Goal: Information Seeking & Learning: Learn about a topic

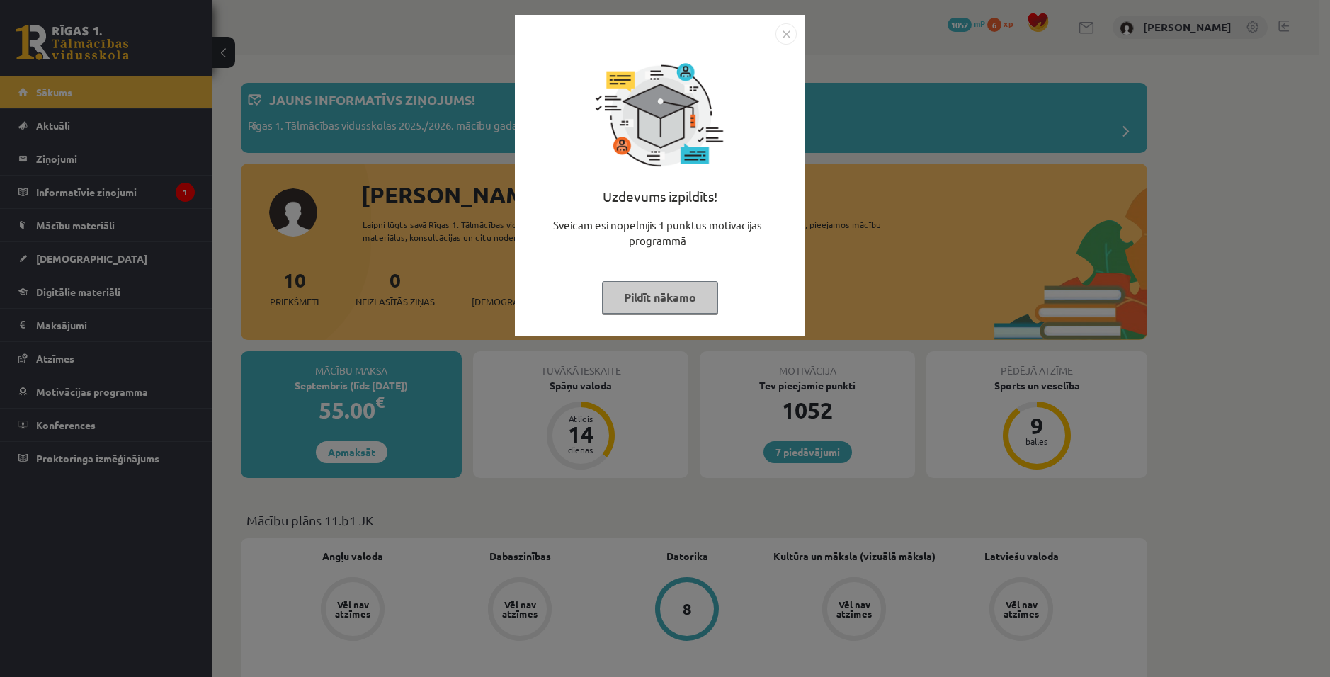
click at [788, 33] on img "Close" at bounding box center [786, 33] width 21 height 21
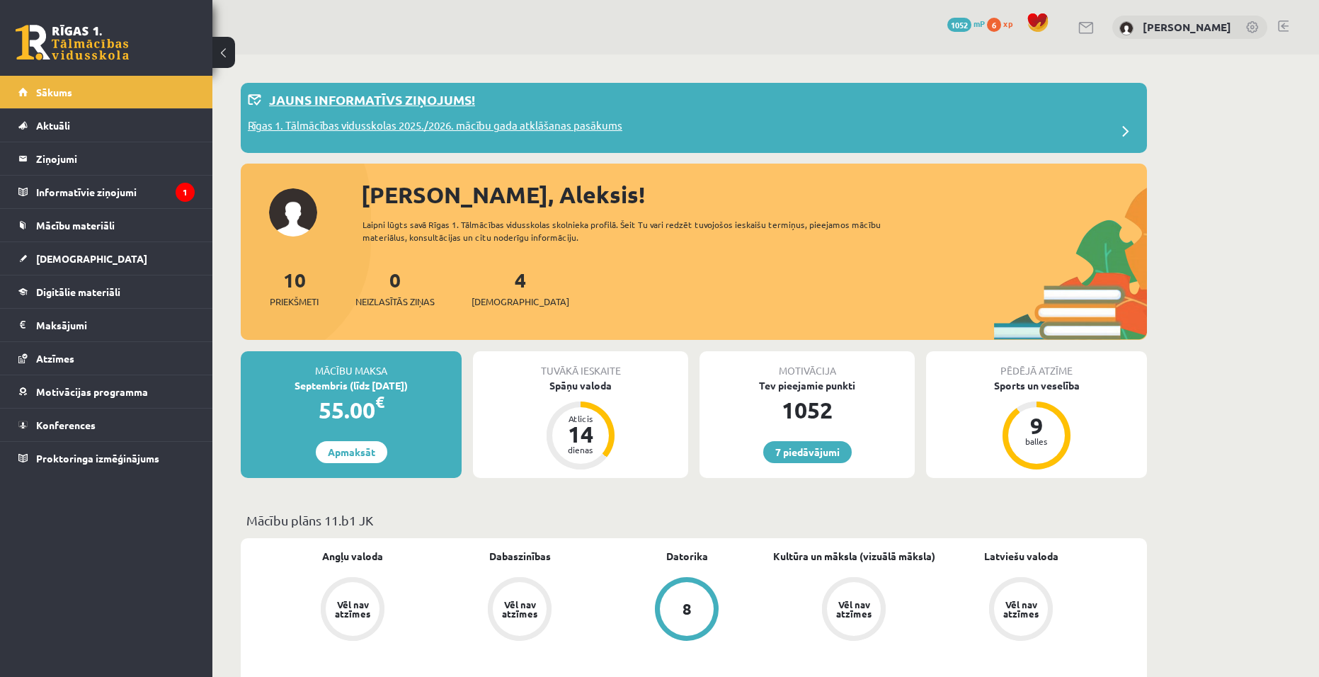
click at [445, 116] on div "Jauns informatīvs ziņojums!" at bounding box center [694, 104] width 892 height 28
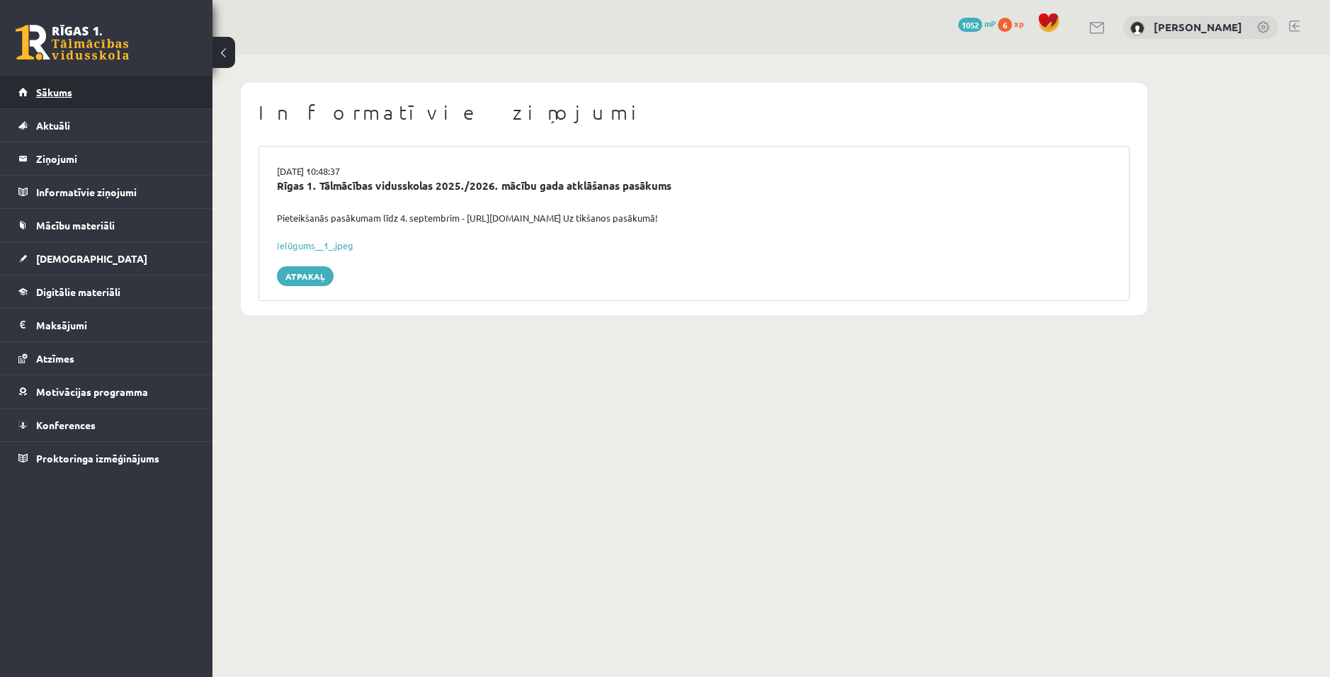
click at [76, 101] on link "Sākums" at bounding box center [106, 92] width 176 height 33
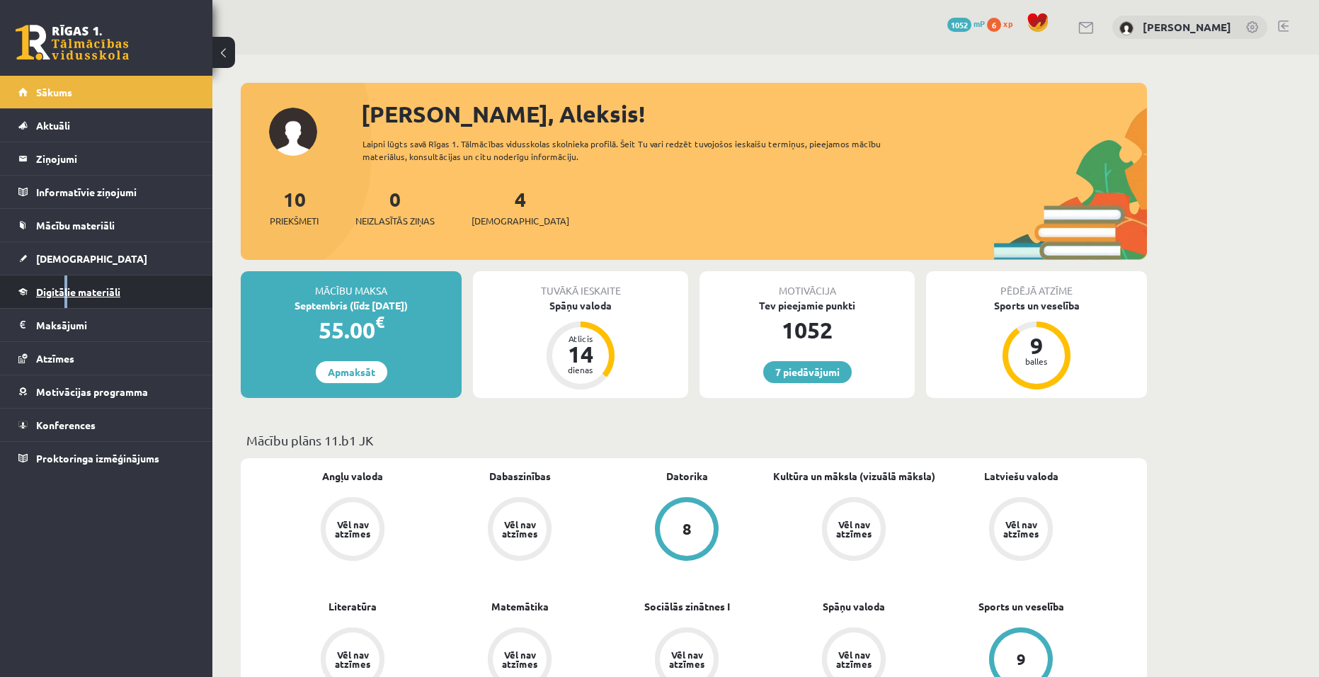
click at [77, 290] on span "Digitālie materiāli" at bounding box center [78, 291] width 84 height 13
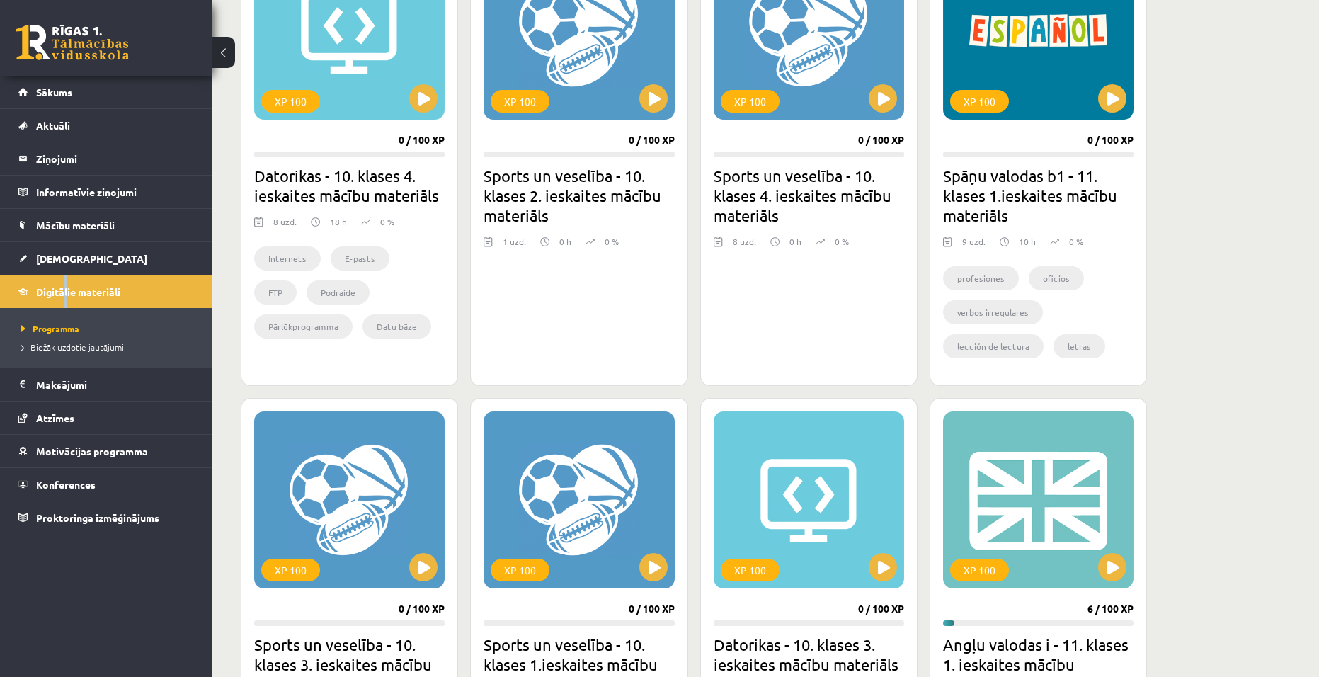
scroll to position [694, 0]
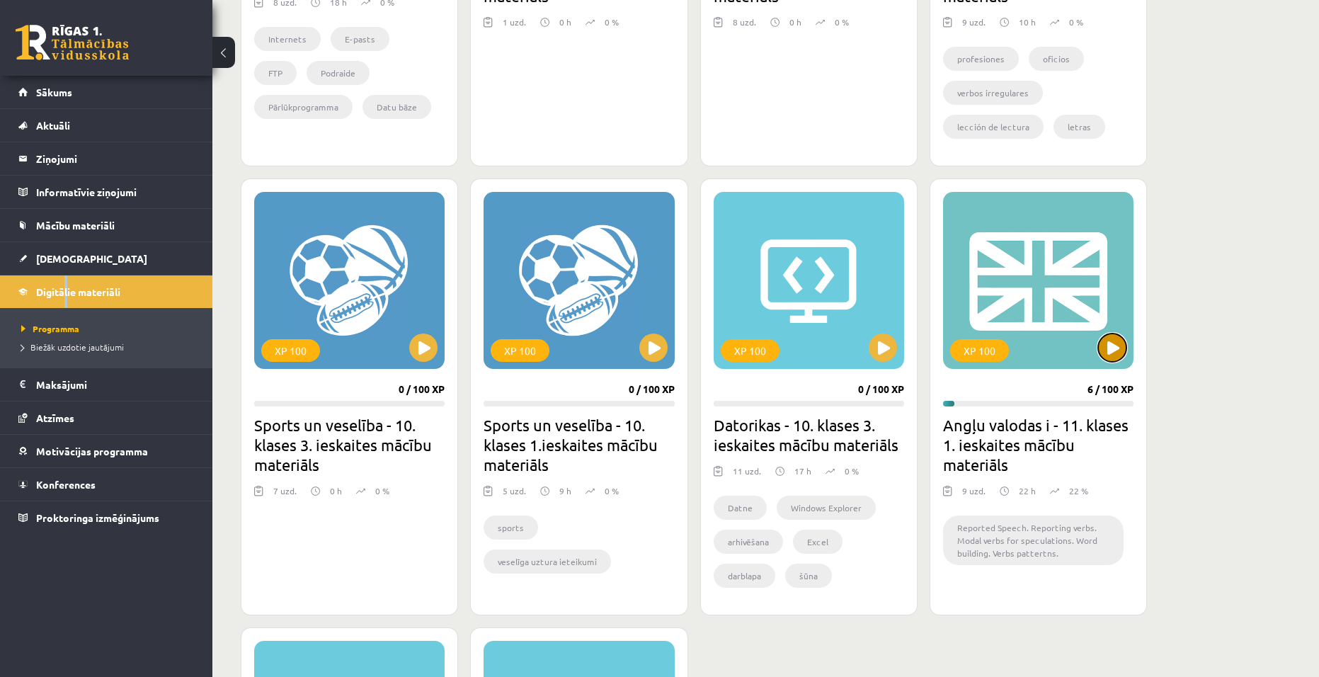
drag, startPoint x: 1104, startPoint y: 344, endPoint x: 1108, endPoint y: 334, distance: 10.5
click at [1110, 329] on div "XP 100" at bounding box center [1038, 280] width 191 height 177
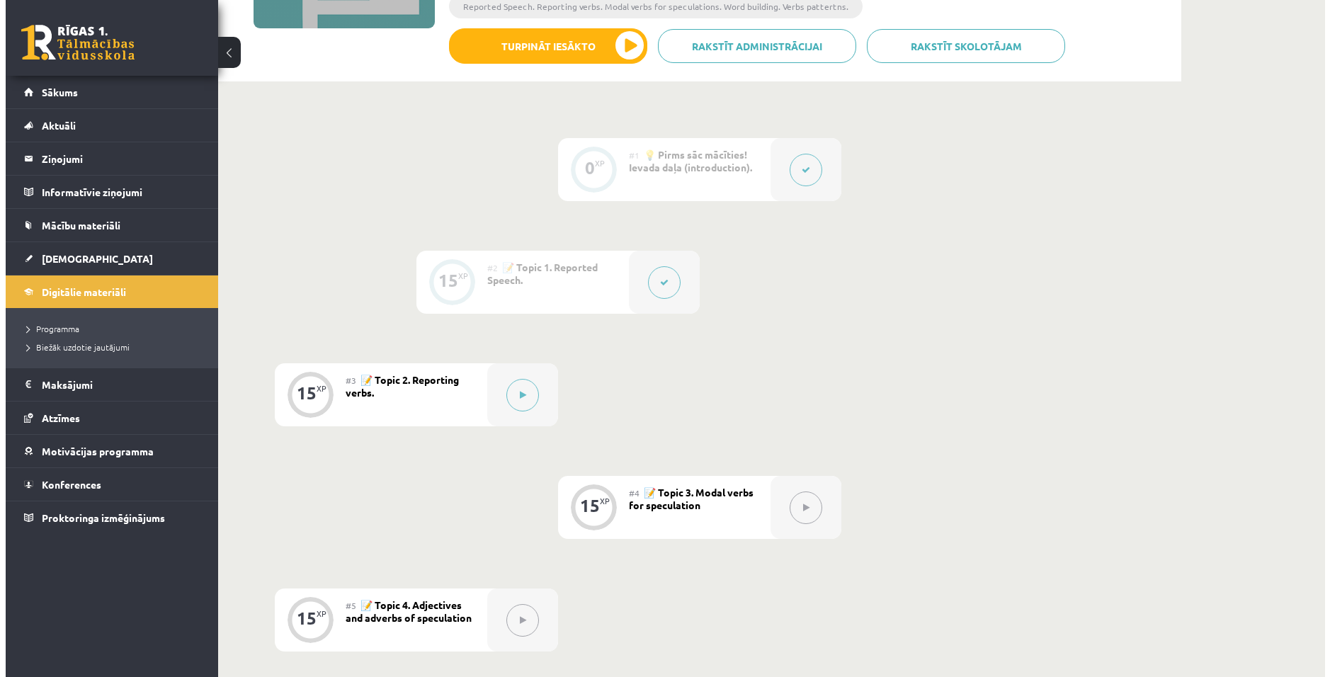
scroll to position [297, 0]
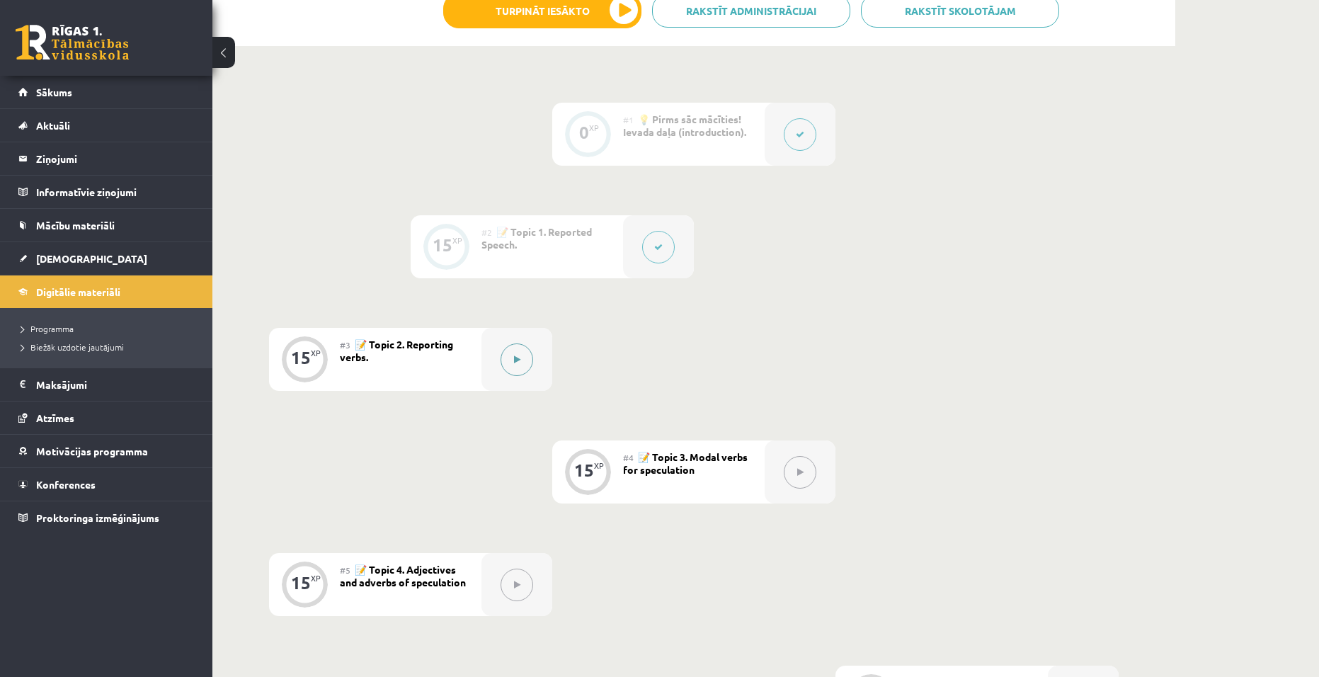
click at [510, 363] on button at bounding box center [517, 360] width 33 height 33
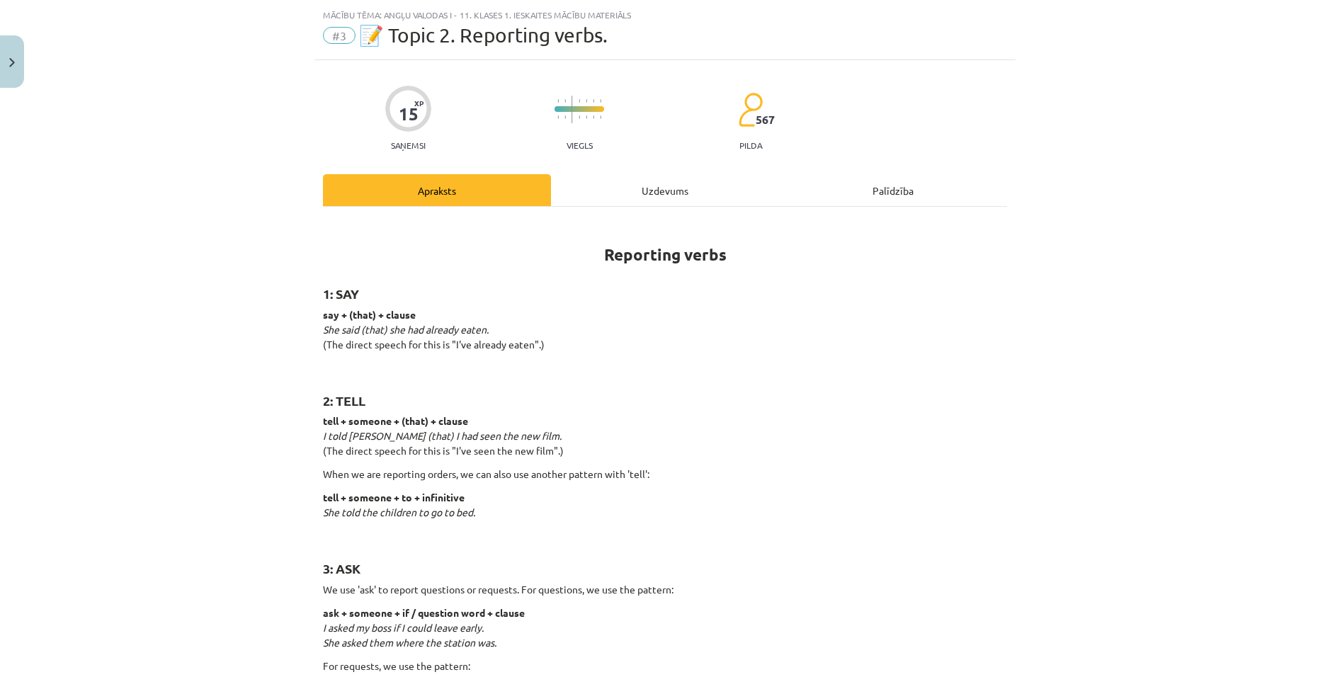
scroll to position [0, 0]
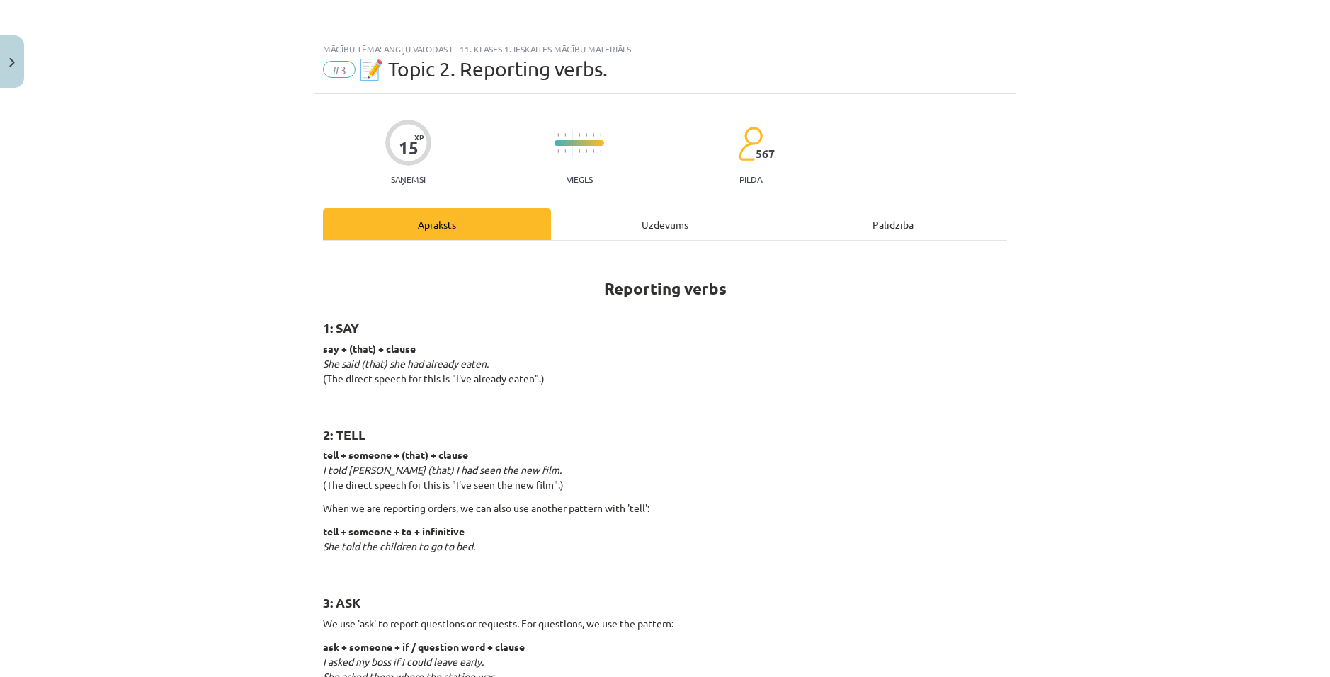
click at [647, 232] on div "Uzdevums" at bounding box center [665, 224] width 228 height 32
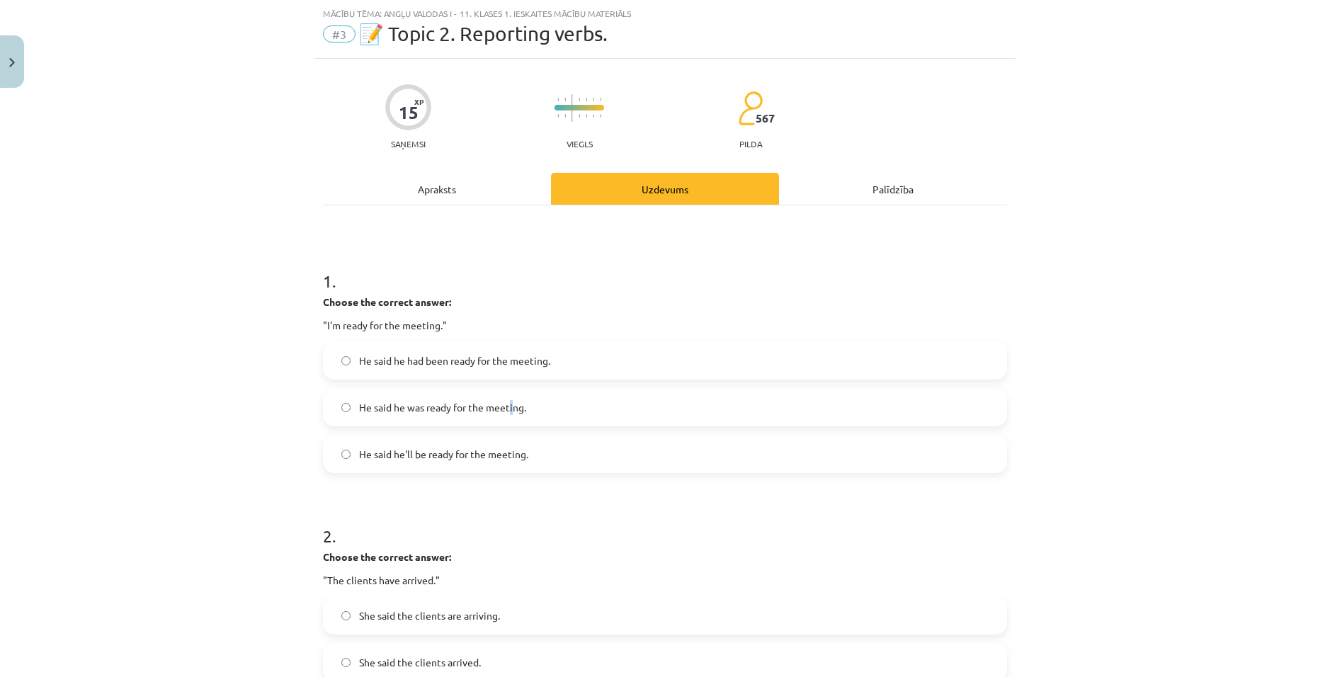
click at [506, 406] on span "He said he was ready for the meeting." at bounding box center [442, 407] width 167 height 15
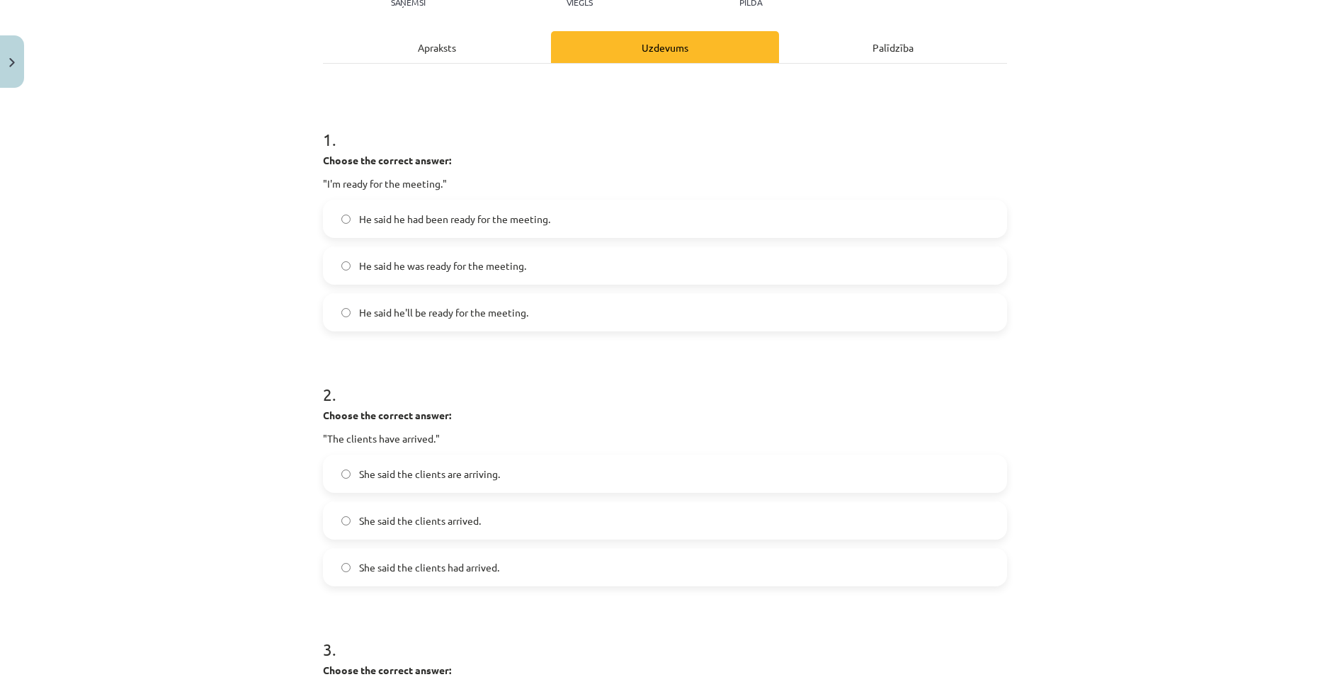
click at [332, 266] on label "He said he was ready for the meeting." at bounding box center [664, 265] width 681 height 35
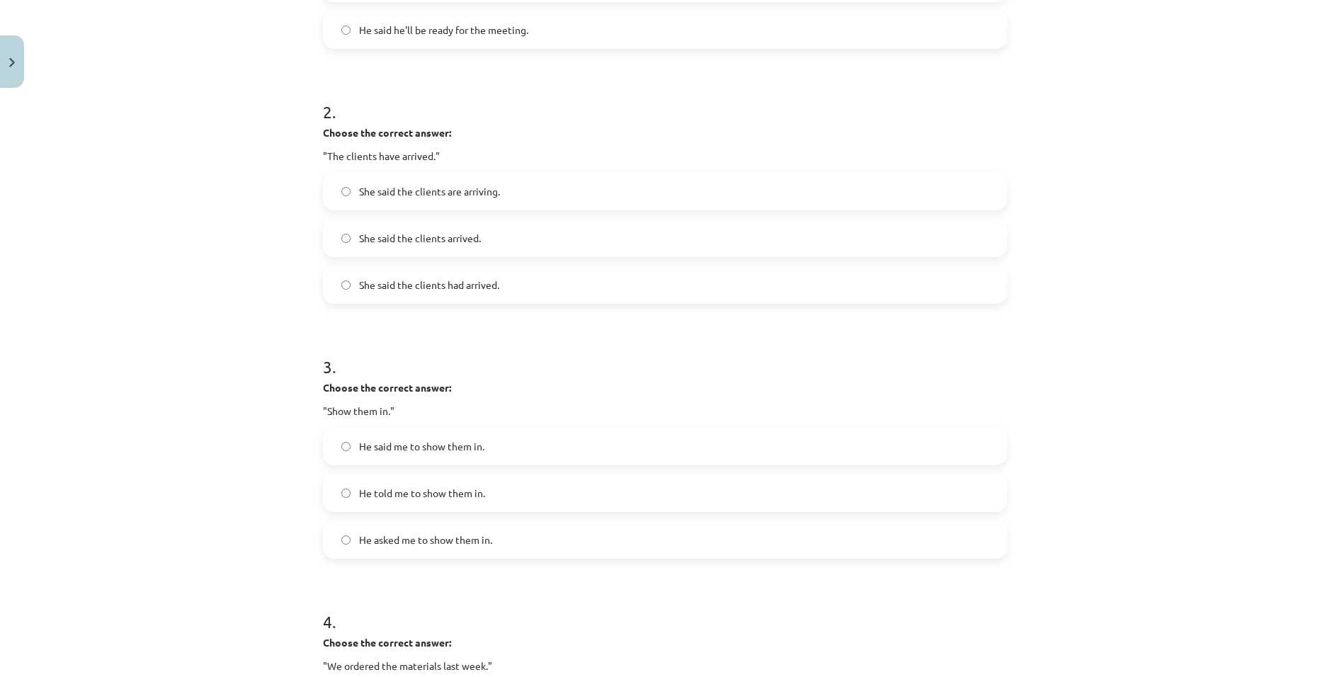
scroll to position [460, 0]
click at [333, 489] on label "He told me to show them in." at bounding box center [664, 492] width 681 height 35
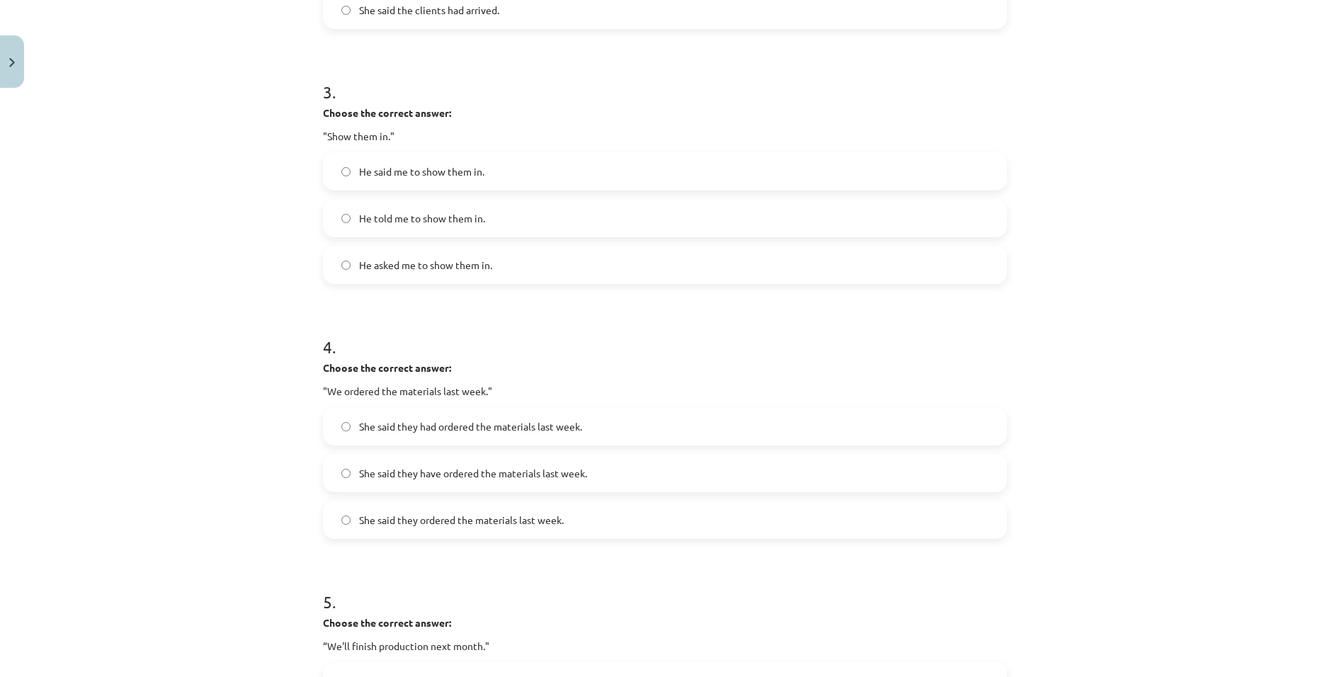
scroll to position [744, 0]
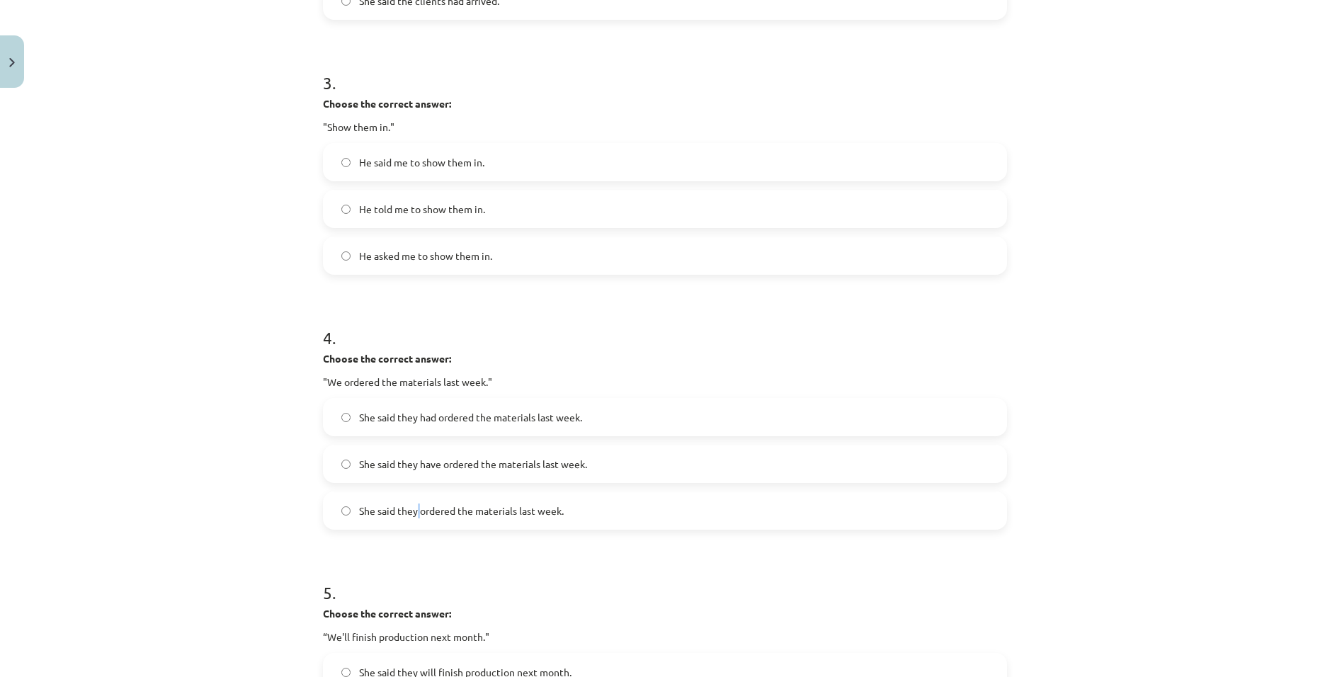
click at [416, 513] on span "She said they ordered the materials last week." at bounding box center [461, 511] width 205 height 15
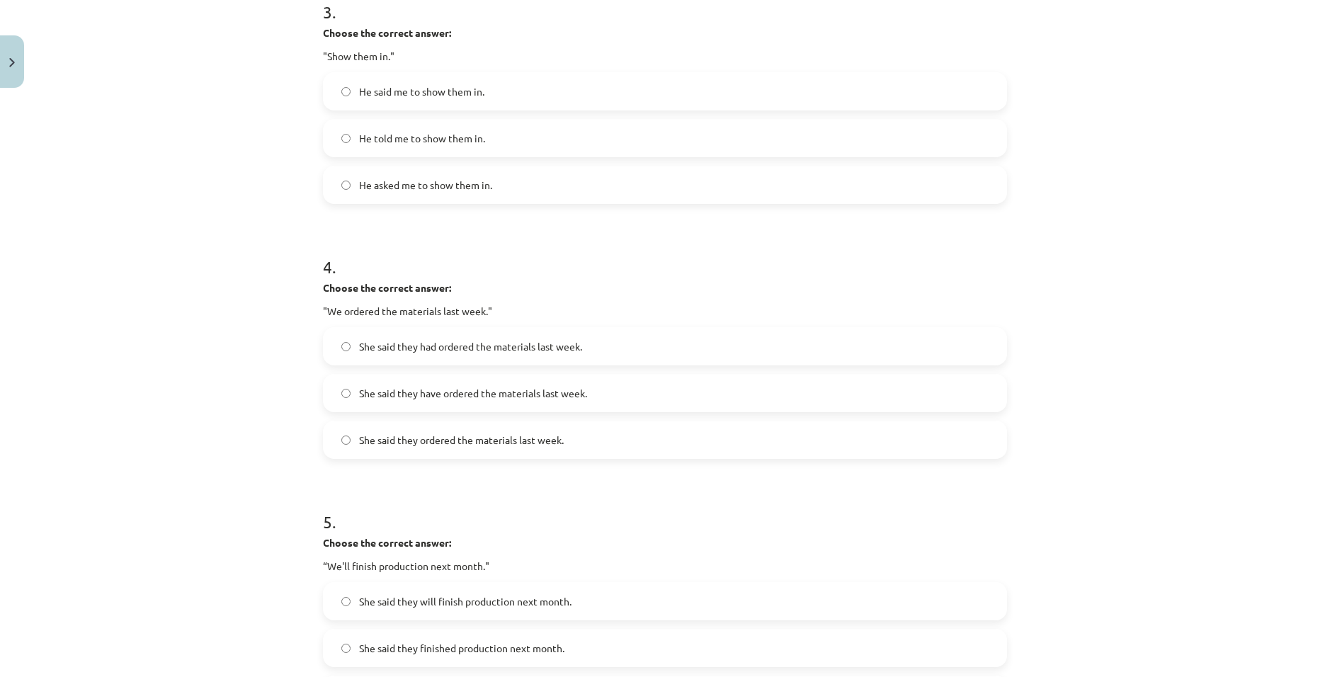
click at [625, 510] on h1 "5 ." at bounding box center [665, 509] width 684 height 44
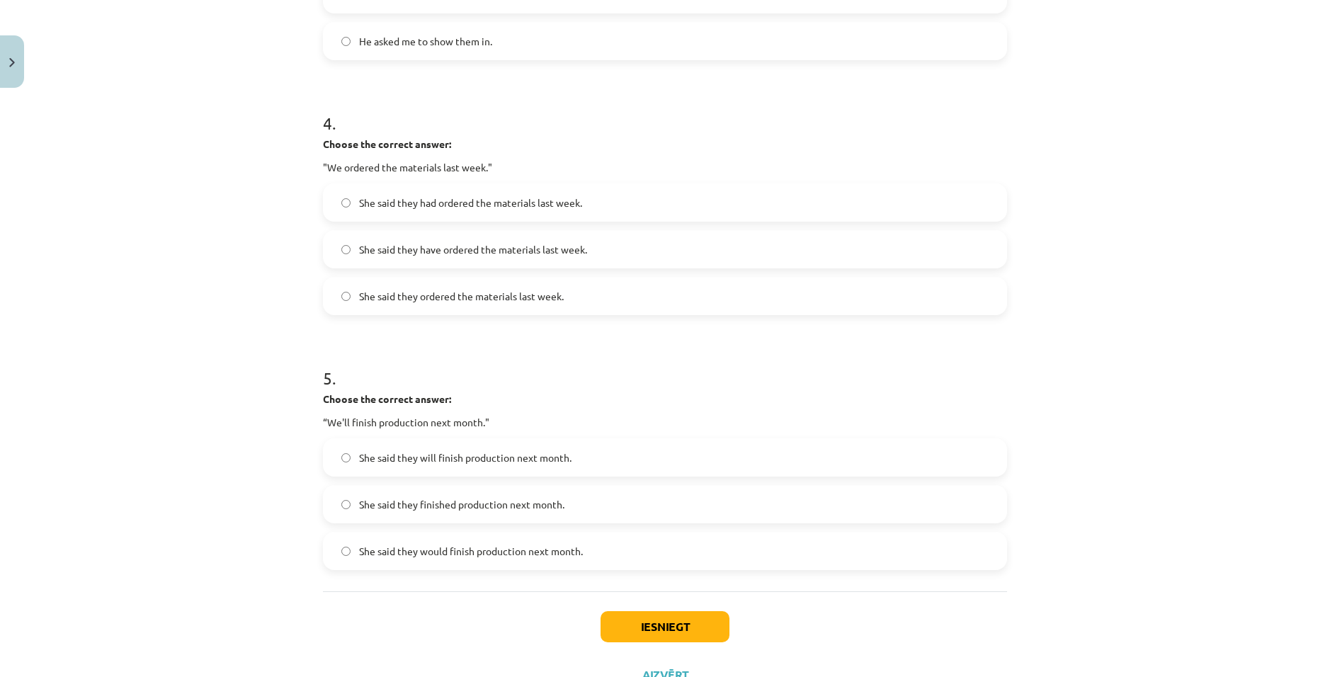
scroll to position [1016, 0]
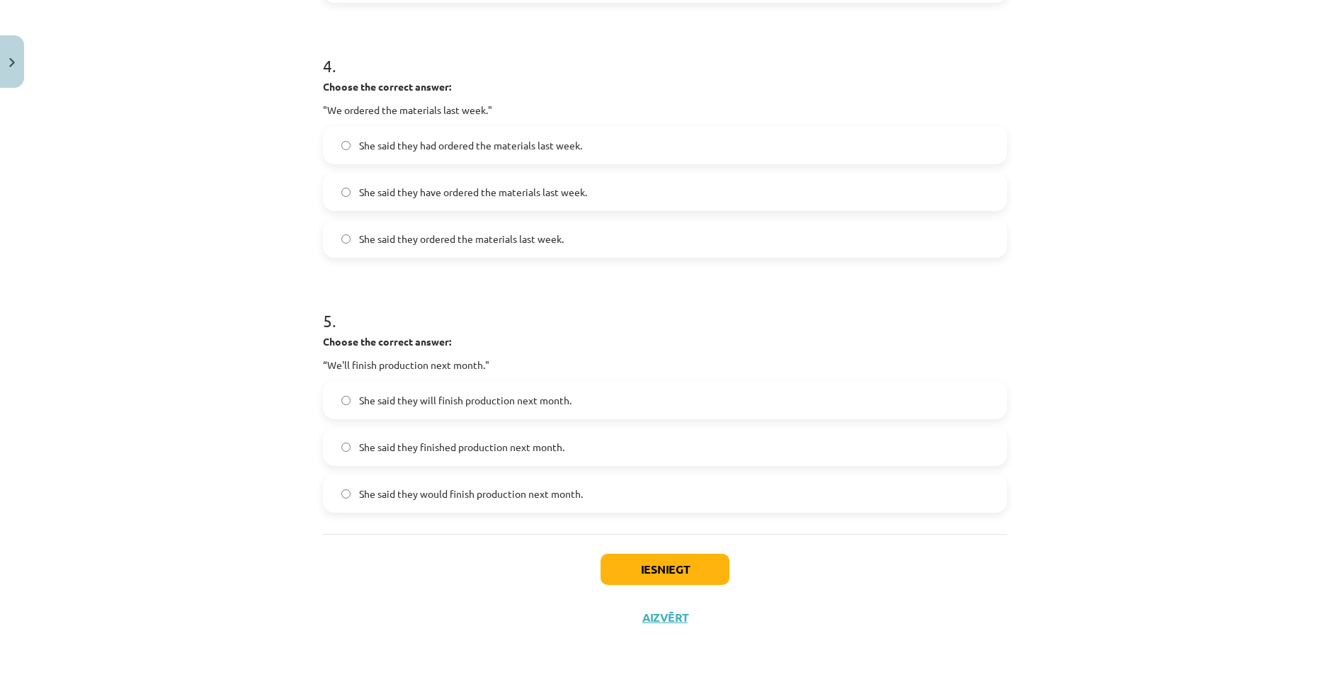
click at [346, 499] on label "She said they would finish production next month." at bounding box center [664, 493] width 681 height 35
drag, startPoint x: 352, startPoint y: 492, endPoint x: 351, endPoint y: 481, distance: 11.4
click at [351, 492] on label "She said they would finish production next month." at bounding box center [664, 493] width 681 height 35
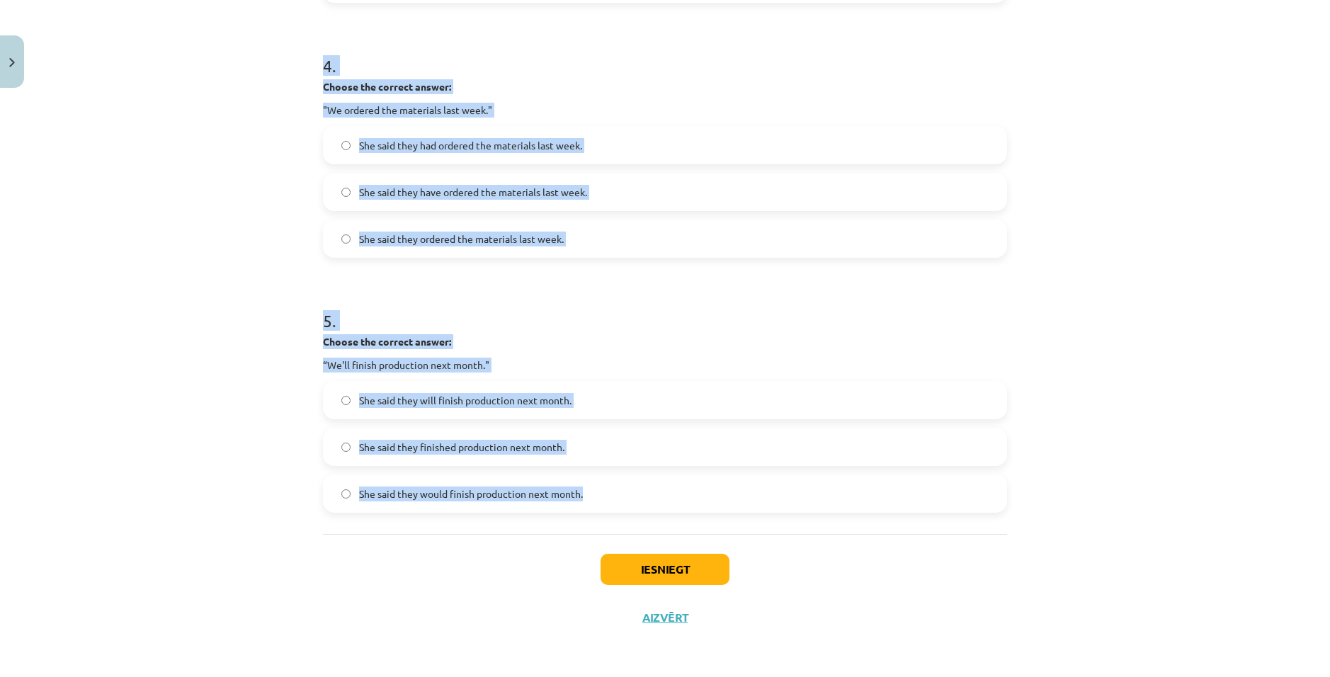
drag, startPoint x: 307, startPoint y: 330, endPoint x: 654, endPoint y: 494, distance: 383.0
click at [654, 494] on div "Mācību tēma: Angļu valodas i - 11. klases 1. ieskaites mācību materiāls #3 📝 To…" at bounding box center [665, 338] width 1330 height 677
copy form "Choose the correct answer: "I'm ready for the meeting." He said he had been rea…"
click at [689, 567] on button "Iesniegt" at bounding box center [665, 569] width 129 height 31
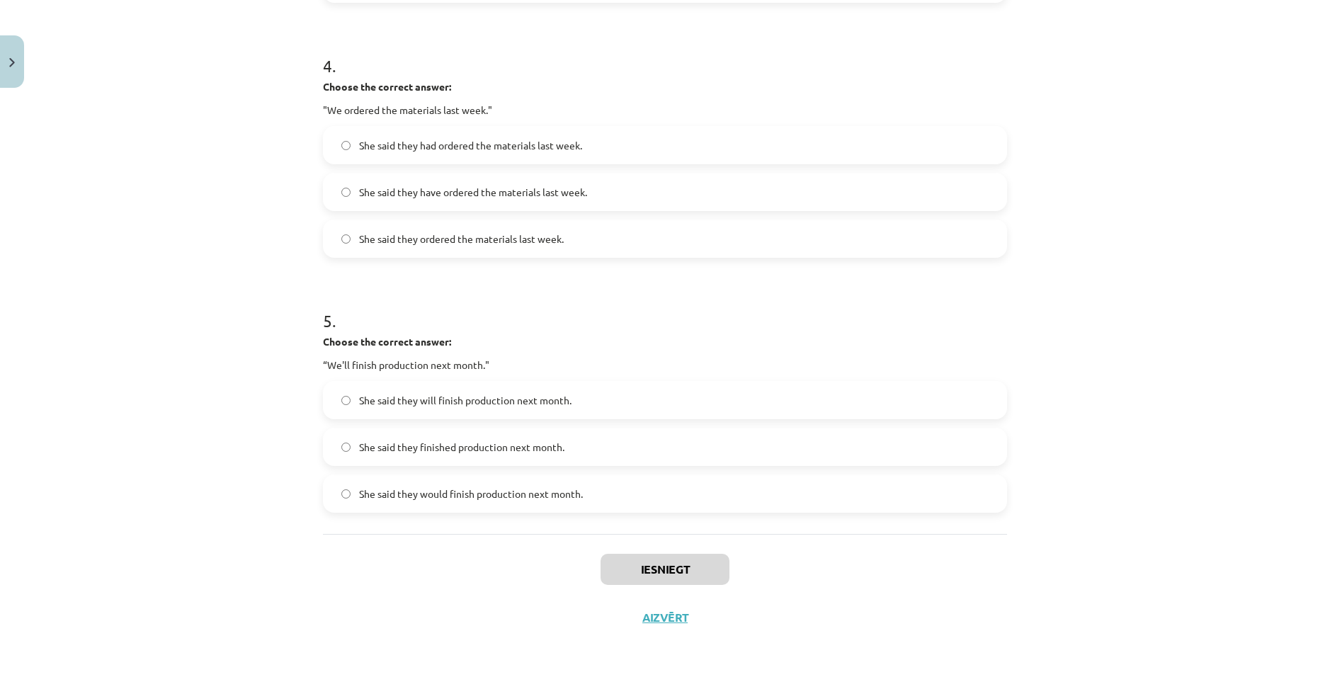
click at [877, 596] on div "Iesniegt Aizvērt" at bounding box center [665, 583] width 684 height 99
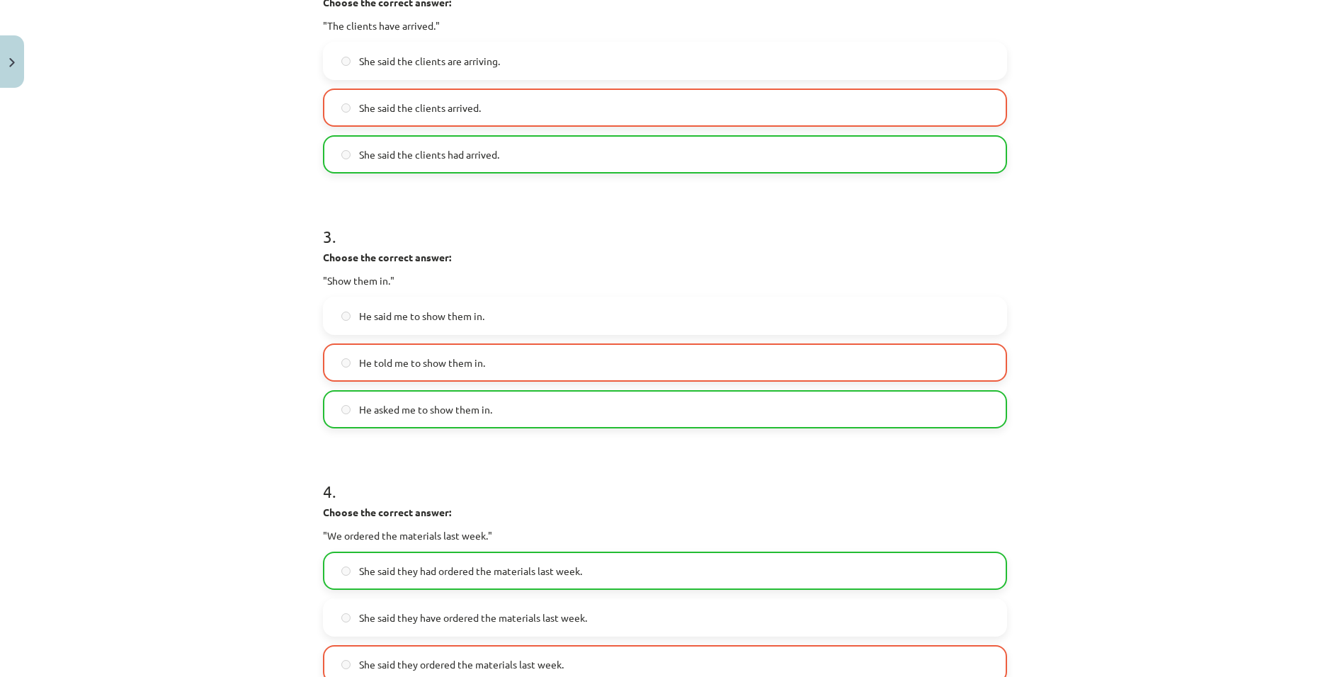
scroll to position [591, 0]
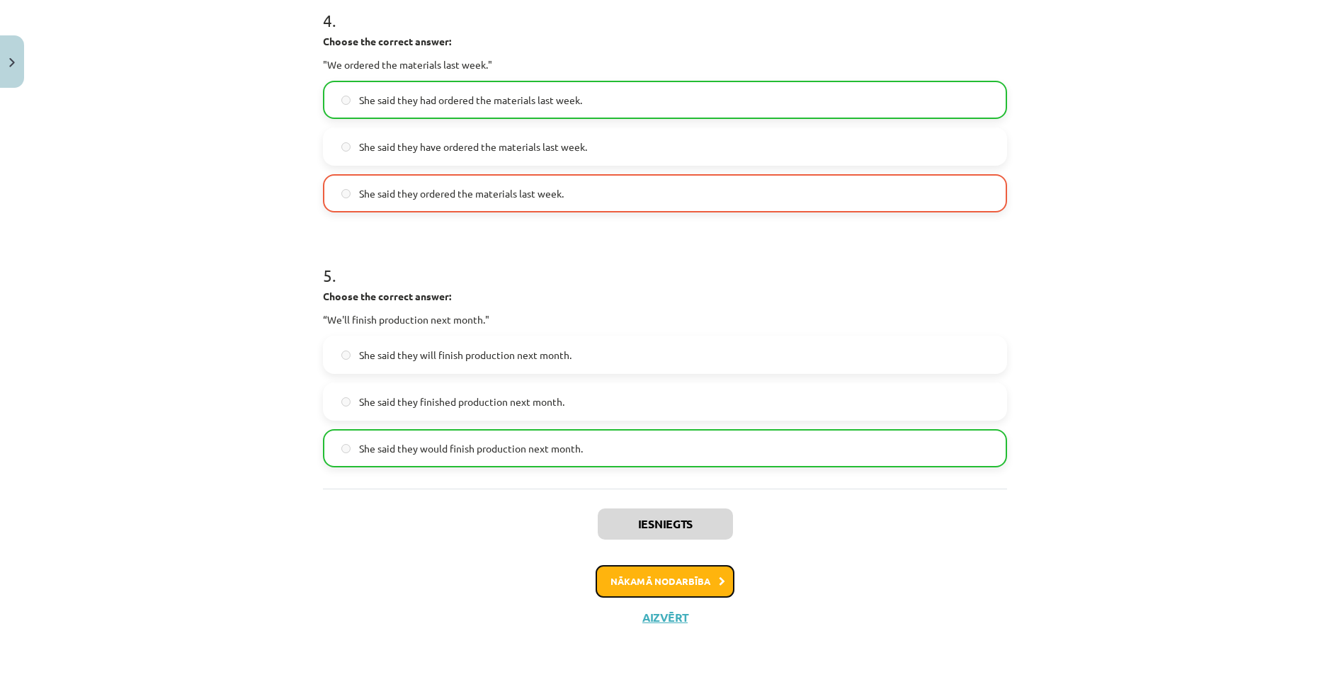
click at [694, 568] on button "Nākamā nodarbība" at bounding box center [665, 581] width 139 height 33
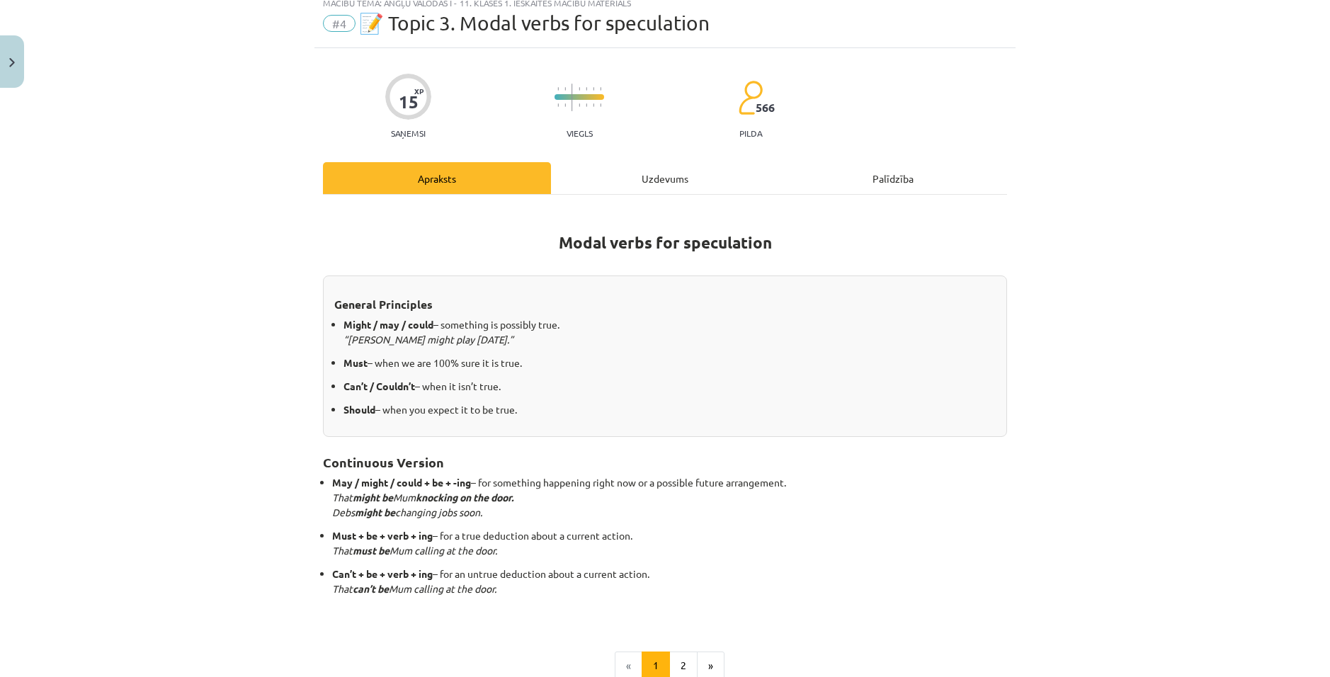
scroll to position [35, 0]
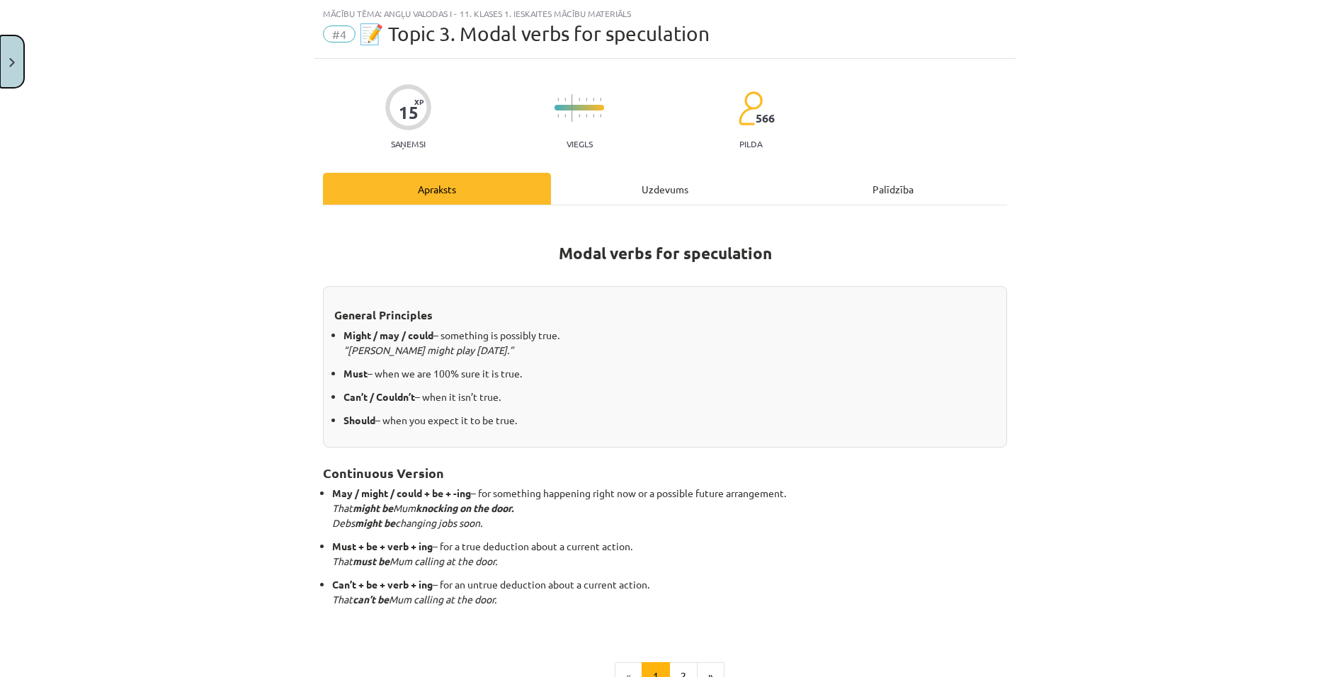
click at [10, 63] on img "Close" at bounding box center [12, 62] width 6 height 9
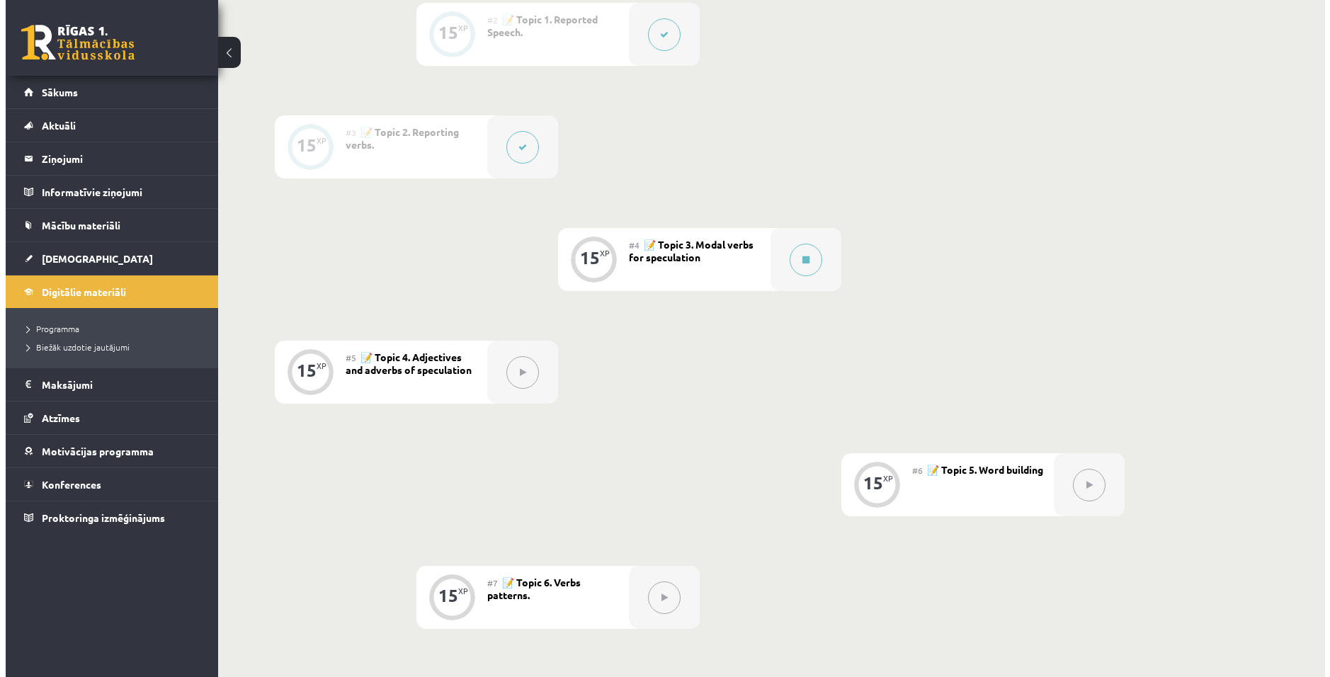
scroll to position [368, 0]
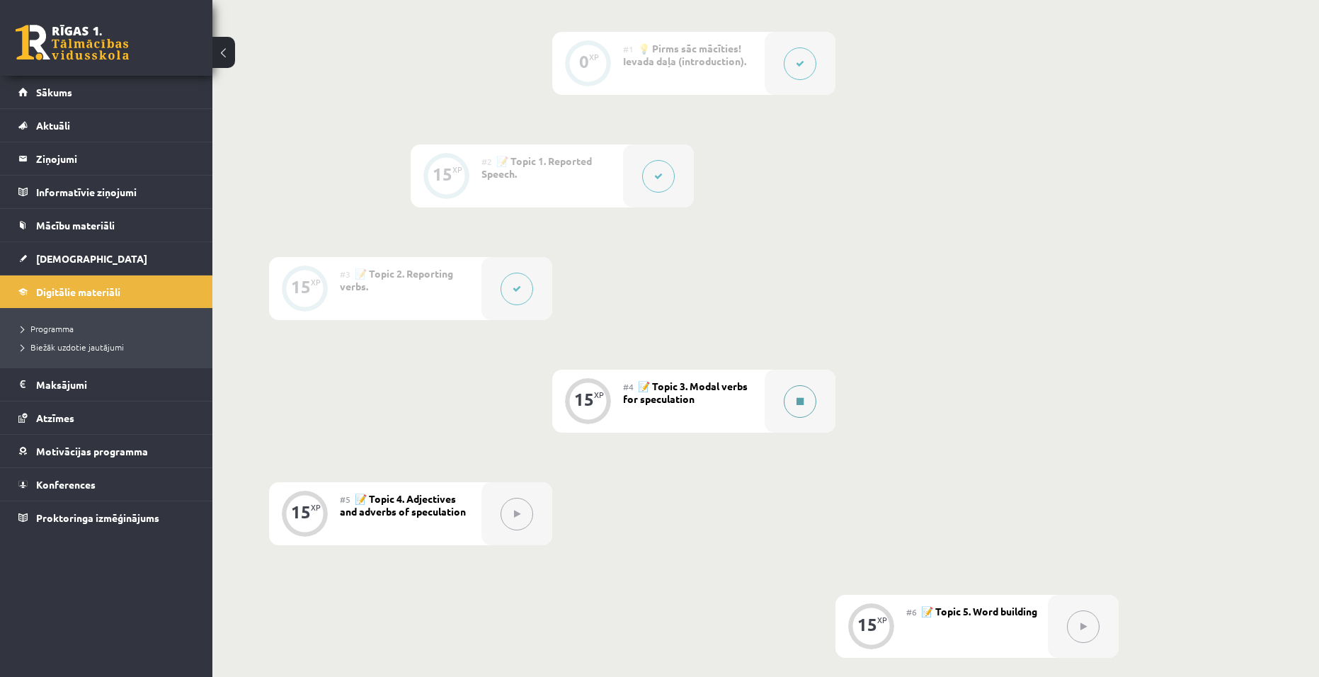
click at [793, 390] on button at bounding box center [800, 401] width 33 height 33
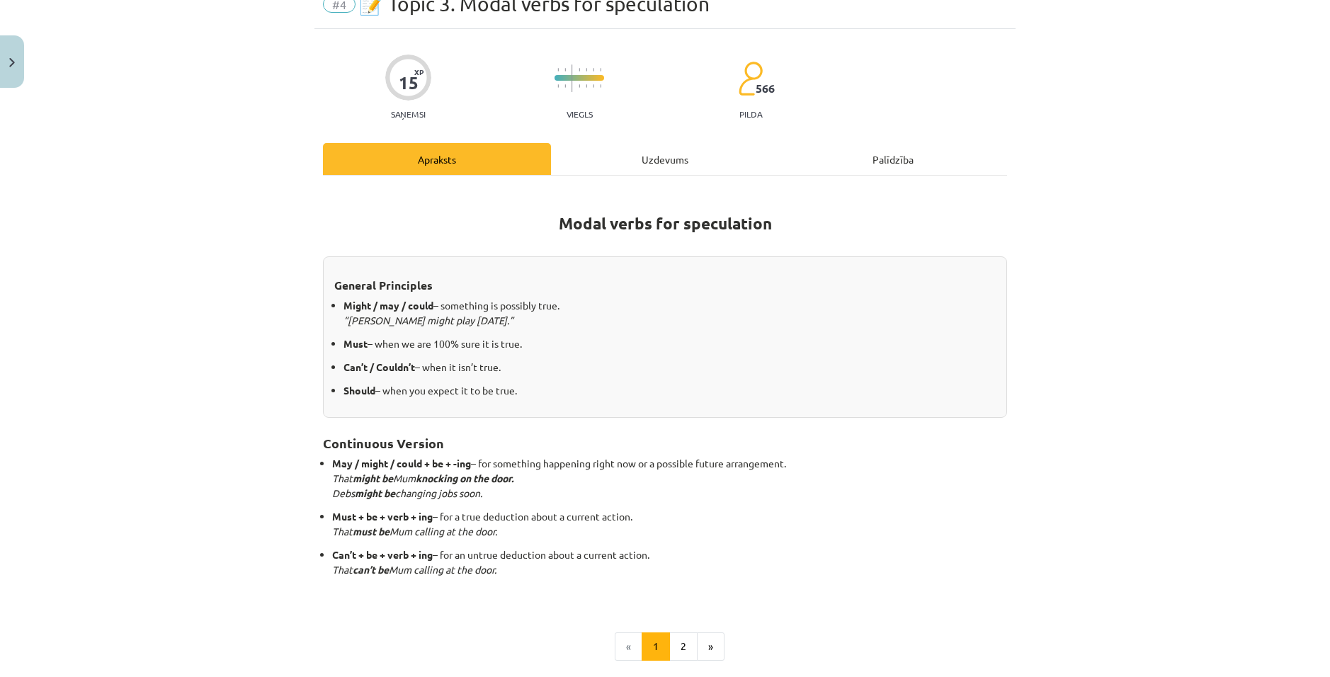
scroll to position [210, 0]
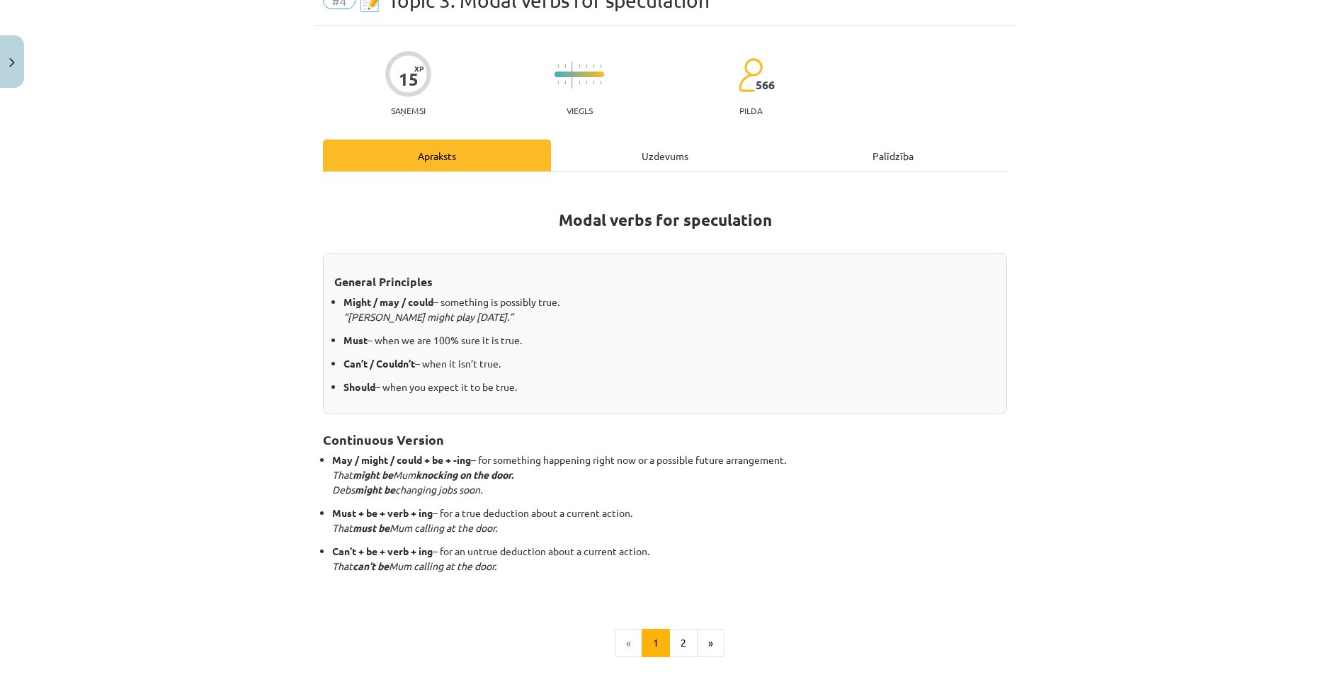
click at [654, 165] on div "Uzdevums" at bounding box center [665, 156] width 228 height 32
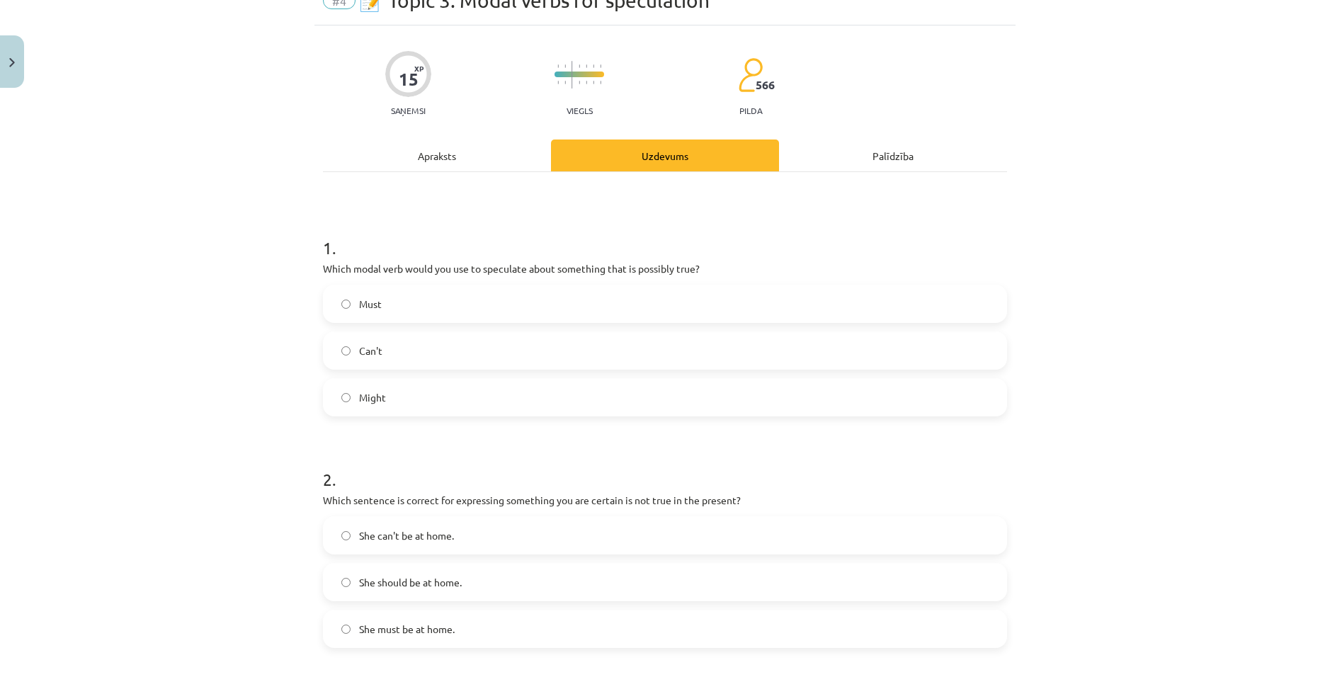
scroll to position [35, 0]
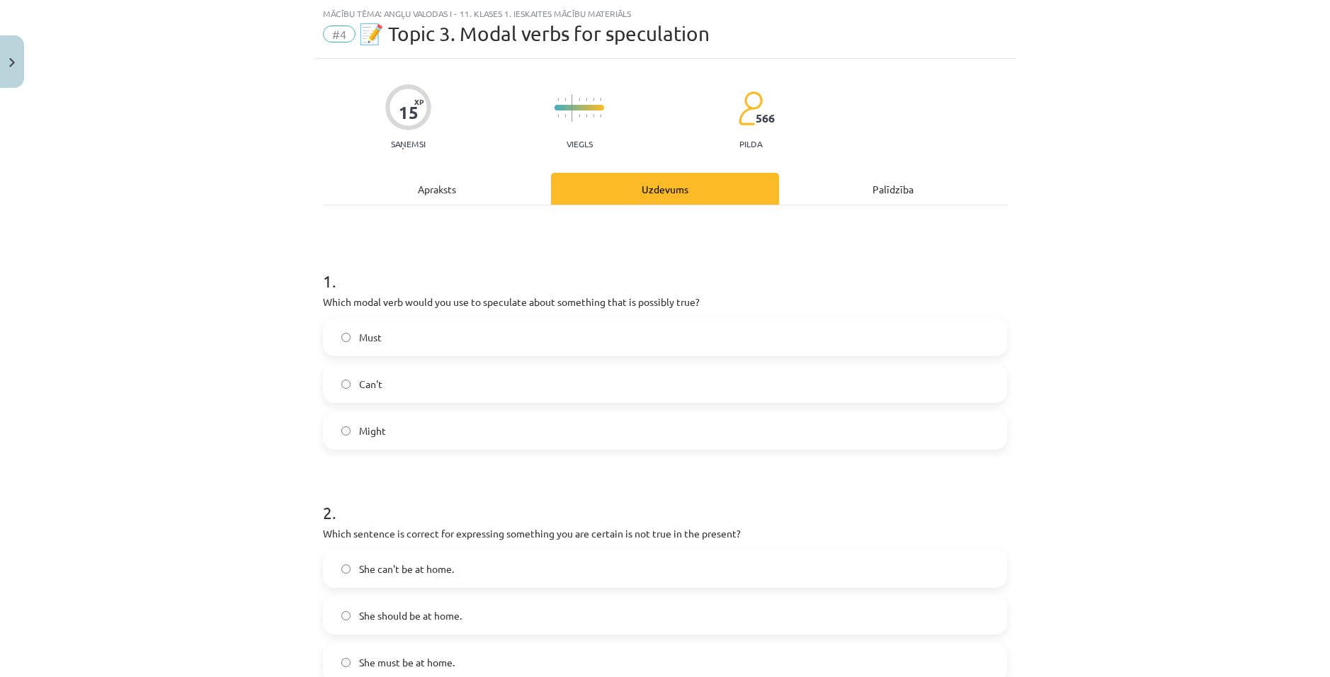
click at [426, 431] on label "Might" at bounding box center [664, 430] width 681 height 35
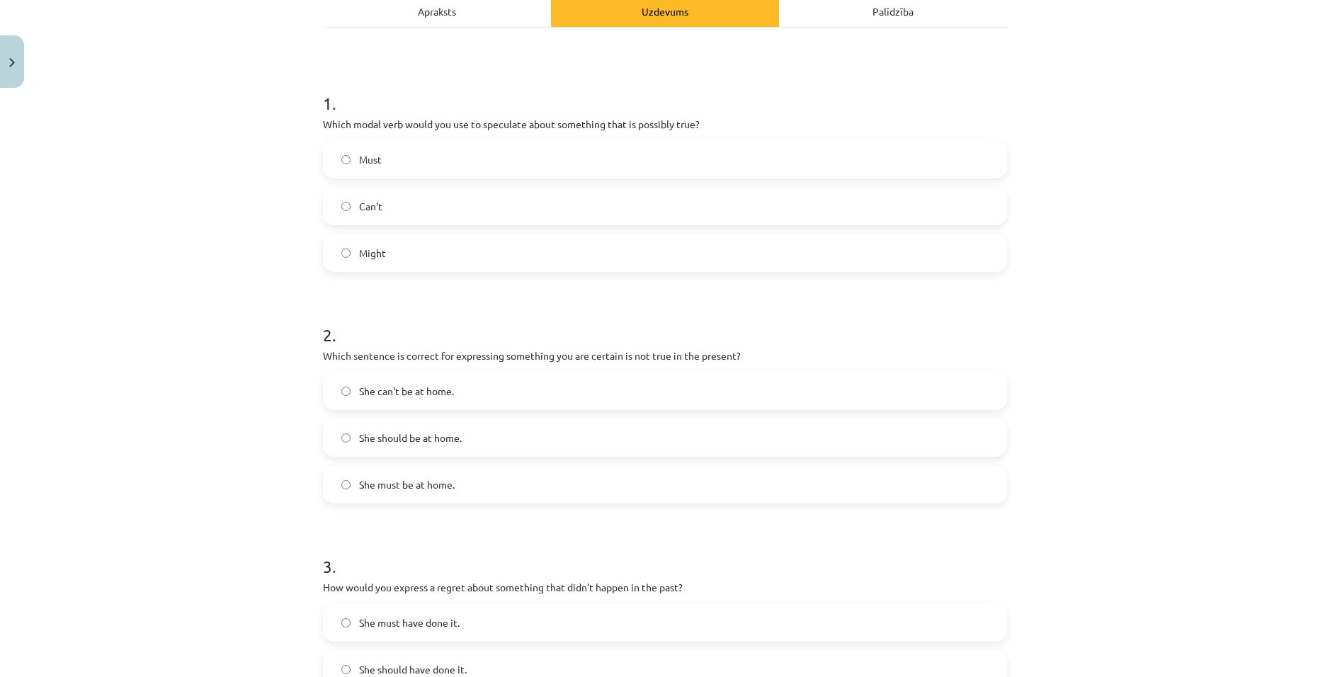
scroll to position [248, 0]
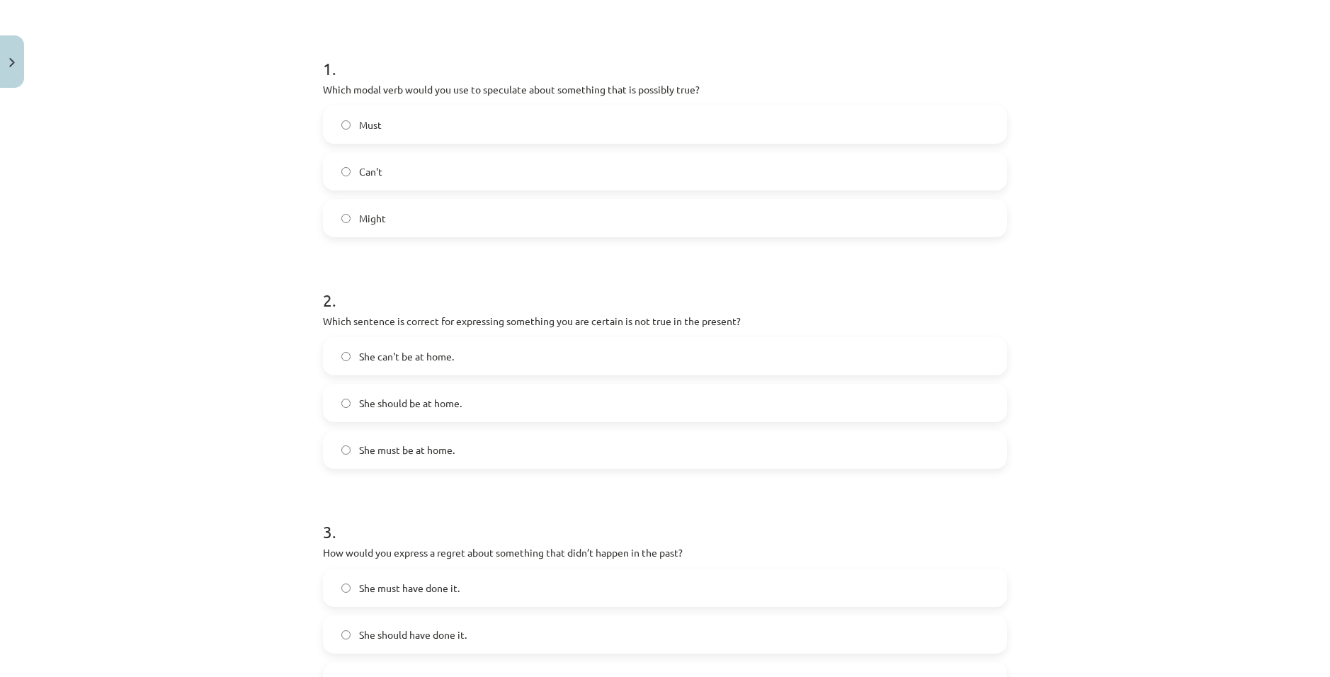
click at [494, 361] on label "She can't be at home." at bounding box center [664, 356] width 681 height 35
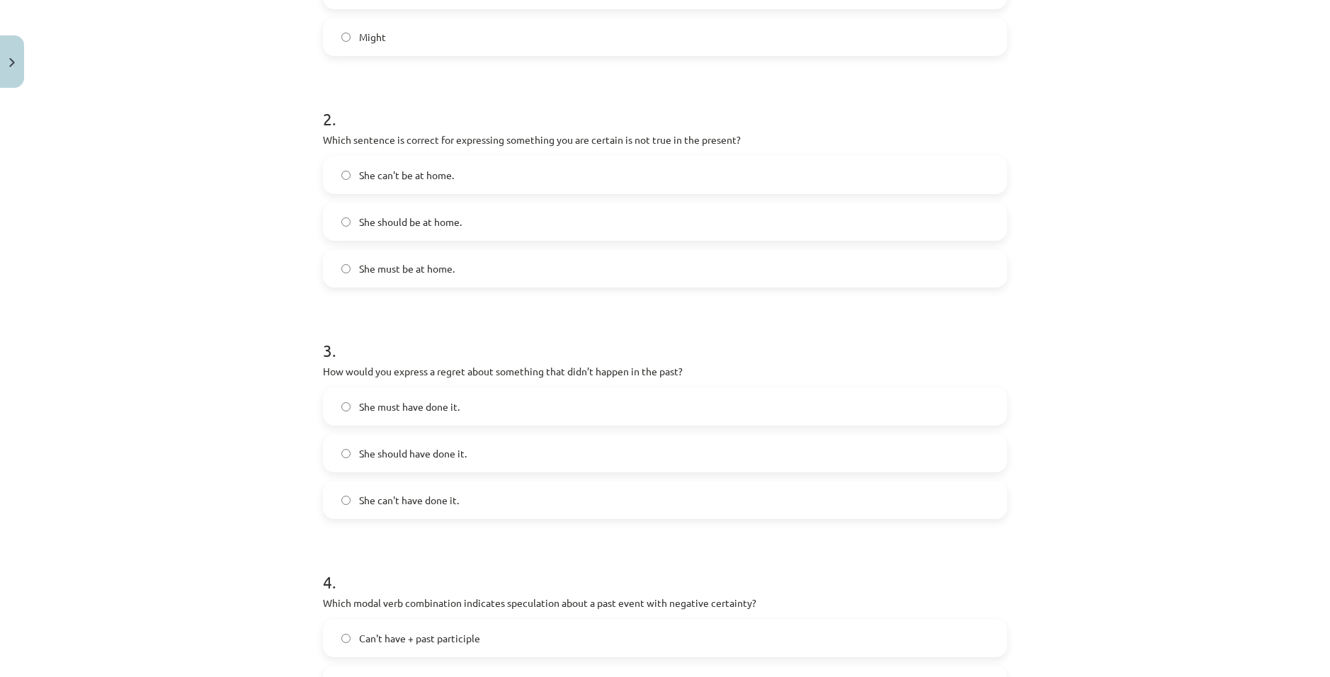
scroll to position [460, 0]
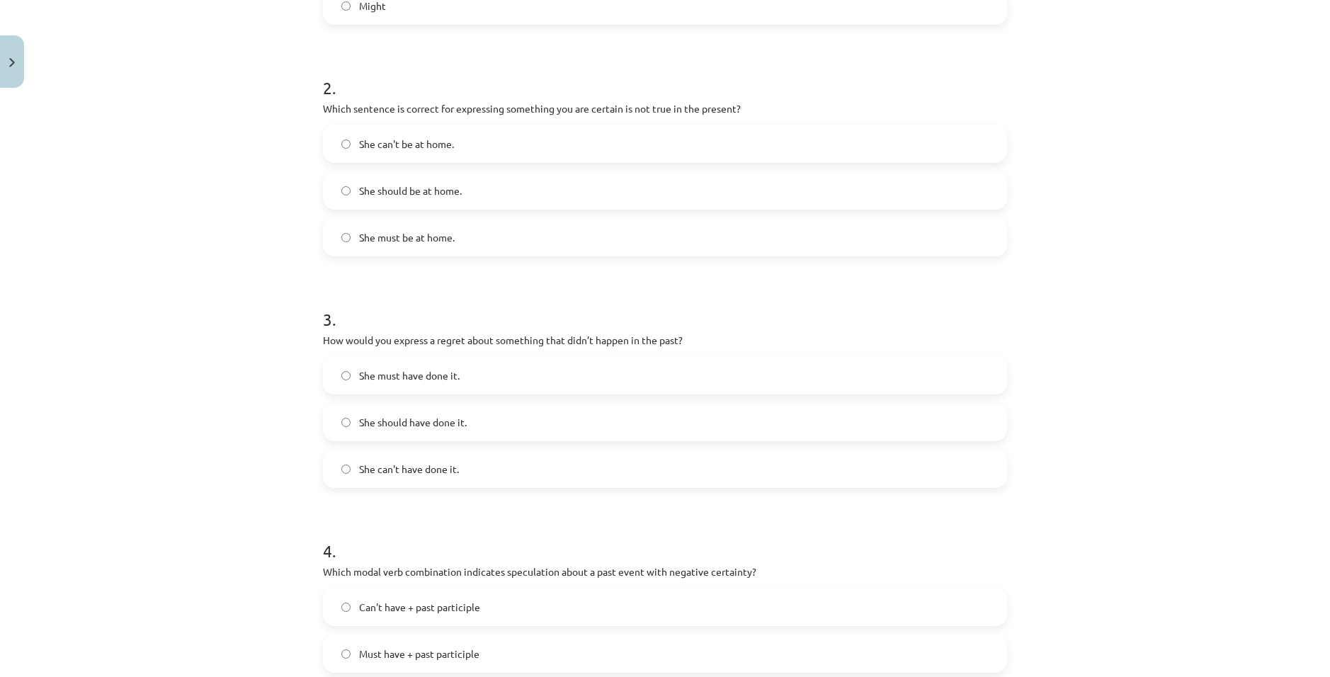
click at [487, 411] on label "She should have done it." at bounding box center [664, 421] width 681 height 35
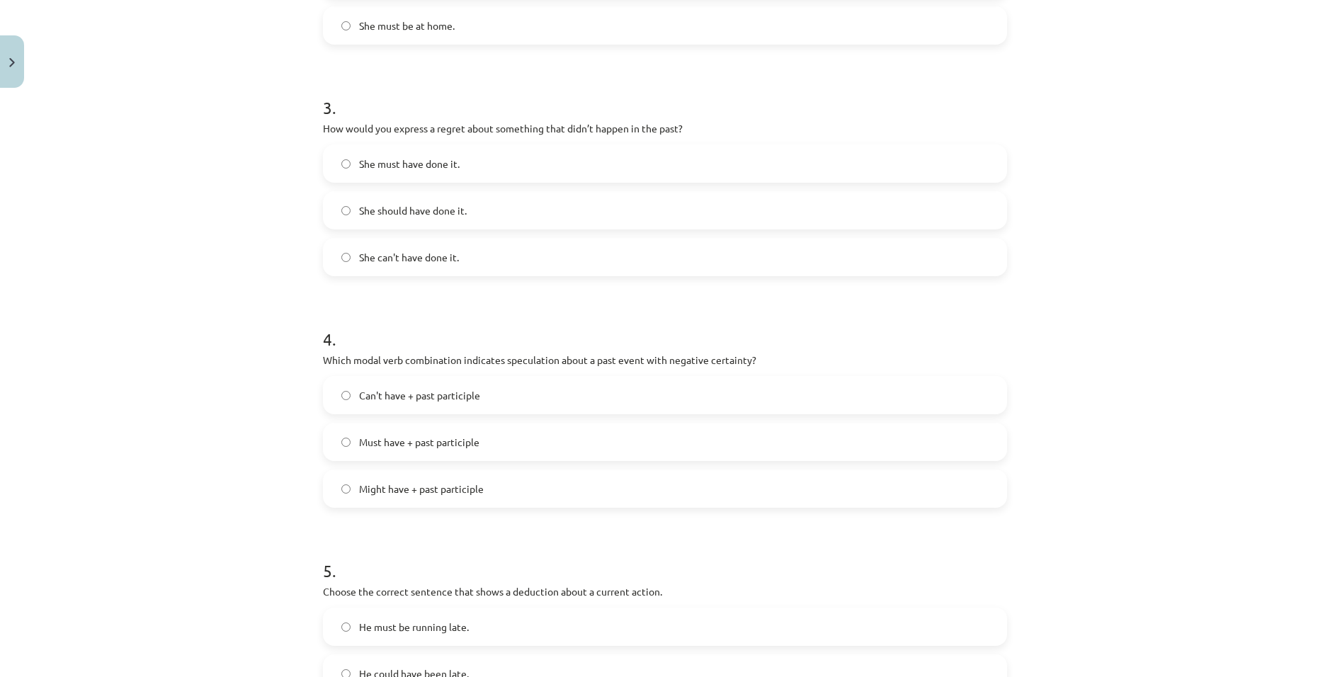
scroll to position [673, 0]
drag, startPoint x: 568, startPoint y: 479, endPoint x: 564, endPoint y: 460, distance: 19.4
click at [568, 479] on label "Might have + past participle" at bounding box center [664, 487] width 681 height 35
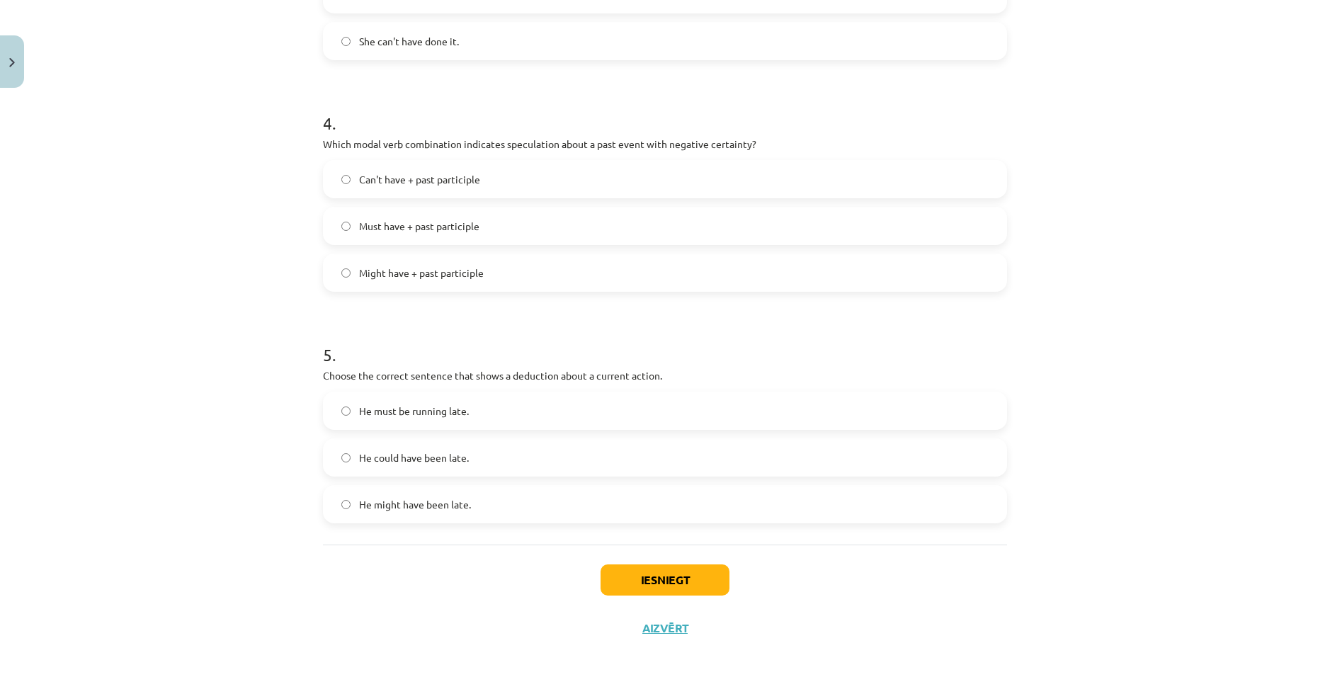
scroll to position [899, 0]
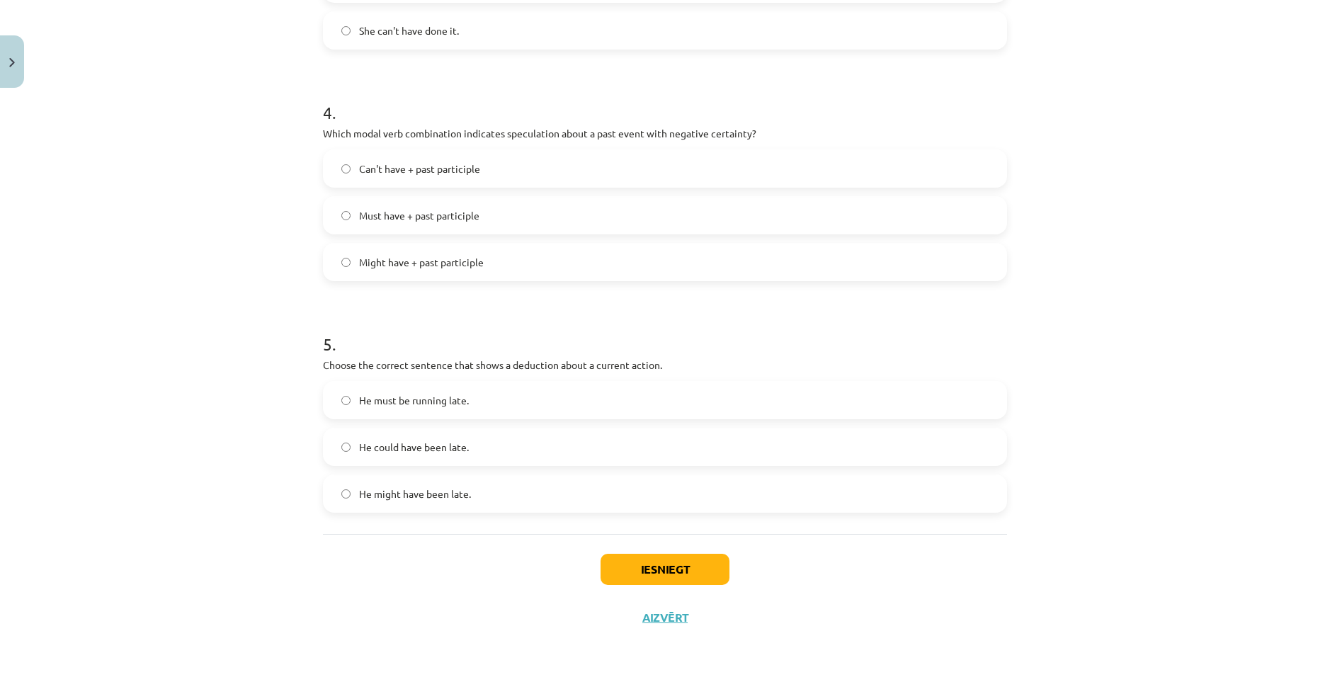
click at [573, 390] on label "He must be running late." at bounding box center [664, 399] width 681 height 35
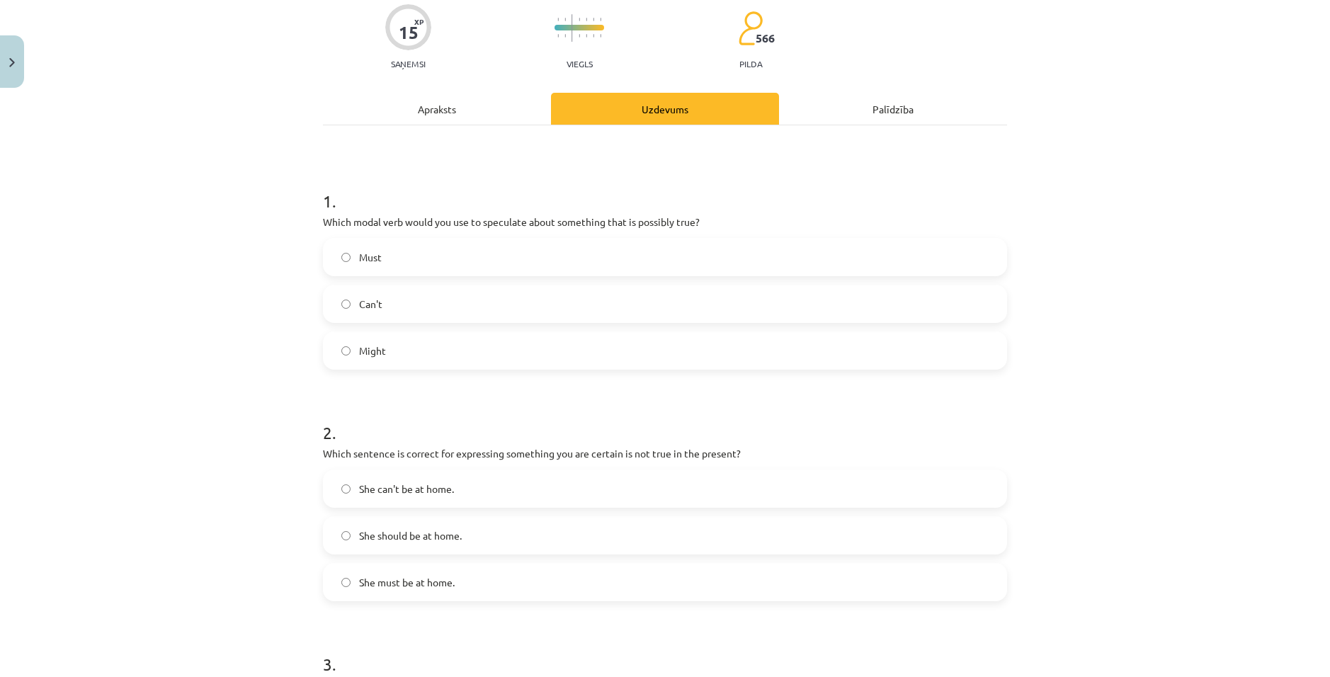
scroll to position [0, 0]
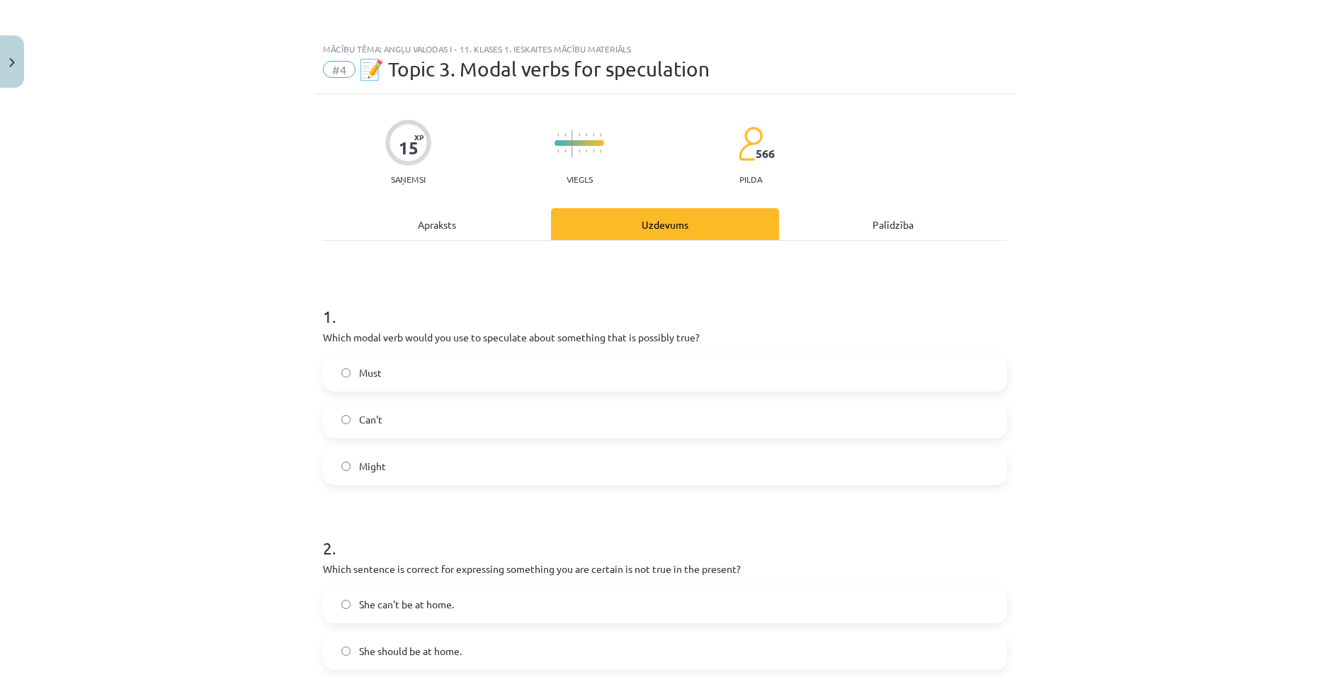
click at [426, 212] on div "Apraksts" at bounding box center [437, 224] width 228 height 32
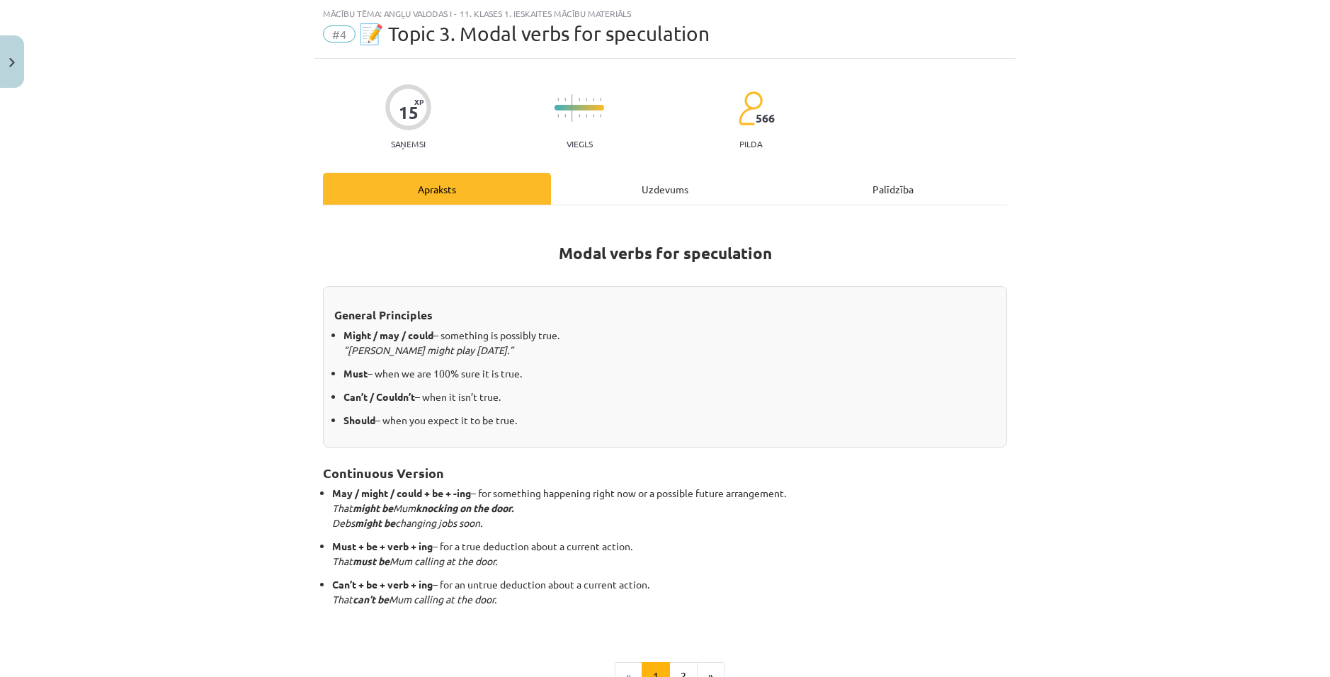
scroll to position [106, 0]
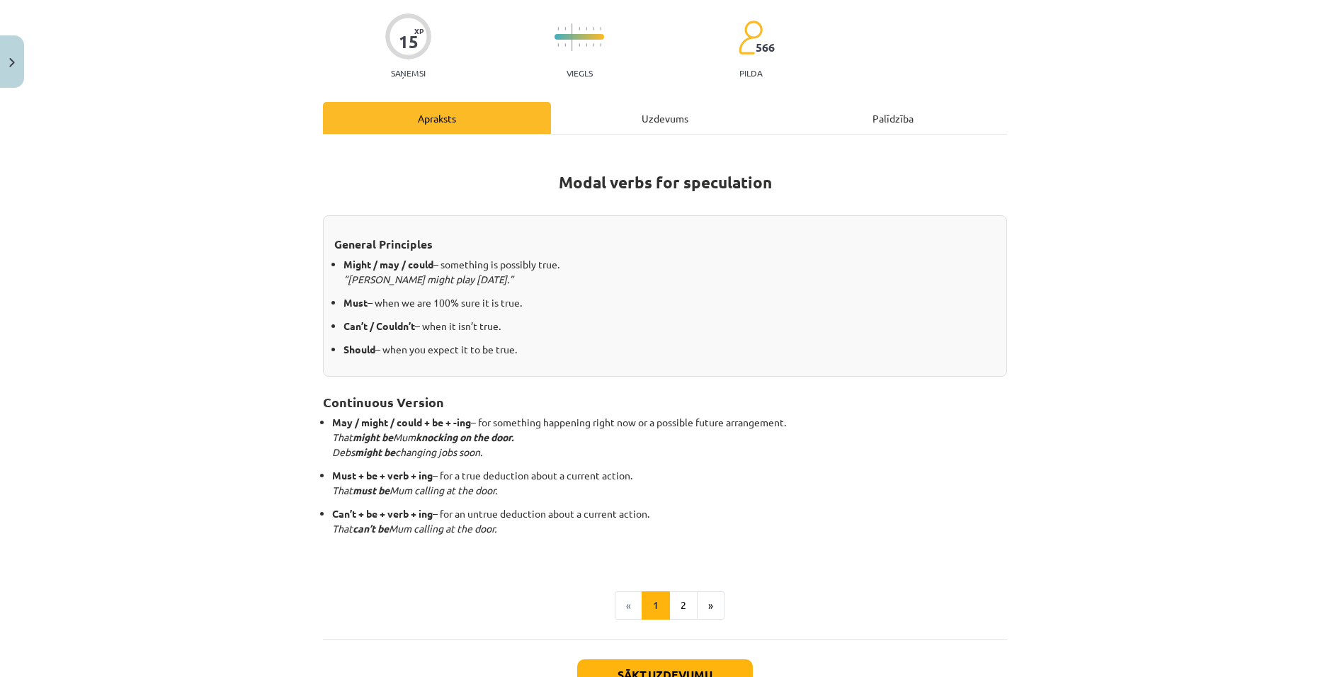
click at [628, 121] on div "Uzdevums" at bounding box center [665, 118] width 228 height 32
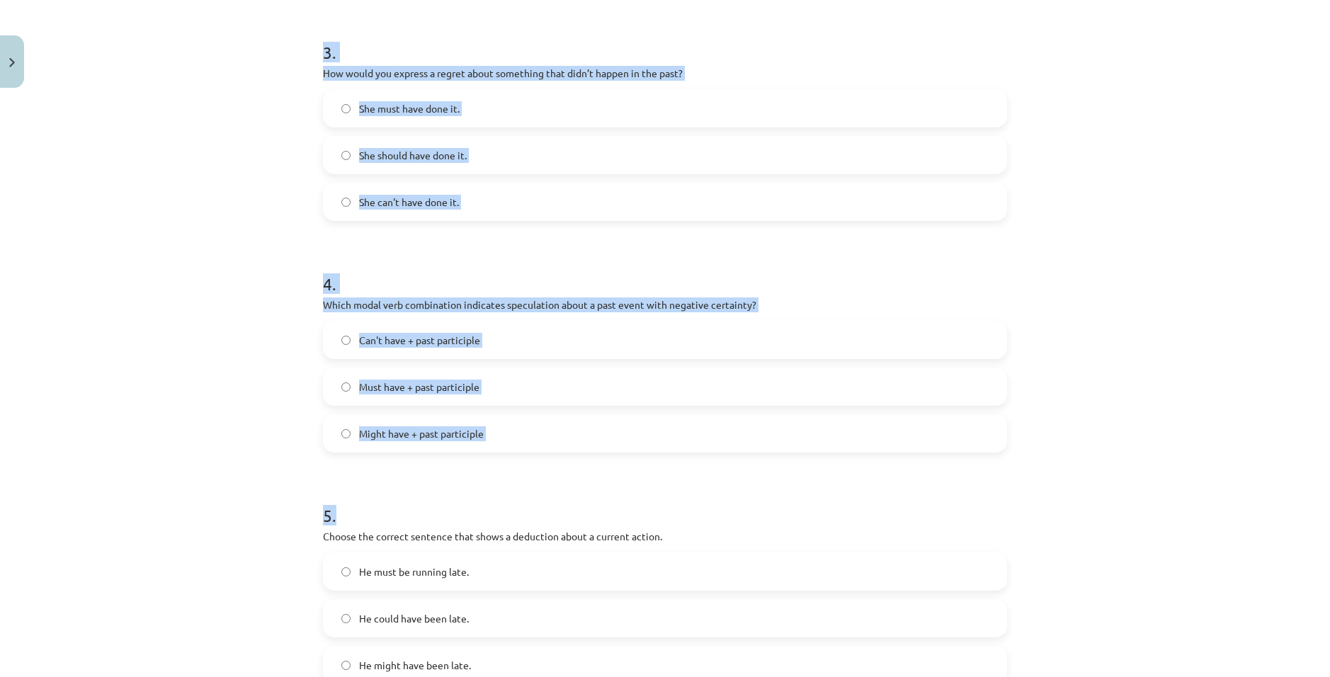
scroll to position [899, 0]
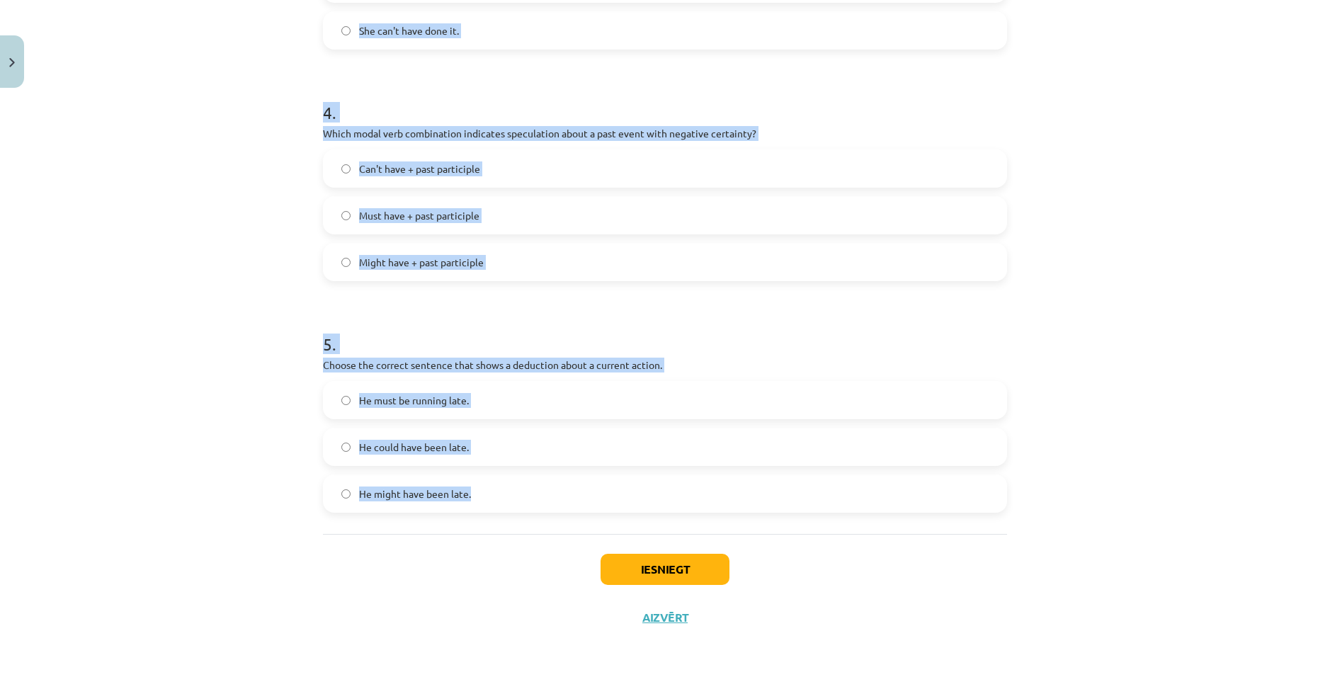
drag, startPoint x: 305, startPoint y: 224, endPoint x: 547, endPoint y: 508, distance: 373.7
click at [547, 508] on div "Mācību tēma: Angļu valodas i - 11. klases 1. ieskaites mācību materiāls #4 📝 To…" at bounding box center [665, 338] width 1330 height 677
copy form "Which modal verb would you use to speculate about something that is possibly tr…"
click at [1125, 253] on div "Mācību tēma: Angļu valodas i - 11. klases 1. ieskaites mācību materiāls #4 📝 To…" at bounding box center [665, 338] width 1330 height 677
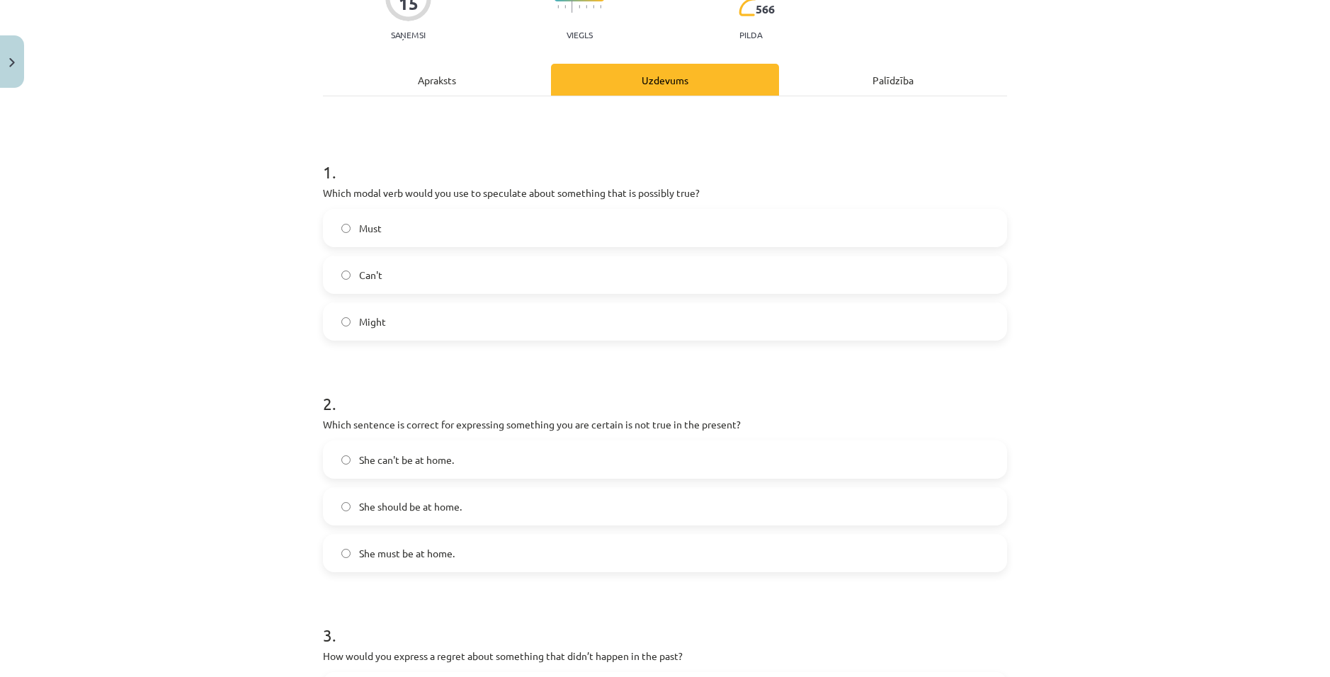
scroll to position [0, 0]
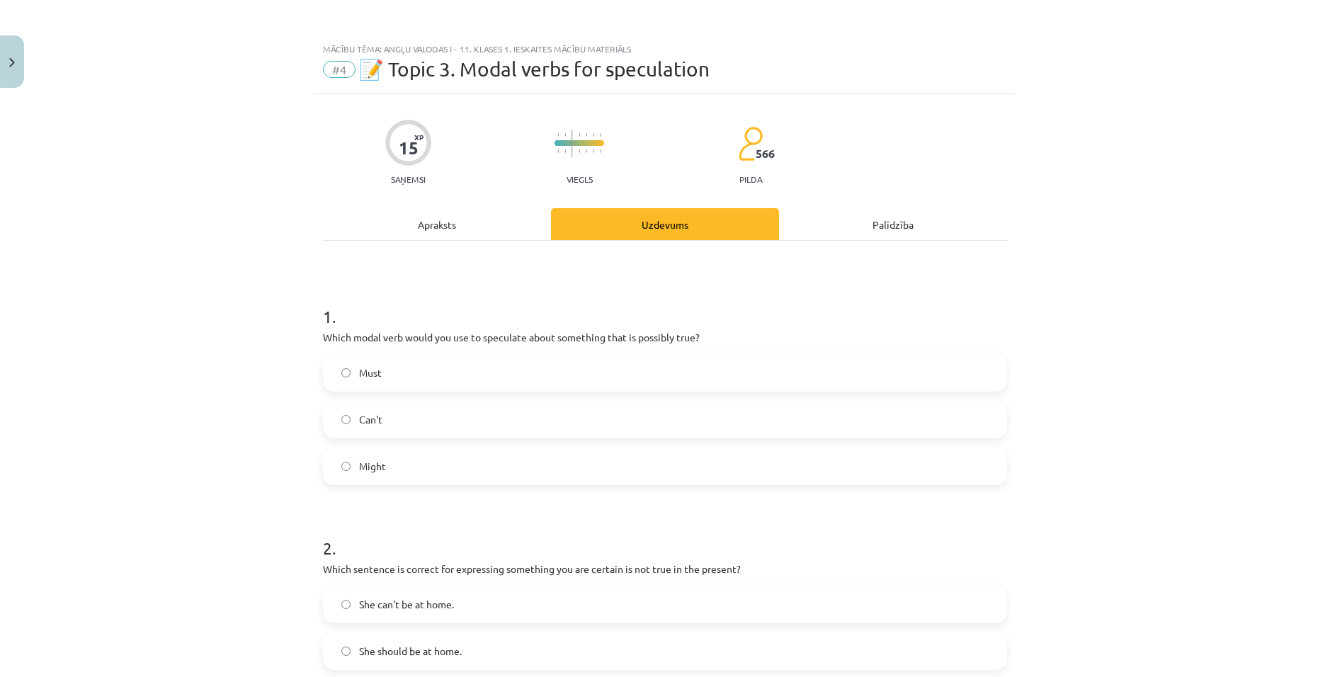
click at [1126, 319] on div "Mācību tēma: Angļu valodas i - 11. klases 1. ieskaites mācību materiāls #4 📝 To…" at bounding box center [665, 338] width 1330 height 677
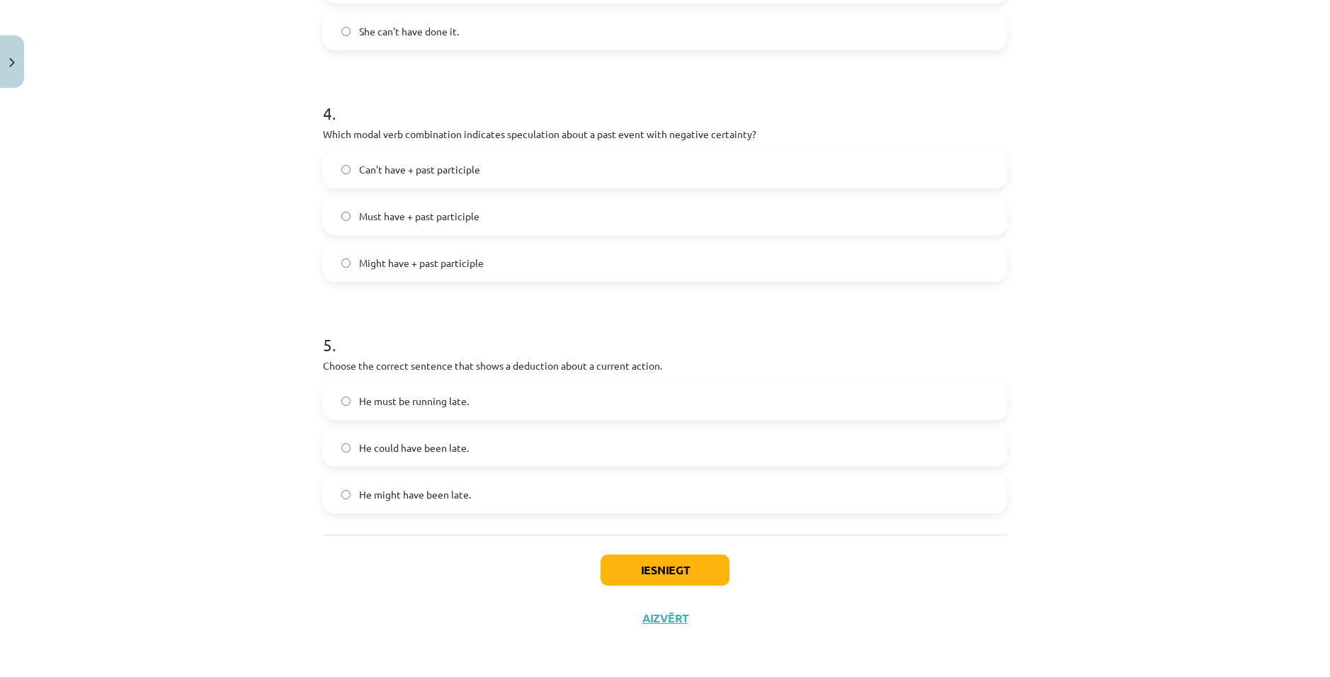
scroll to position [899, 0]
click at [666, 581] on button "Iesniegt" at bounding box center [665, 569] width 129 height 31
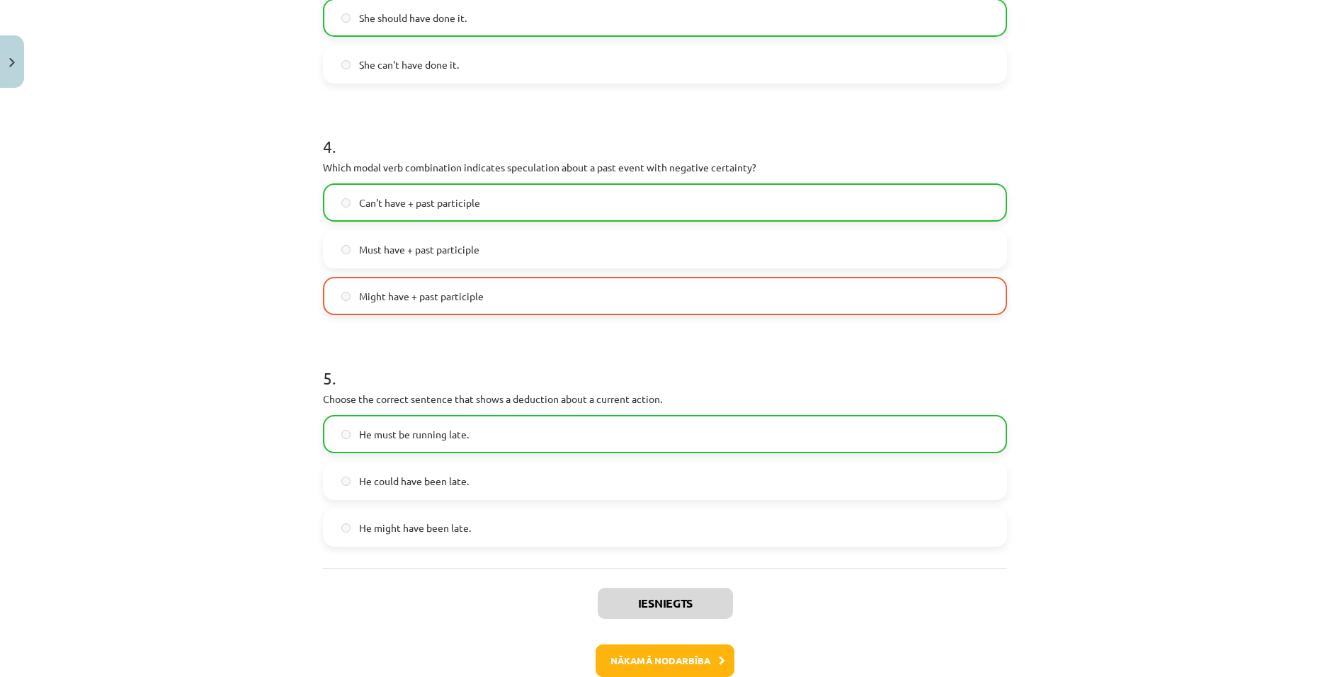
scroll to position [944, 0]
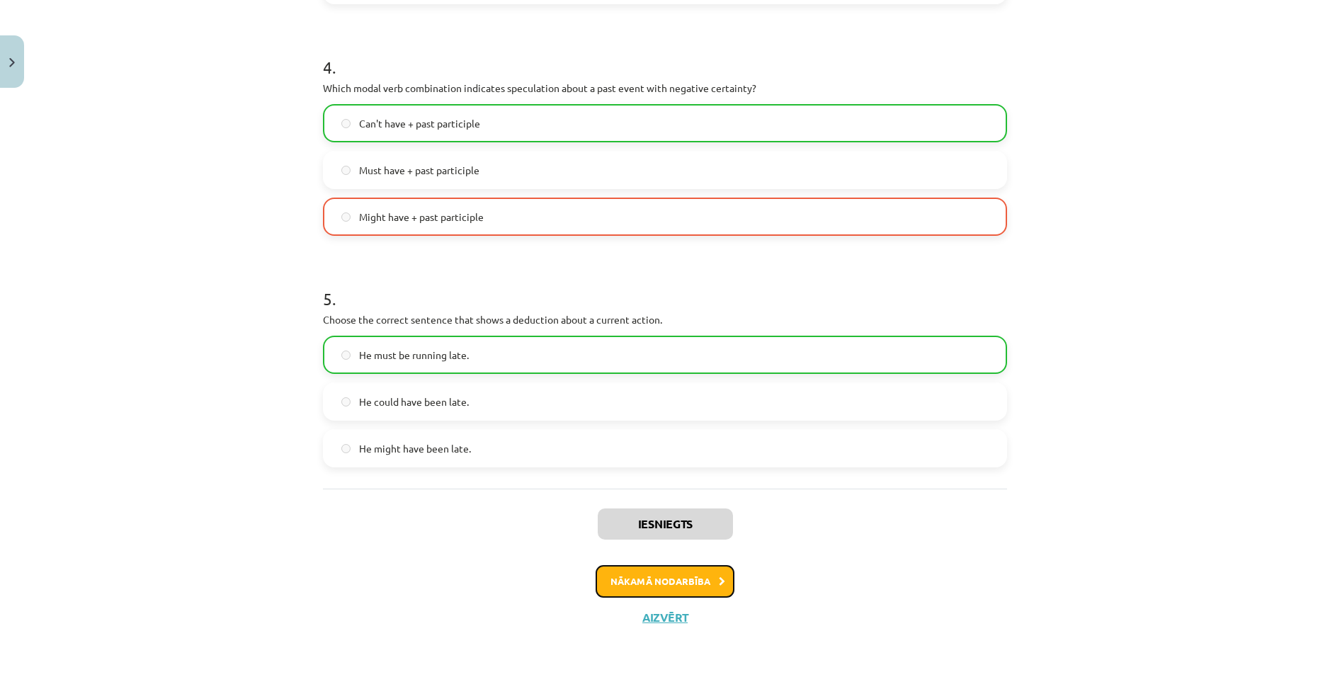
click at [685, 572] on button "Nākamā nodarbība" at bounding box center [665, 581] width 139 height 33
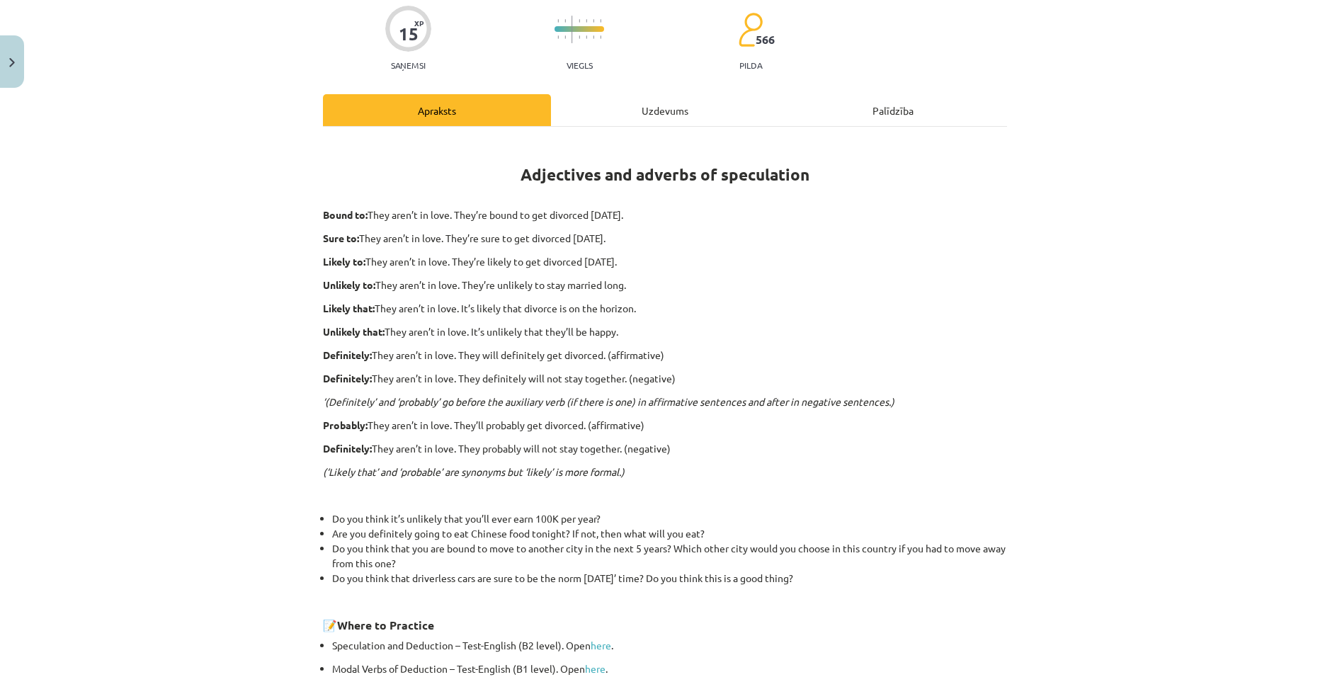
scroll to position [35, 0]
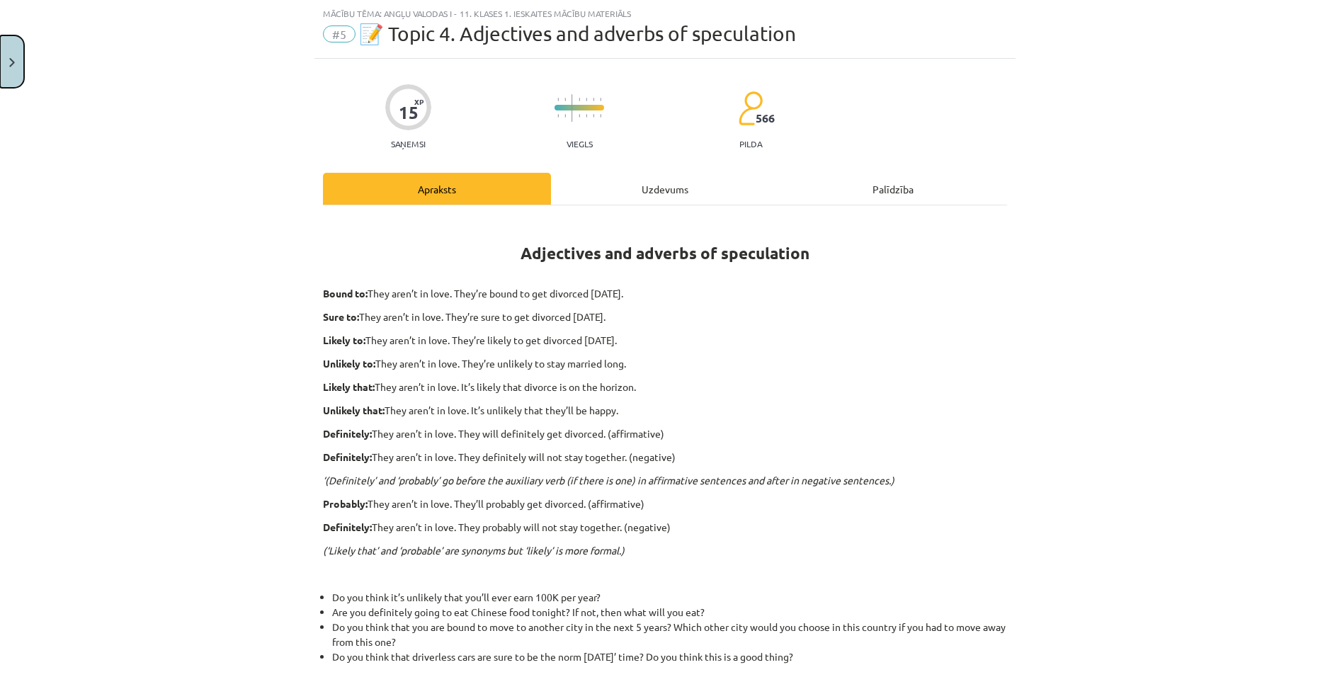
click at [10, 42] on button "Close" at bounding box center [12, 61] width 24 height 52
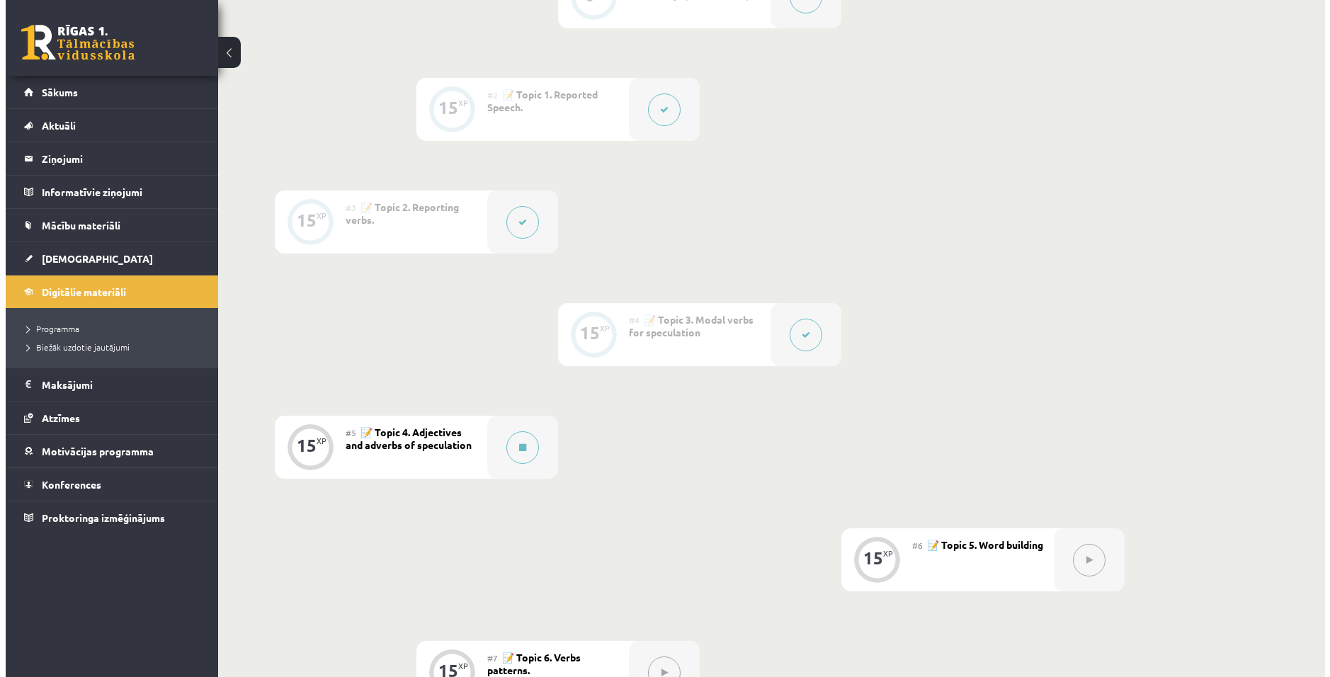
scroll to position [509, 0]
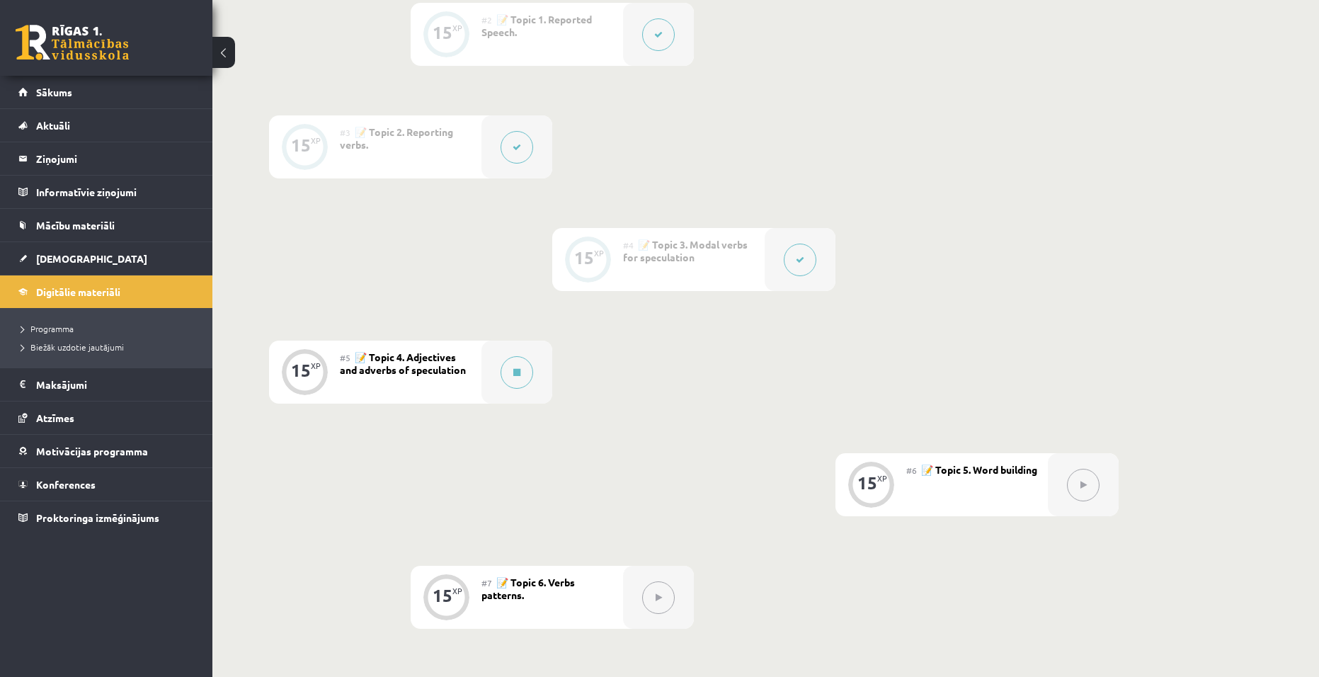
click at [789, 255] on button at bounding box center [800, 260] width 33 height 33
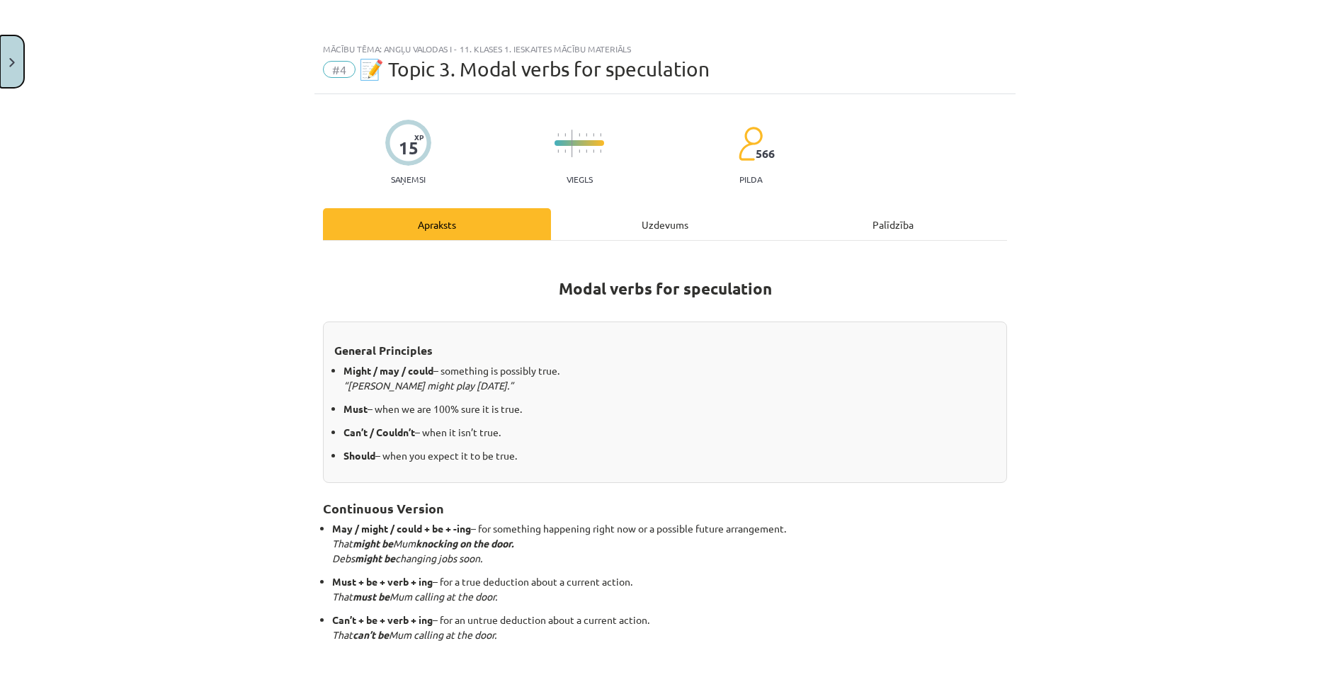
click at [21, 57] on button "Close" at bounding box center [12, 61] width 24 height 52
click at [526, 162] on div "Mācību tēma: Angļu valodas i - 11. klases 1. ieskaites mācību materiāls #4 📝 To…" at bounding box center [665, 338] width 1330 height 677
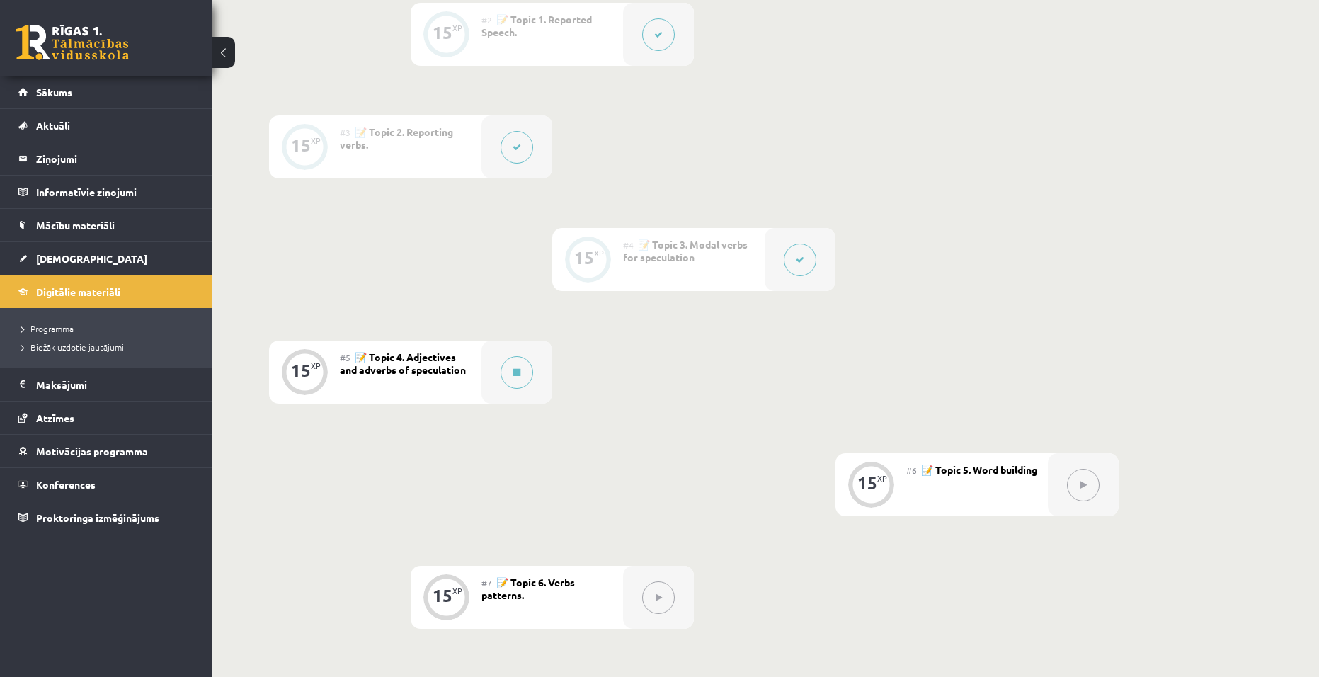
click at [522, 150] on button at bounding box center [517, 147] width 33 height 33
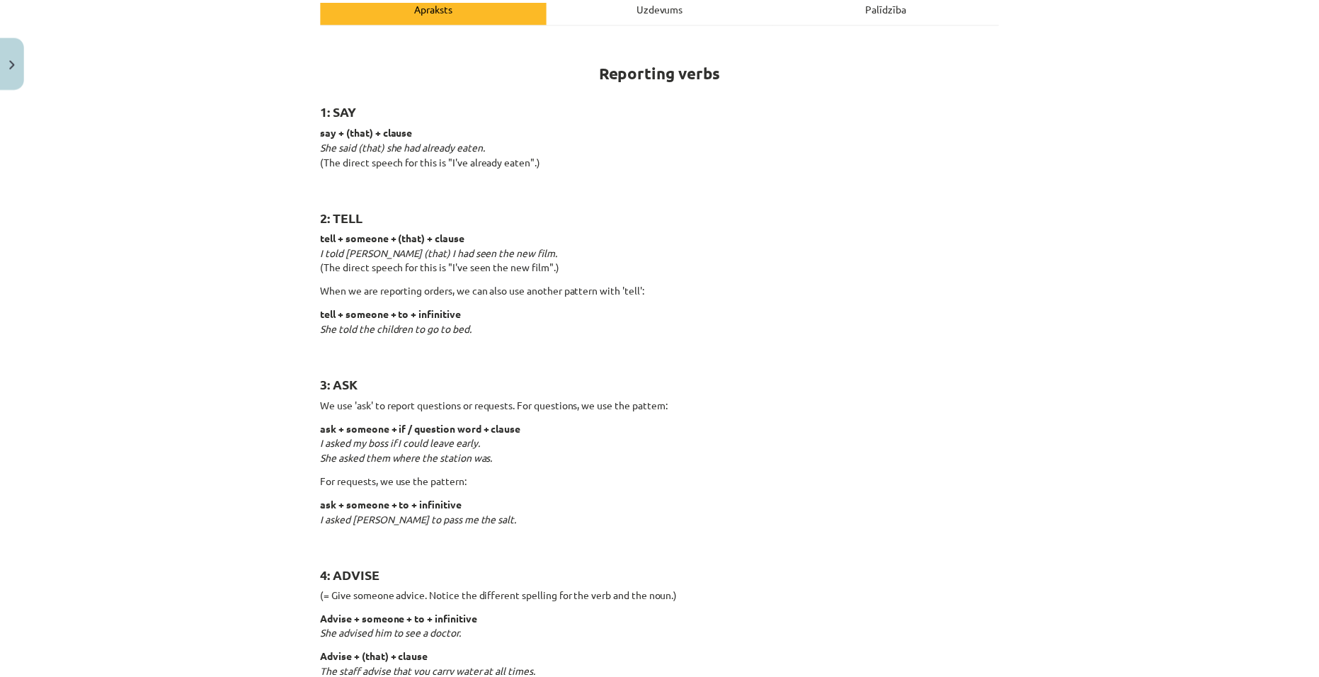
scroll to position [0, 0]
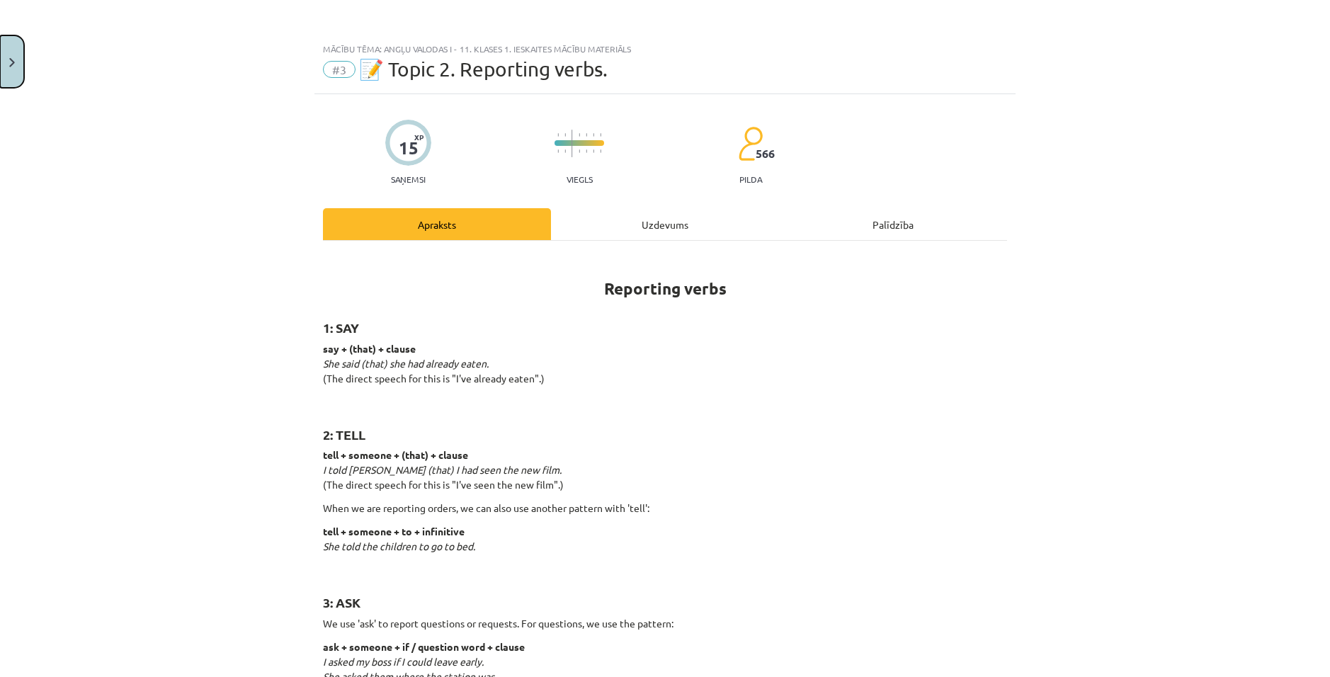
click at [19, 57] on button "Close" at bounding box center [12, 61] width 24 height 52
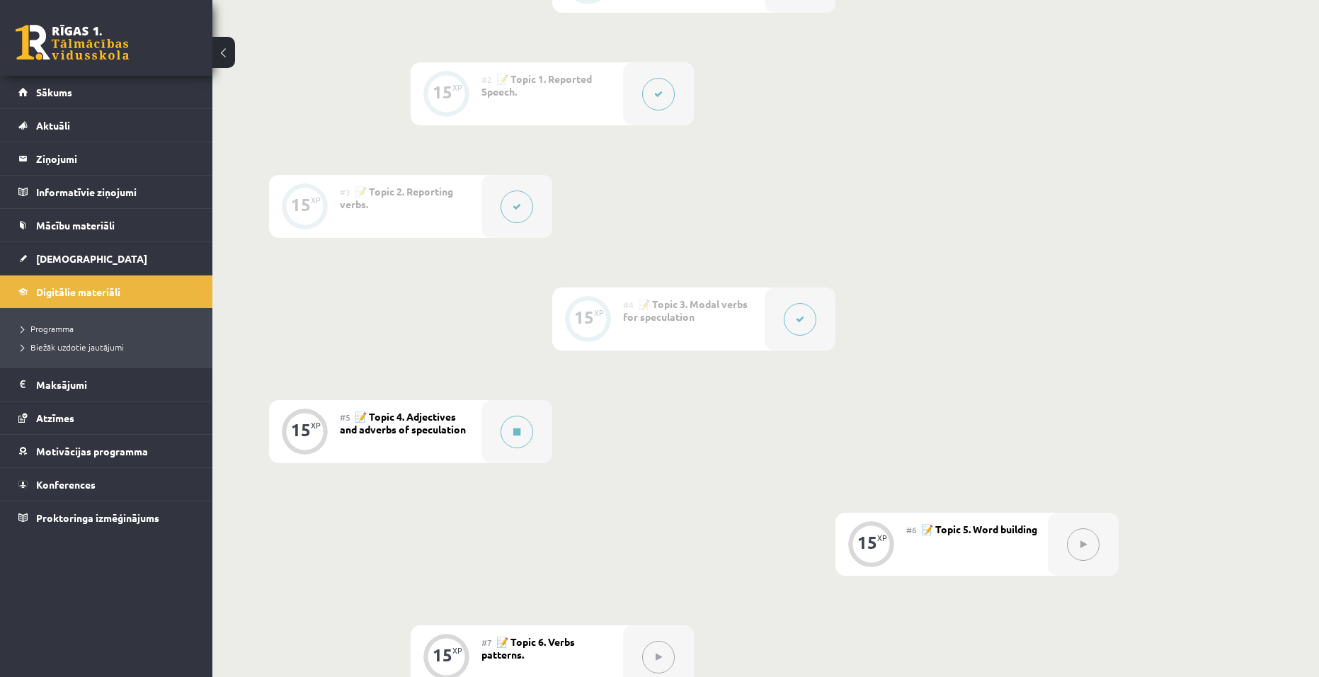
scroll to position [368, 0]
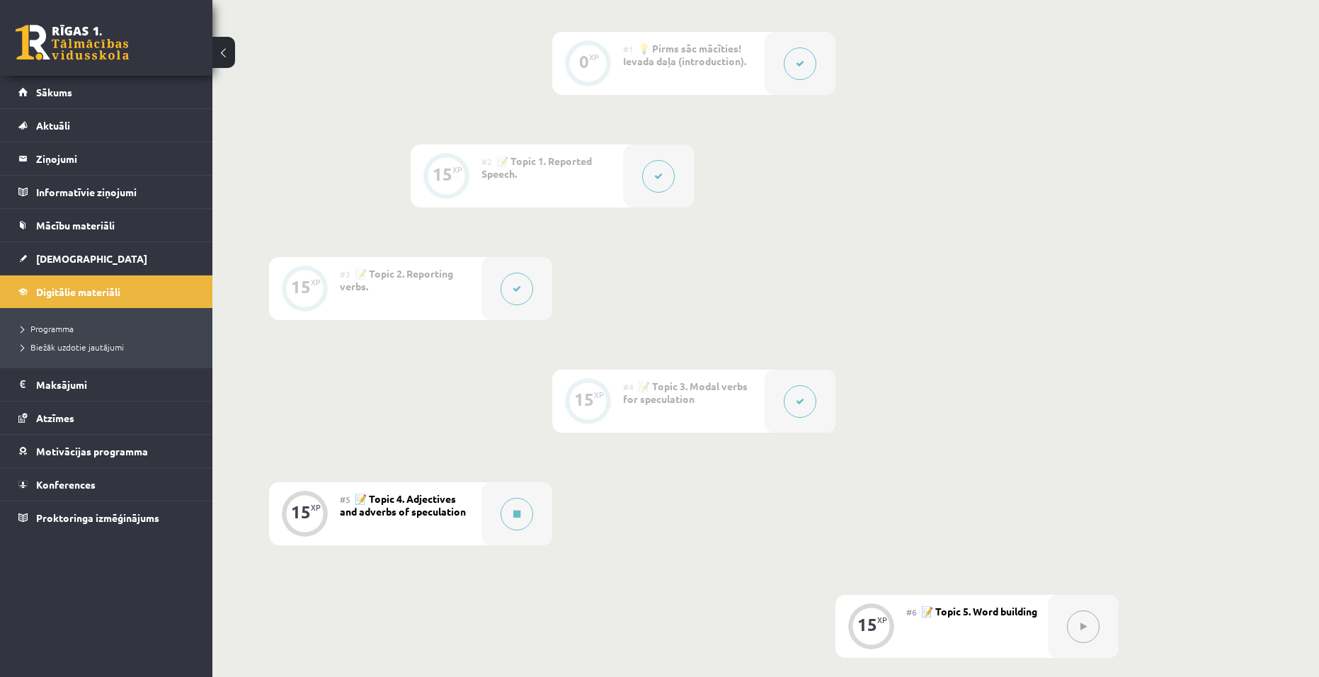
click at [664, 169] on button at bounding box center [658, 176] width 33 height 33
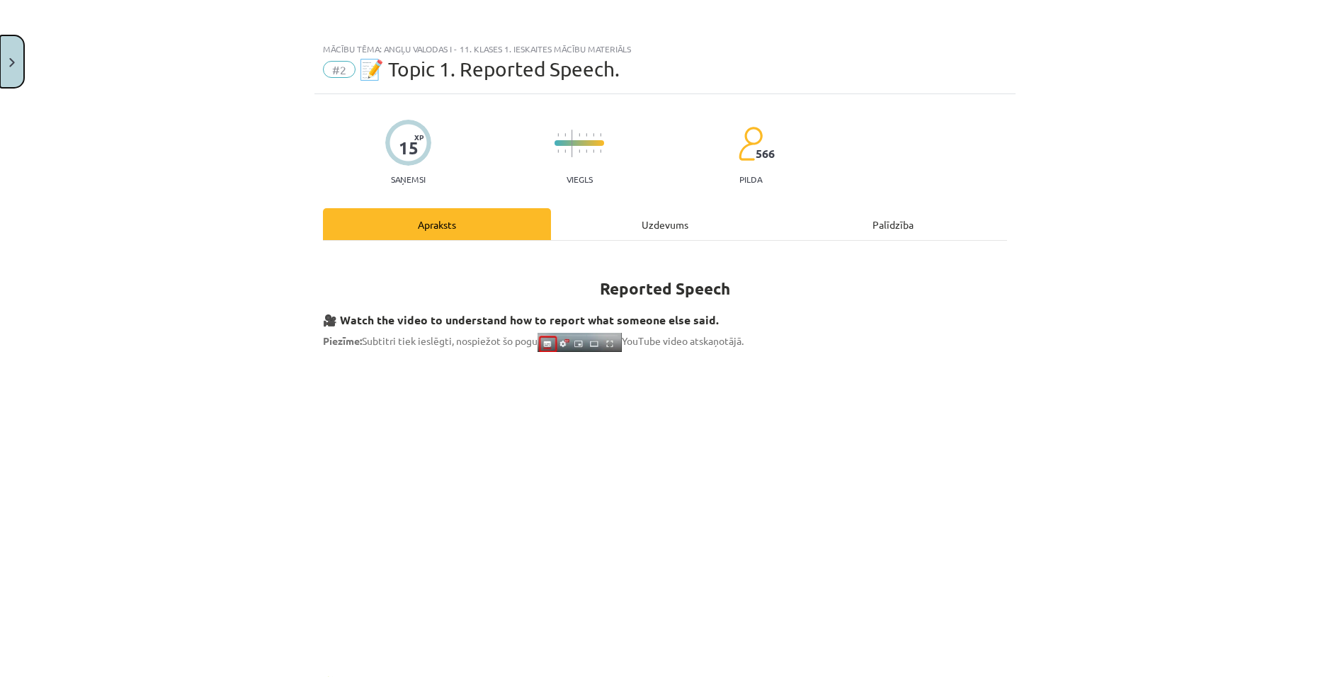
click at [21, 54] on button "Close" at bounding box center [12, 61] width 24 height 52
click at [331, 121] on div "Mācību tēma: Angļu valodas i - 11. klases 1. ieskaites mācību materiāls #2 📝 To…" at bounding box center [665, 338] width 1330 height 677
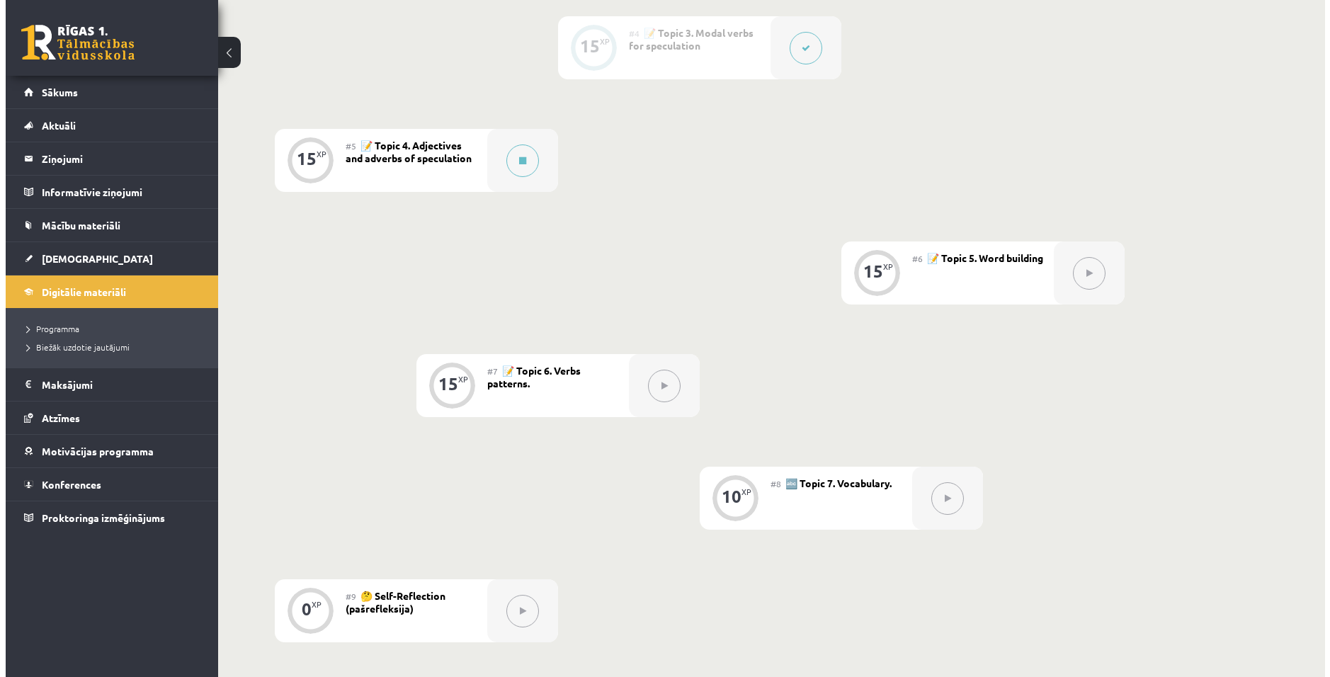
scroll to position [722, 0]
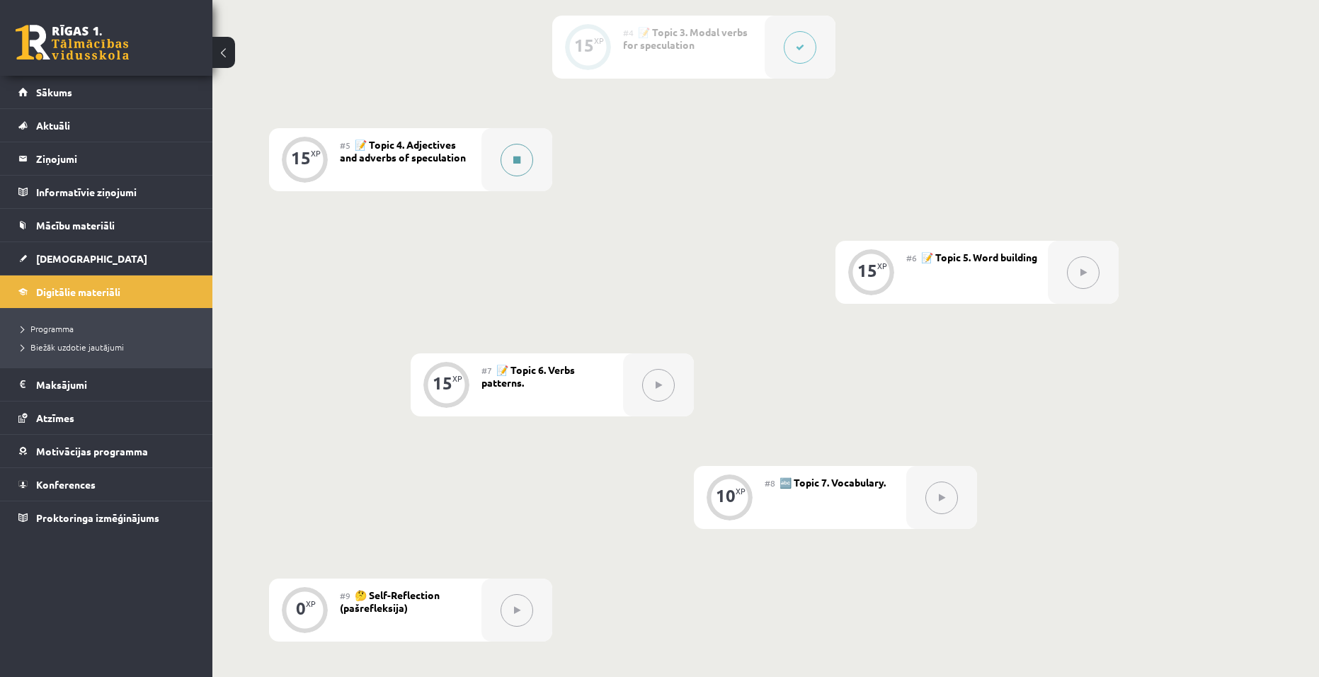
click at [507, 161] on button at bounding box center [517, 160] width 33 height 33
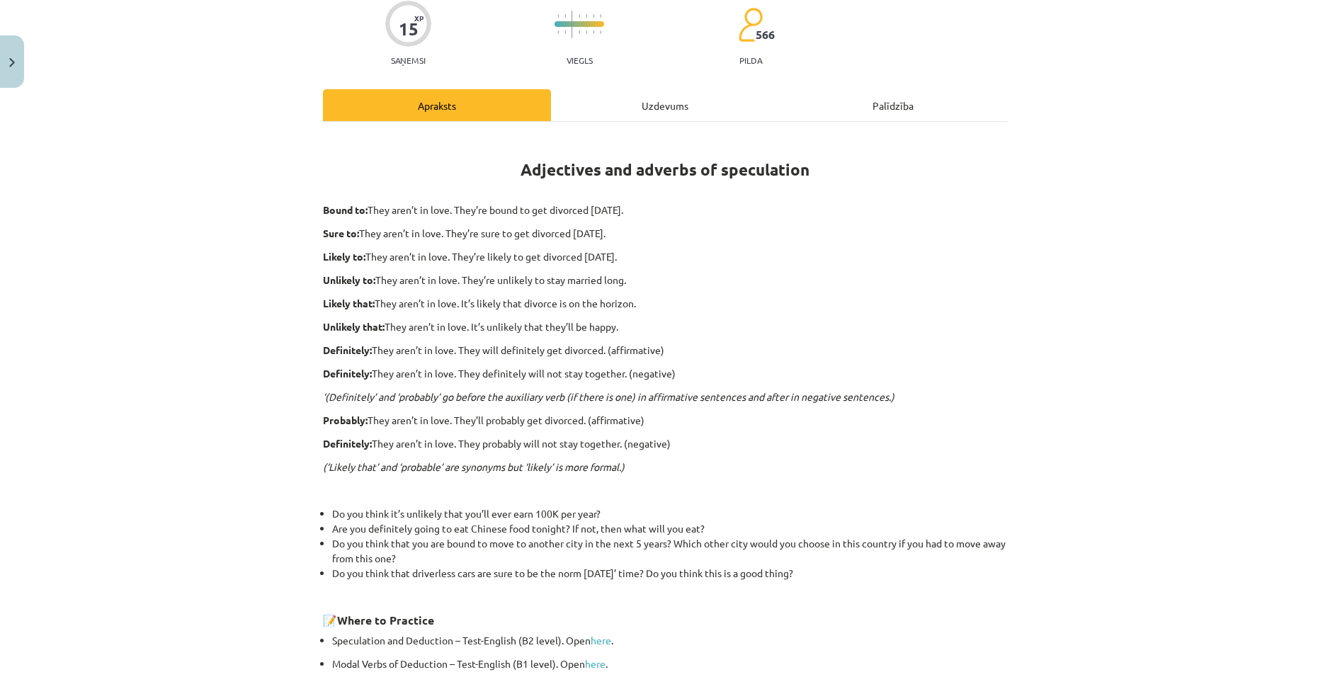
scroll to position [87, 0]
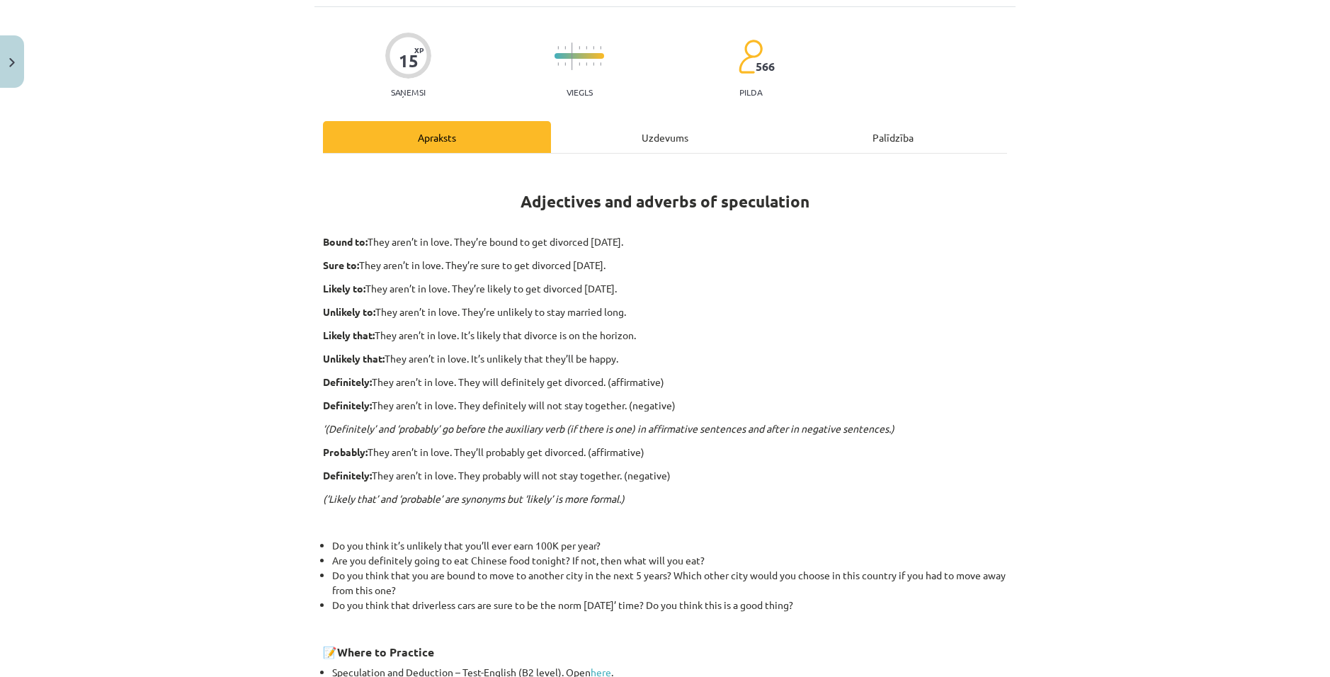
click at [1244, 503] on div "Mācību tēma: Angļu valodas i - 11. klases 1. ieskaites mācību materiāls #5 📝 To…" at bounding box center [665, 338] width 1330 height 677
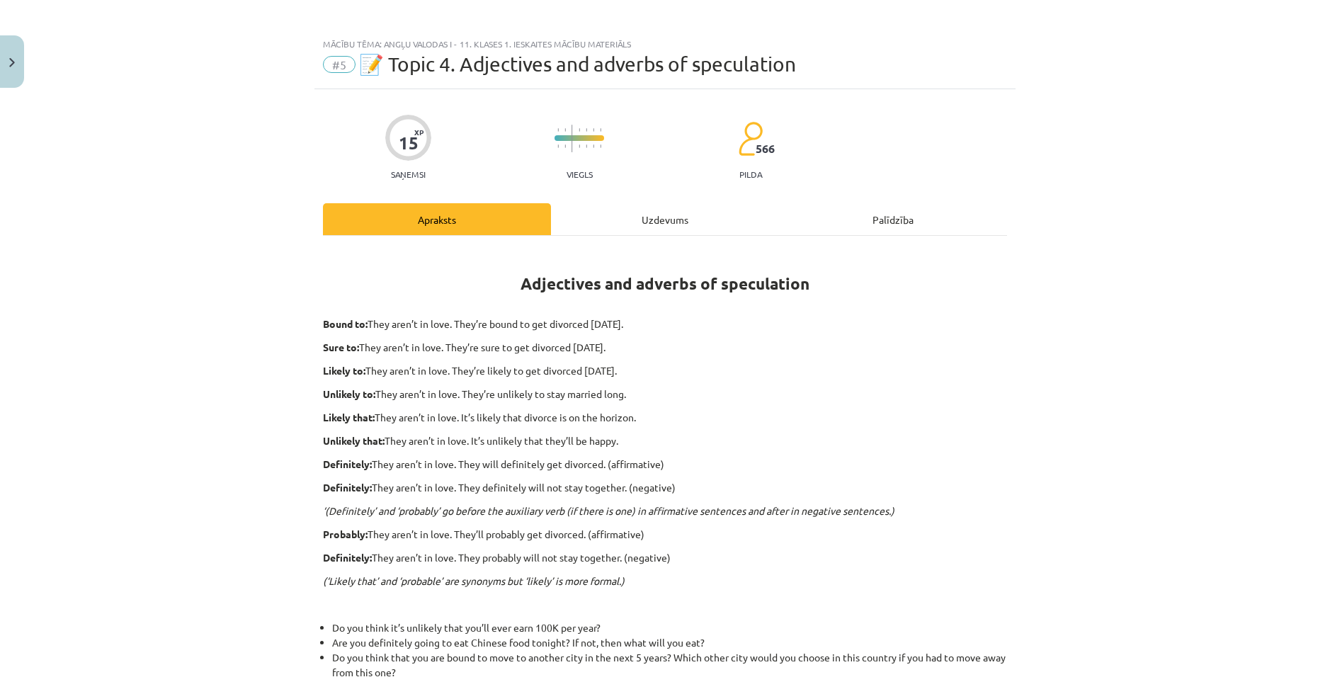
scroll to position [0, 0]
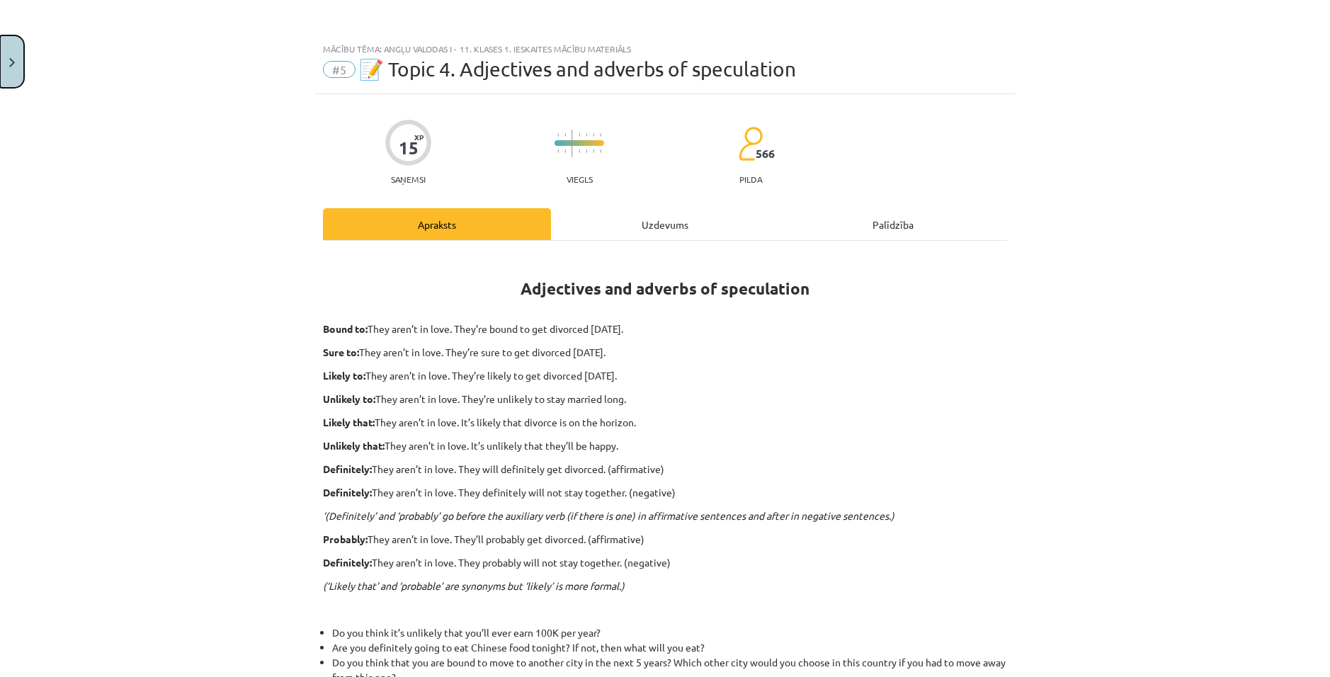
click at [18, 64] on button "Close" at bounding box center [12, 61] width 24 height 52
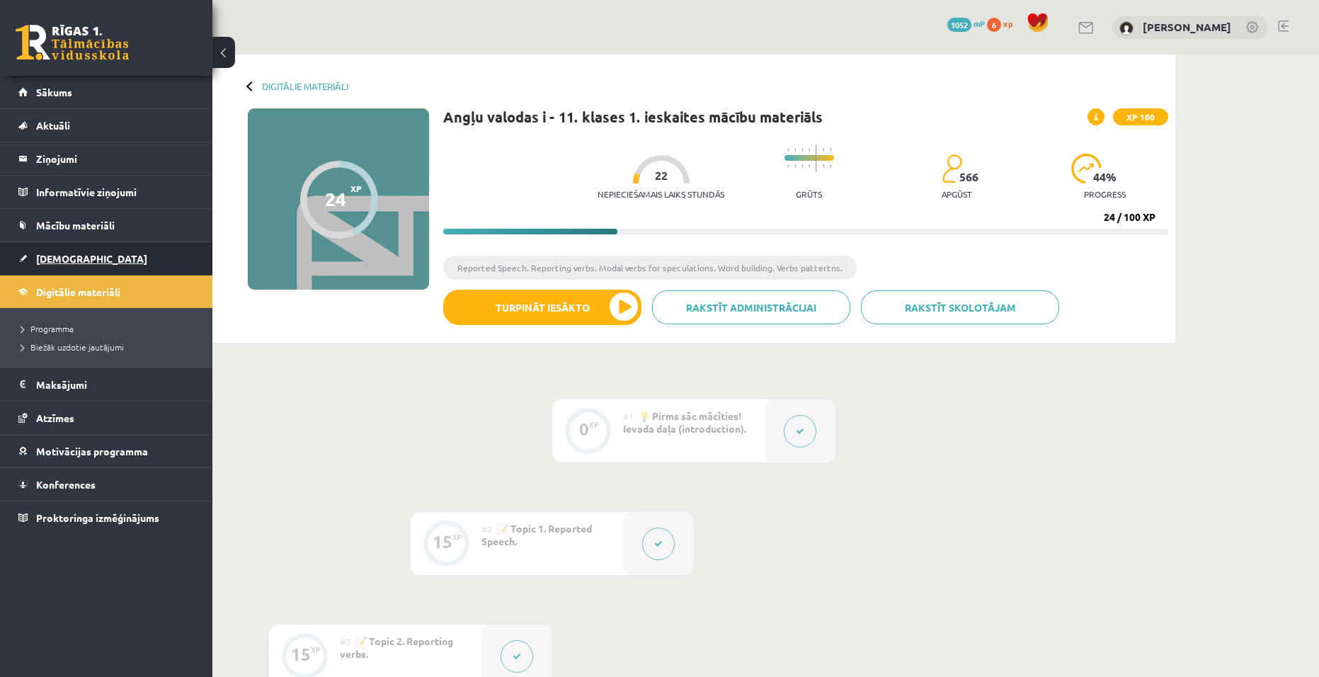
click at [48, 254] on span "[DEMOGRAPHIC_DATA]" at bounding box center [91, 258] width 111 height 13
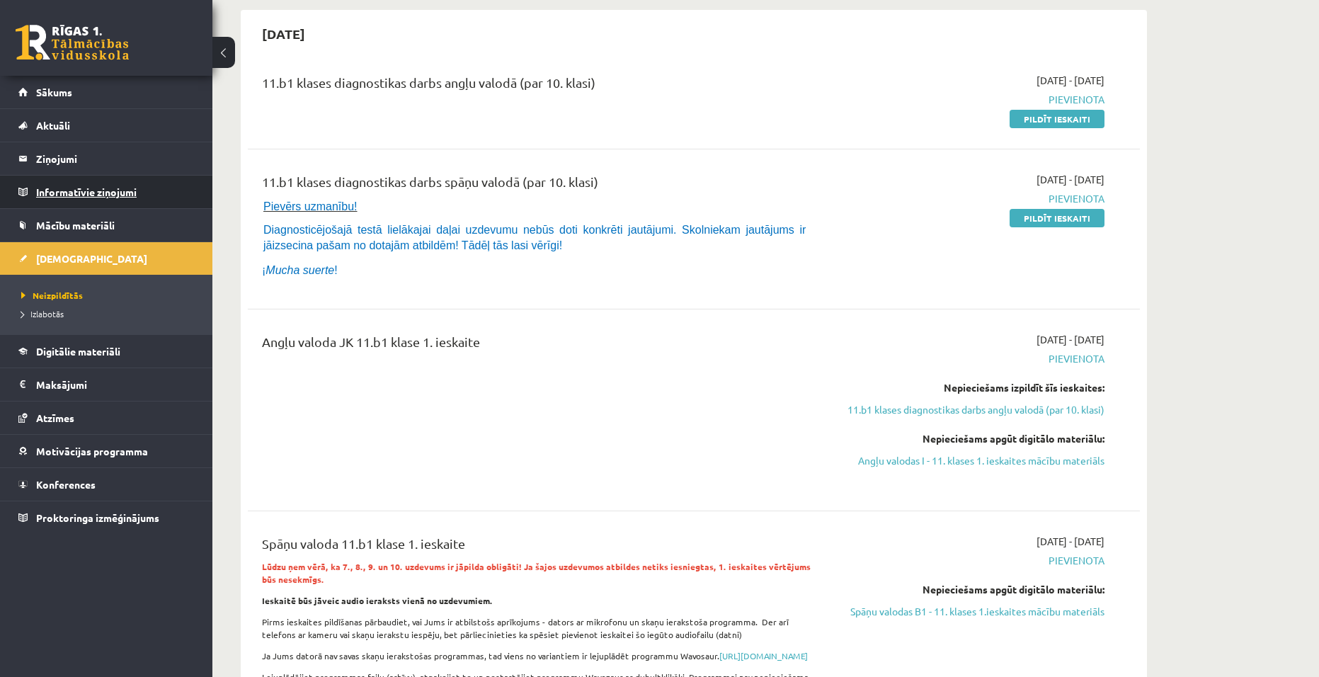
scroll to position [71, 0]
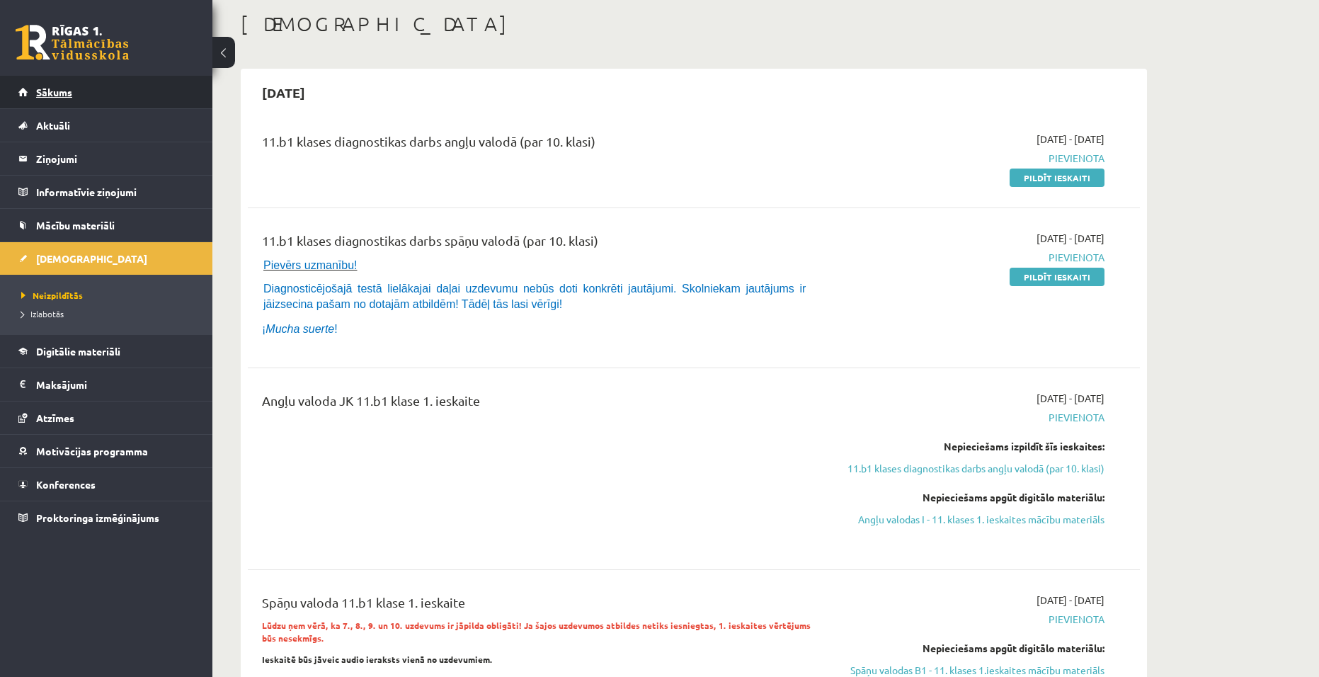
click at [35, 99] on link "Sākums" at bounding box center [106, 92] width 176 height 33
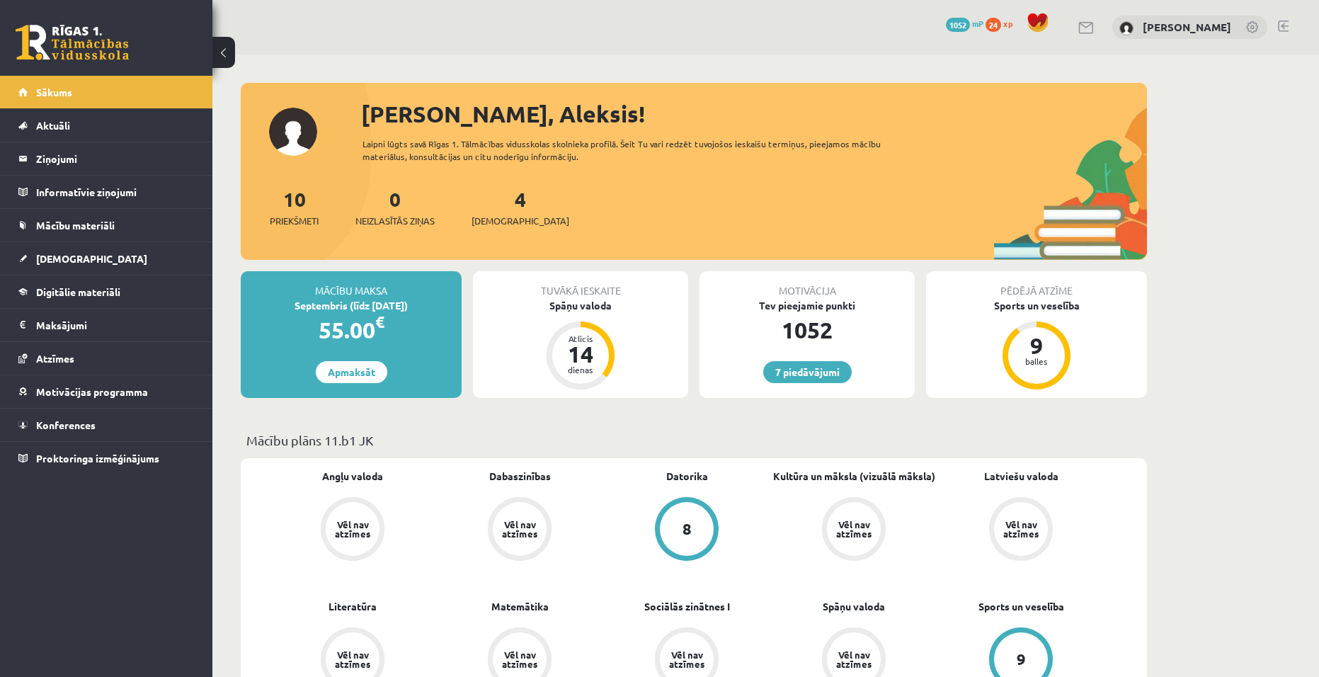
scroll to position [142, 0]
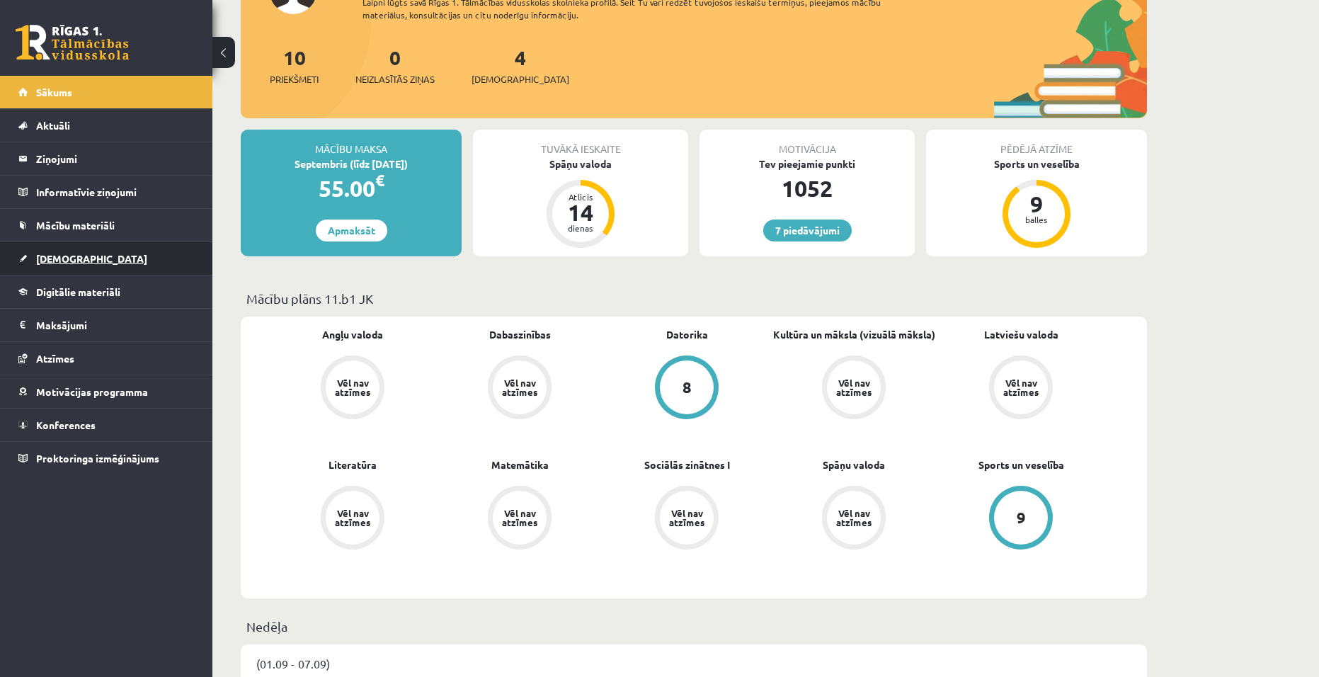
click at [101, 258] on link "[DEMOGRAPHIC_DATA]" at bounding box center [106, 258] width 176 height 33
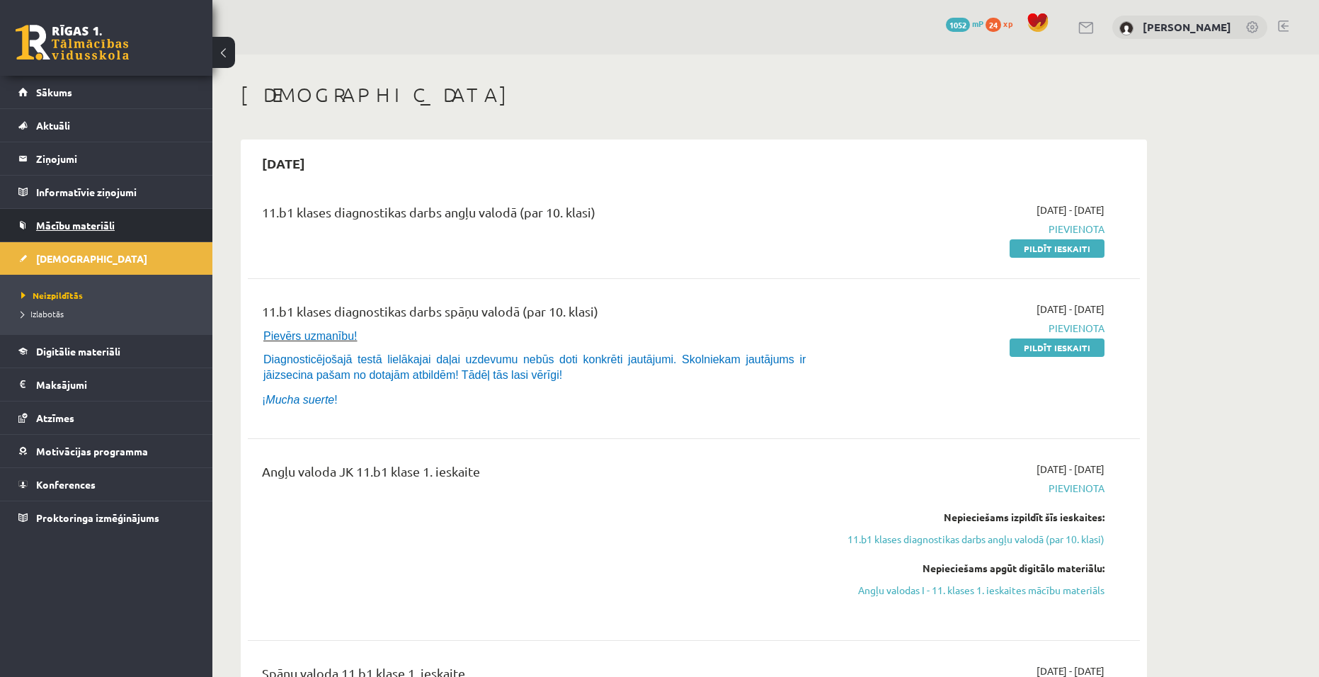
click at [104, 233] on link "Mācību materiāli" at bounding box center [106, 225] width 176 height 33
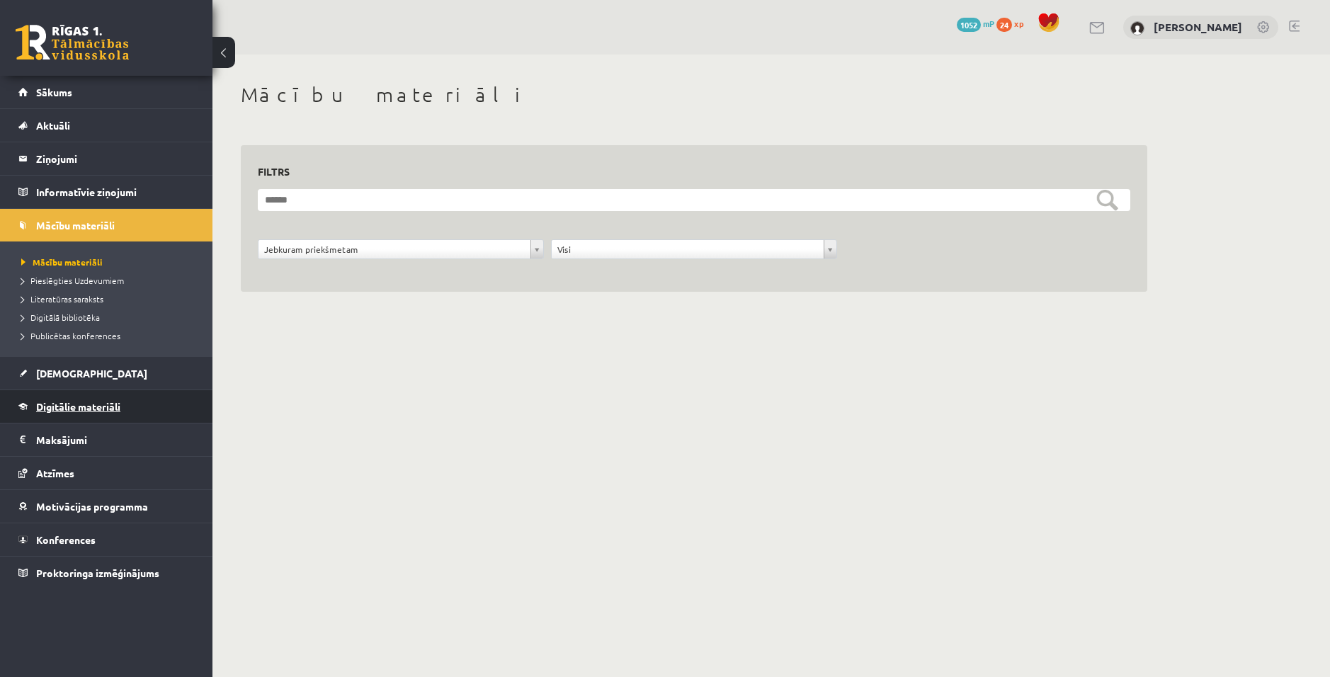
click at [69, 393] on link "Digitālie materiāli" at bounding box center [106, 406] width 176 height 33
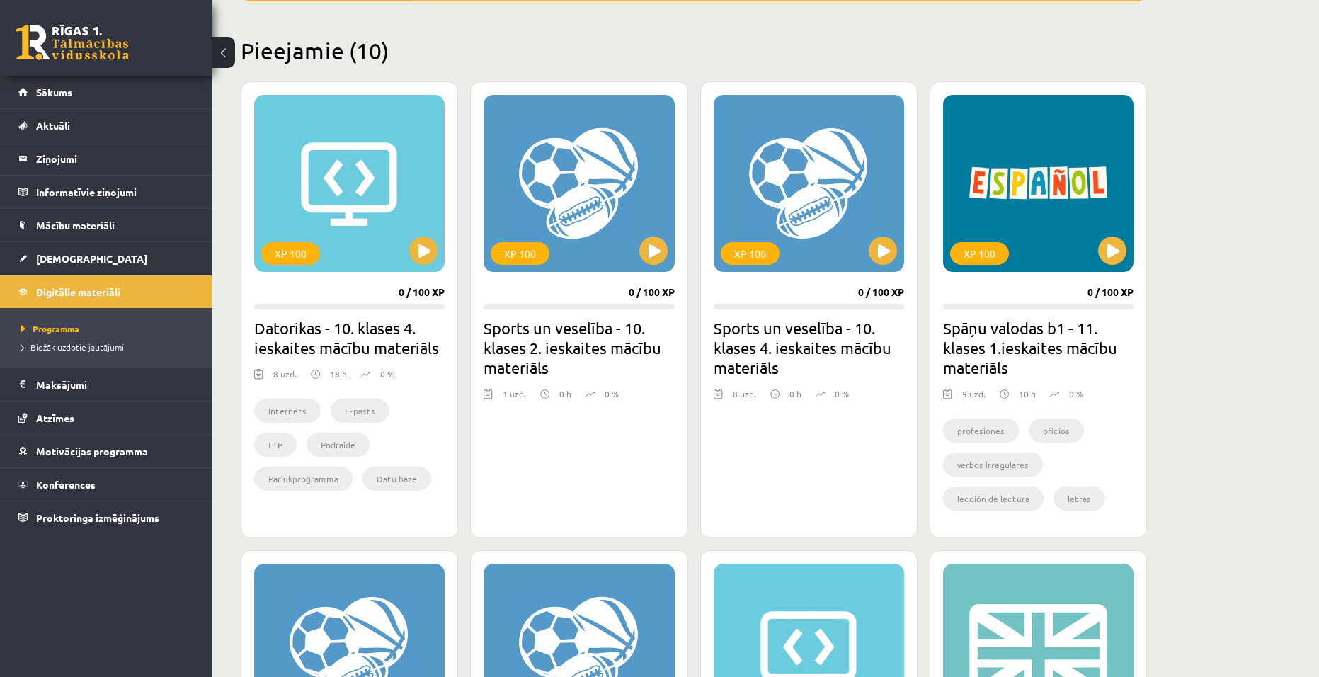
scroll to position [283, 0]
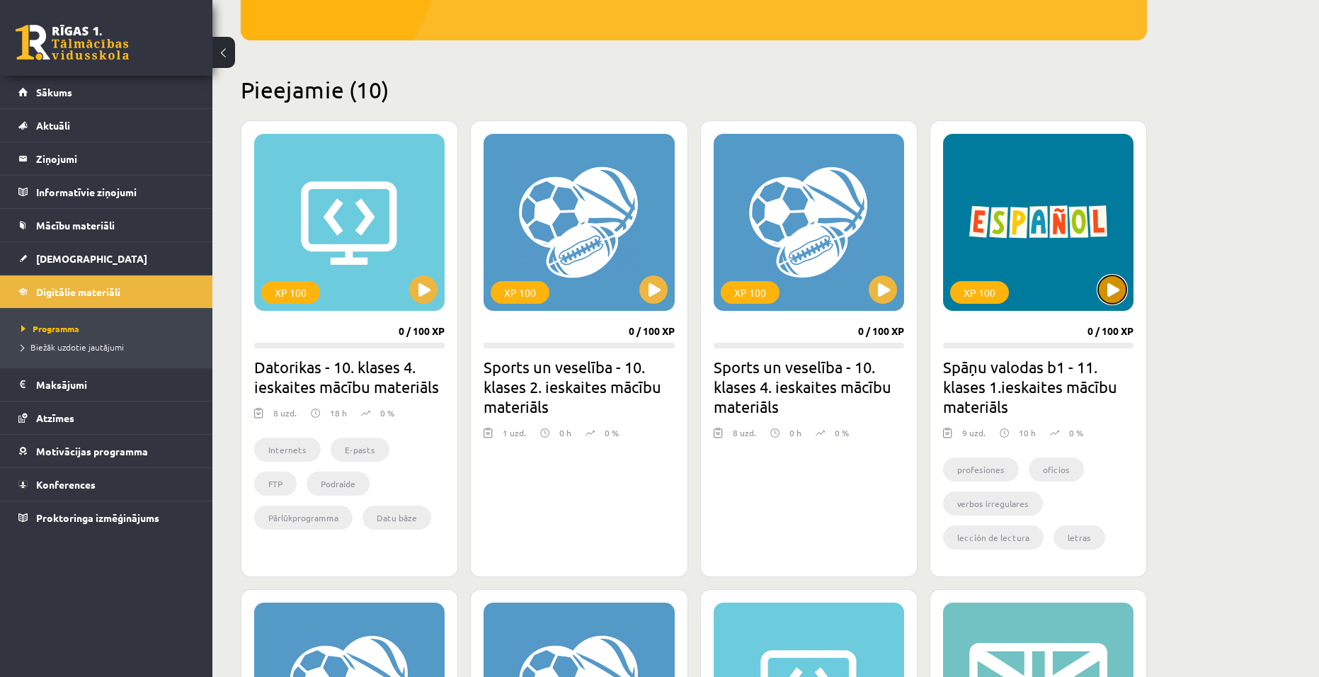
click at [1116, 283] on button at bounding box center [1113, 290] width 28 height 28
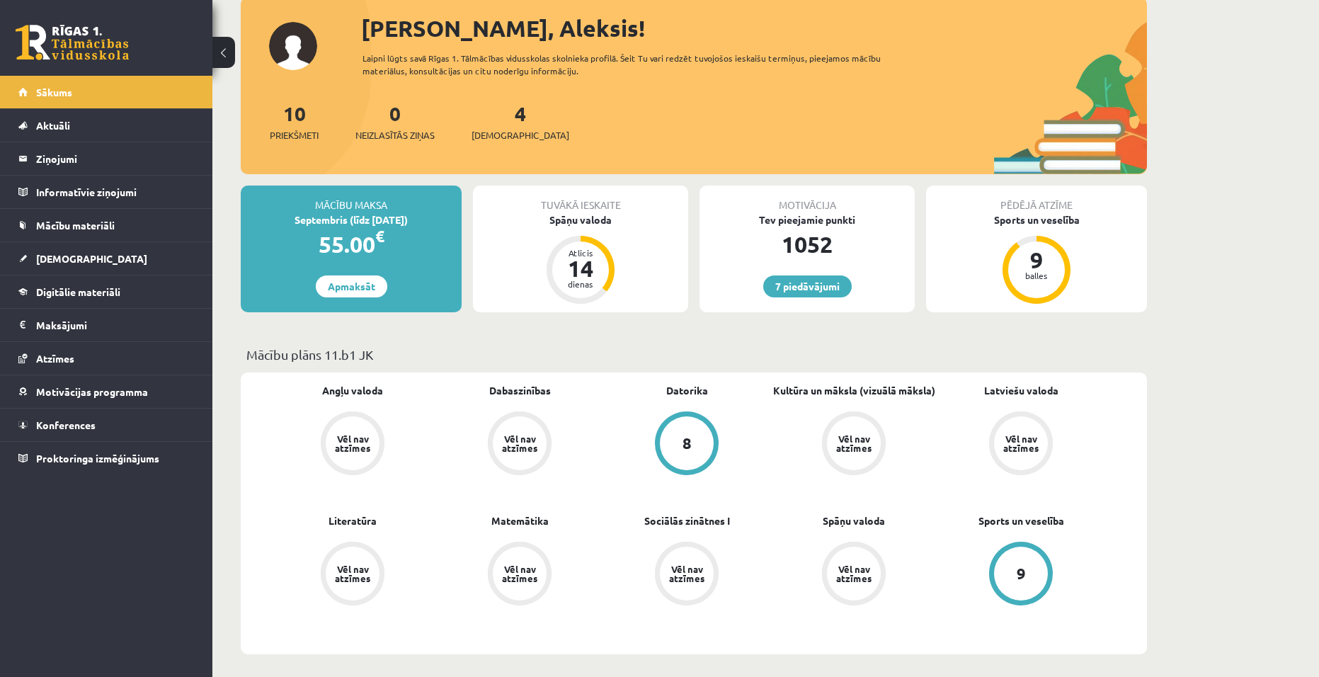
scroll to position [142, 0]
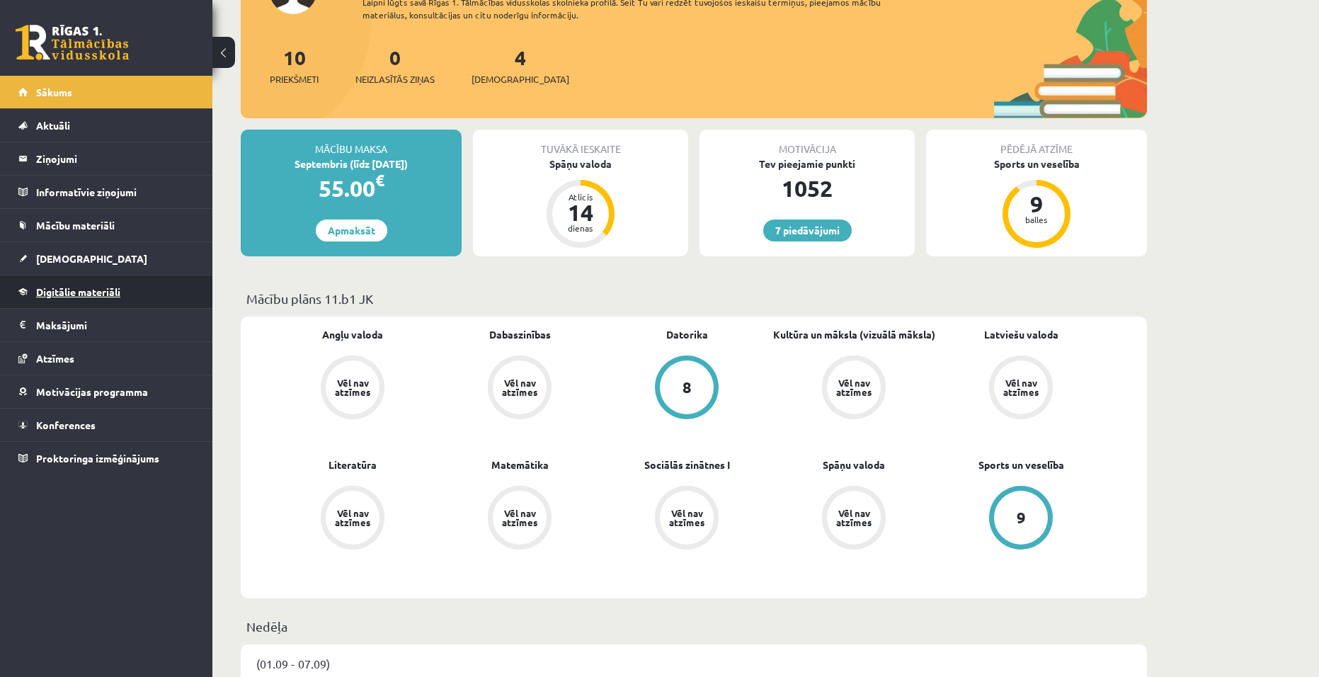
click at [86, 291] on span "Digitālie materiāli" at bounding box center [78, 291] width 84 height 13
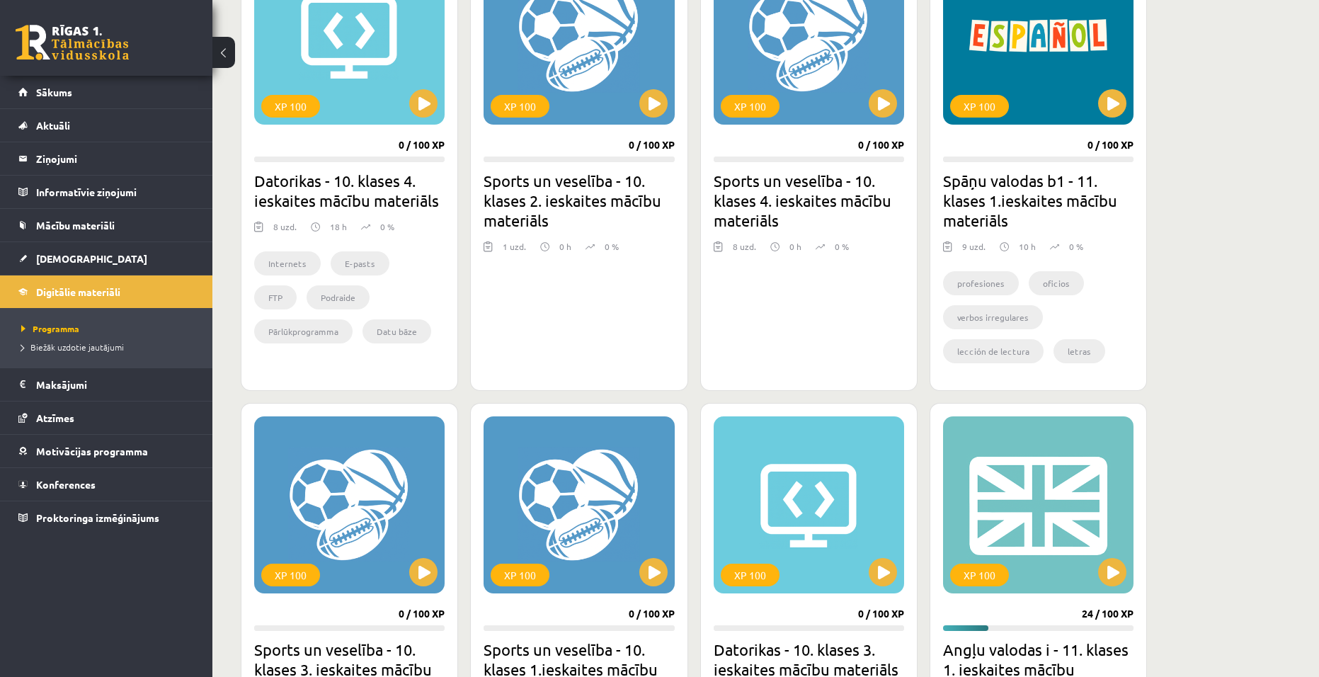
scroll to position [637, 0]
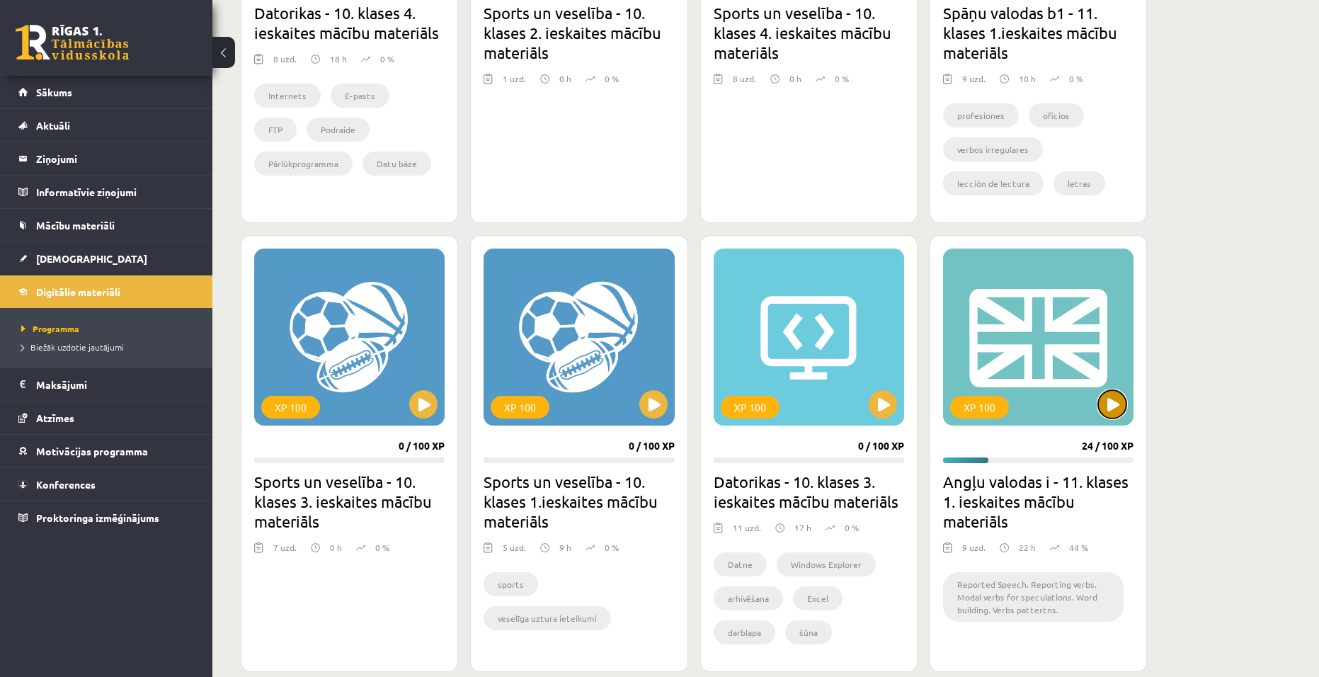
click at [1111, 400] on button at bounding box center [1113, 404] width 28 height 28
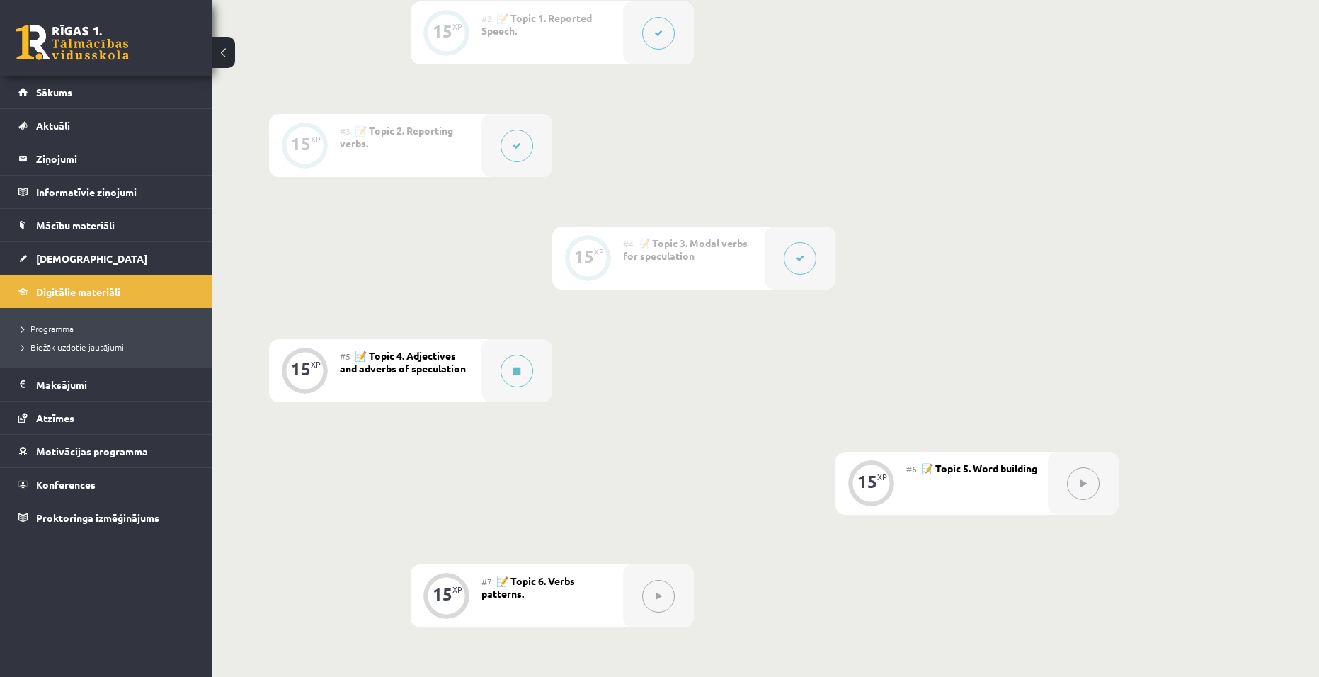
scroll to position [509, 0]
click at [518, 365] on button at bounding box center [517, 372] width 33 height 33
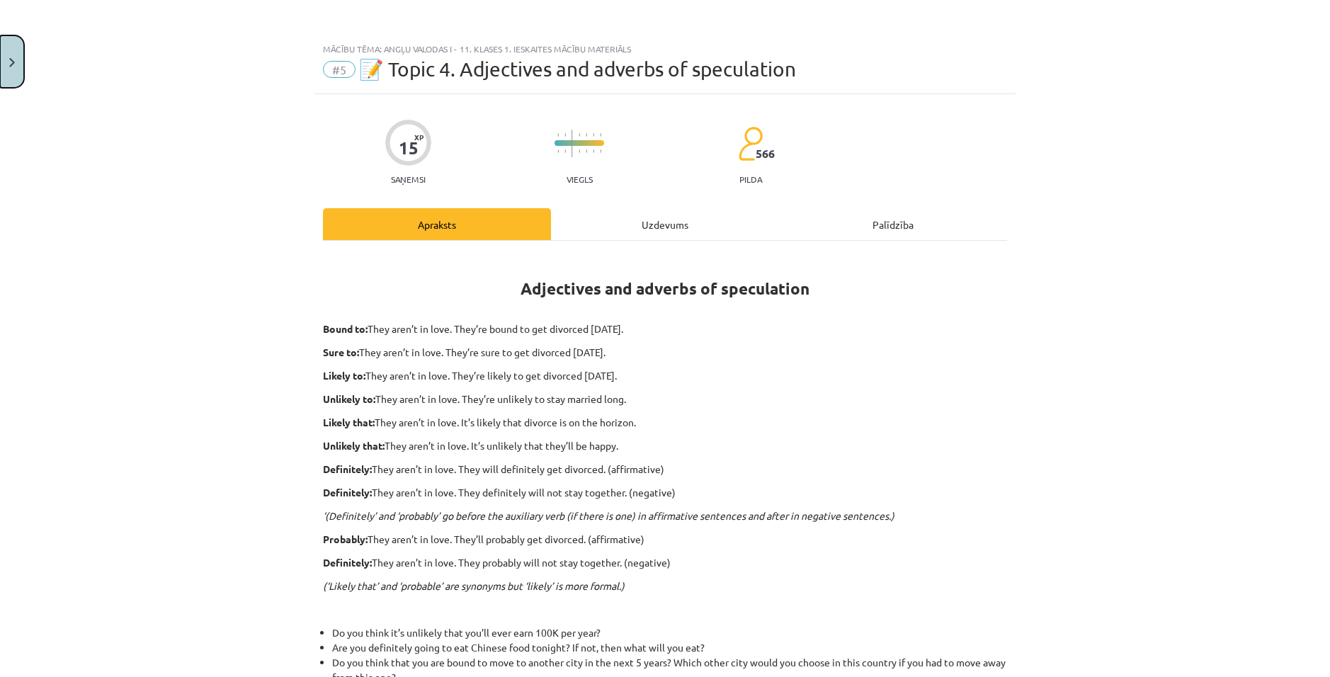
click at [12, 55] on button "Close" at bounding box center [12, 61] width 24 height 52
